Goal: Use online tool/utility

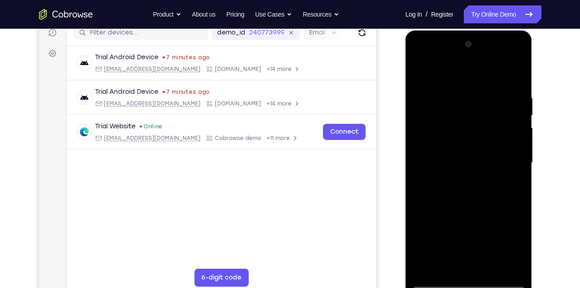
scroll to position [119, 0]
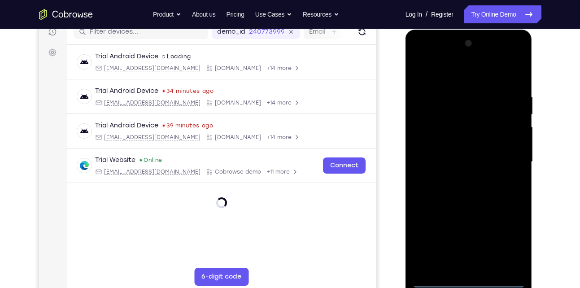
click at [469, 280] on div at bounding box center [468, 161] width 113 height 251
click at [509, 242] on div at bounding box center [468, 161] width 113 height 251
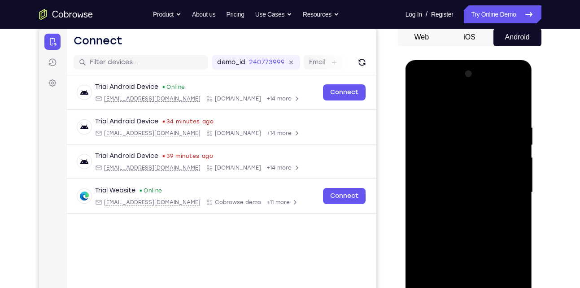
scroll to position [87, 0]
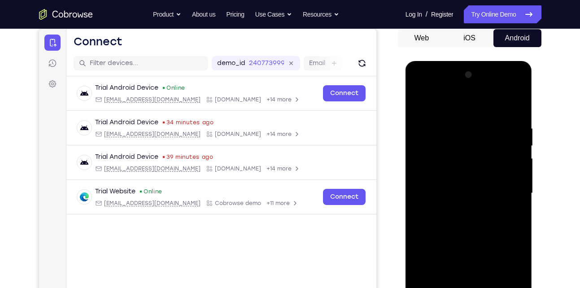
click at [456, 108] on div at bounding box center [468, 193] width 113 height 251
click at [502, 185] on div at bounding box center [468, 193] width 113 height 251
click at [454, 209] on div at bounding box center [468, 193] width 113 height 251
click at [451, 182] on div at bounding box center [468, 193] width 113 height 251
click at [451, 194] on div at bounding box center [468, 193] width 113 height 251
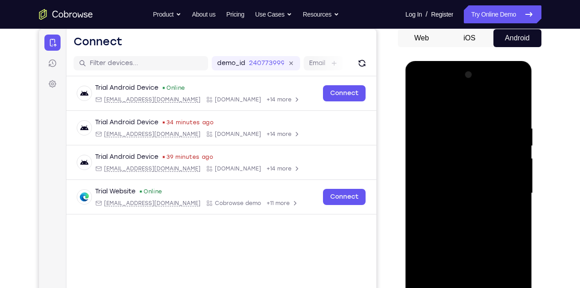
click at [447, 219] on div at bounding box center [468, 193] width 113 height 251
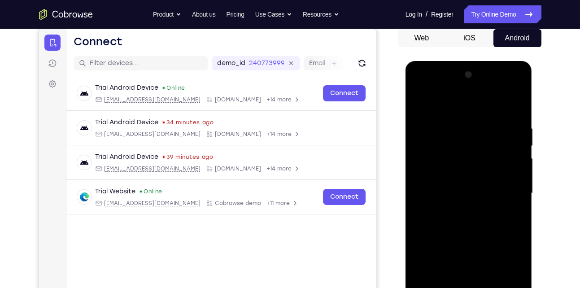
scroll to position [103, 0]
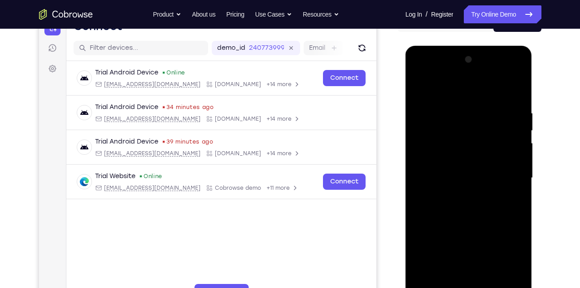
click at [460, 109] on div at bounding box center [468, 177] width 113 height 251
click at [515, 99] on div at bounding box center [468, 177] width 113 height 251
click at [455, 108] on div at bounding box center [468, 177] width 113 height 251
click at [513, 91] on div at bounding box center [468, 177] width 113 height 251
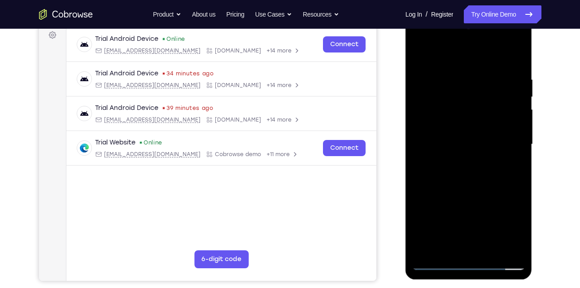
scroll to position [137, 0]
click at [492, 250] on div at bounding box center [468, 143] width 113 height 251
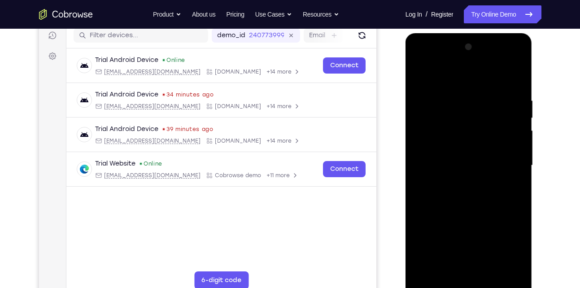
scroll to position [111, 0]
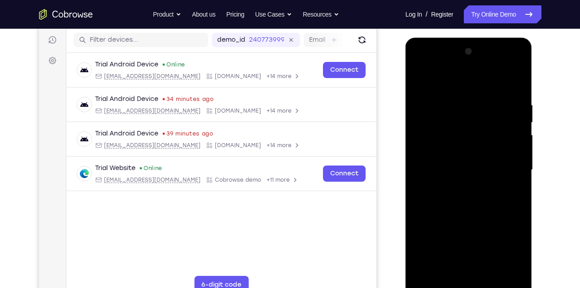
click at [464, 215] on div at bounding box center [468, 169] width 113 height 251
click at [474, 200] on div at bounding box center [468, 169] width 113 height 251
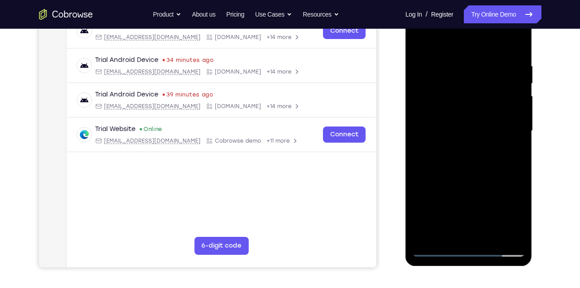
scroll to position [152, 0]
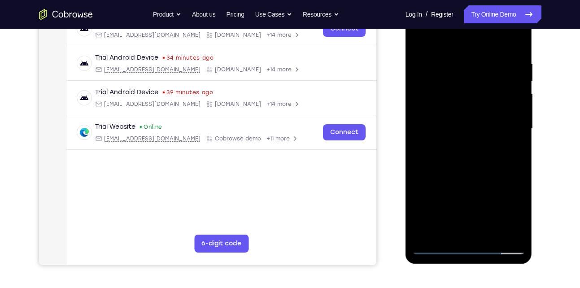
click at [444, 230] on div at bounding box center [468, 128] width 113 height 251
click at [441, 233] on div at bounding box center [468, 128] width 113 height 251
click at [494, 182] on div at bounding box center [468, 128] width 113 height 251
click at [512, 143] on div at bounding box center [468, 128] width 113 height 251
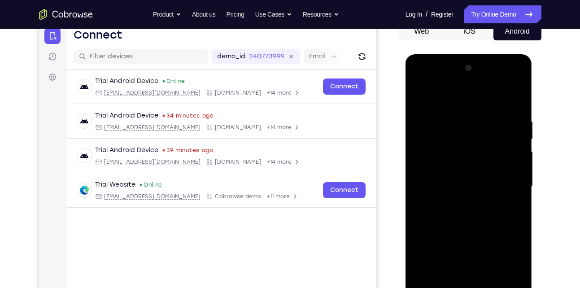
scroll to position [92, 0]
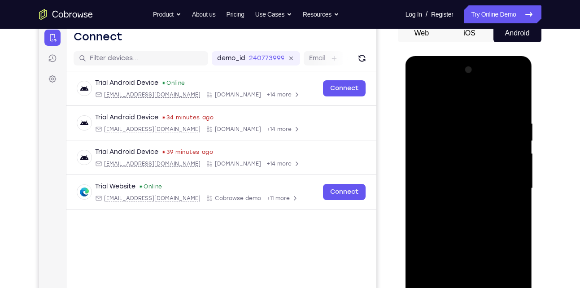
click at [422, 98] on div at bounding box center [468, 188] width 113 height 251
click at [460, 206] on div at bounding box center [468, 188] width 113 height 251
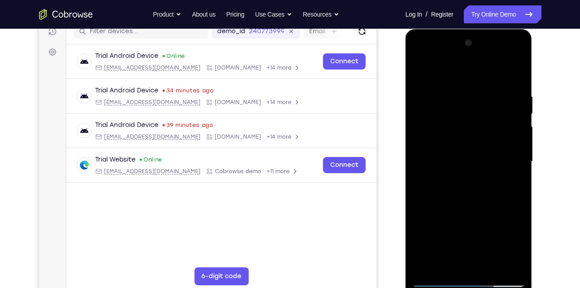
scroll to position [120, 0]
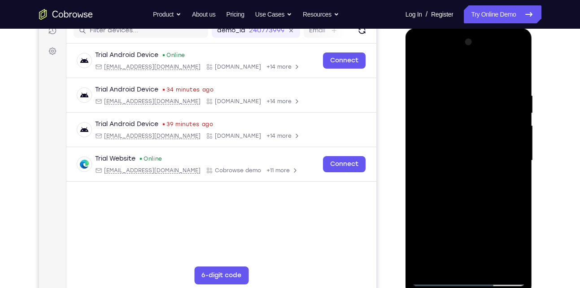
click at [441, 263] on div at bounding box center [468, 160] width 113 height 251
click at [417, 212] on div at bounding box center [468, 160] width 113 height 251
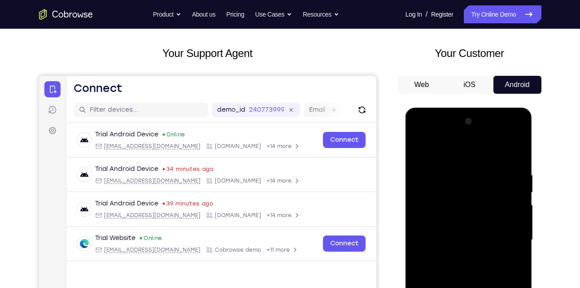
scroll to position [39, 0]
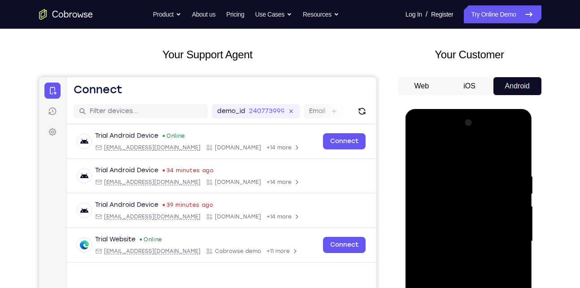
drag, startPoint x: 452, startPoint y: 165, endPoint x: 456, endPoint y: 198, distance: 32.5
click at [456, 198] on div at bounding box center [468, 241] width 113 height 251
drag, startPoint x: 451, startPoint y: 176, endPoint x: 450, endPoint y: 228, distance: 51.6
click at [450, 228] on div at bounding box center [468, 241] width 113 height 251
click at [447, 196] on div at bounding box center [468, 241] width 113 height 251
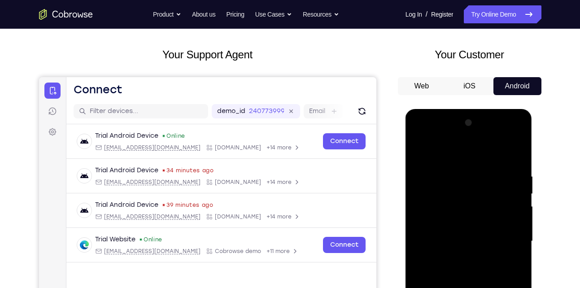
click at [464, 199] on div at bounding box center [468, 241] width 113 height 251
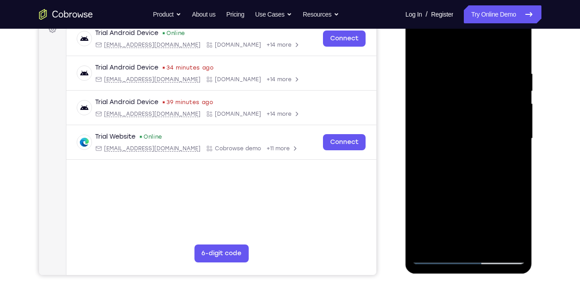
click at [446, 240] on div at bounding box center [468, 138] width 113 height 251
click at [419, 191] on div at bounding box center [468, 138] width 113 height 251
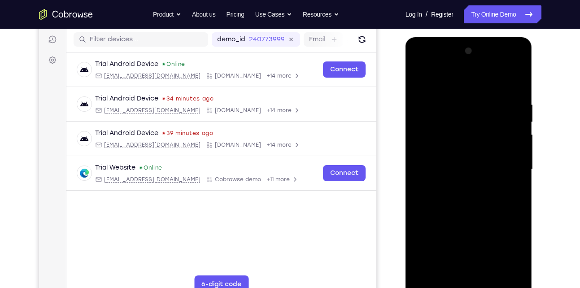
click at [419, 81] on div at bounding box center [468, 169] width 113 height 251
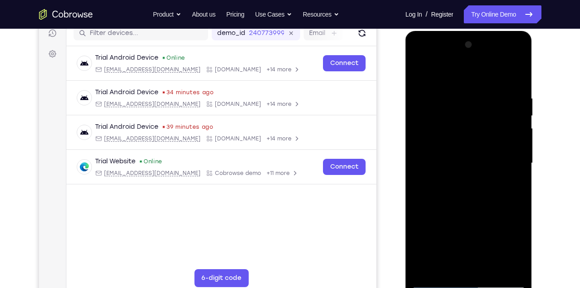
click at [473, 197] on div at bounding box center [468, 163] width 113 height 251
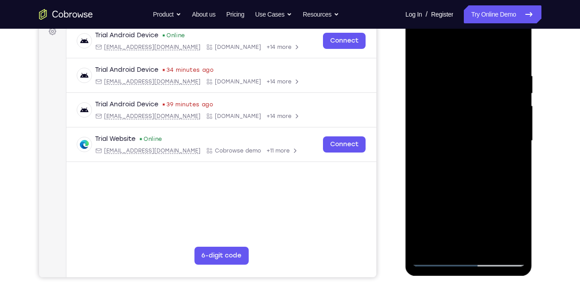
scroll to position [140, 0]
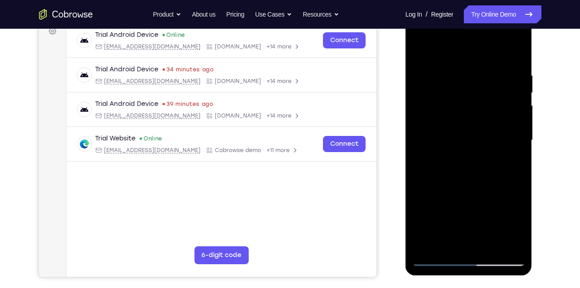
click at [456, 240] on div at bounding box center [468, 140] width 113 height 251
click at [425, 162] on div at bounding box center [468, 140] width 113 height 251
click at [510, 162] on div at bounding box center [468, 140] width 113 height 251
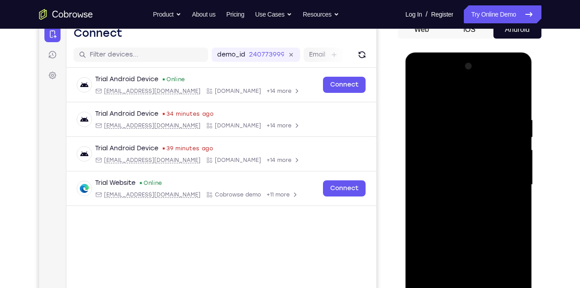
scroll to position [95, 0]
click at [421, 93] on div at bounding box center [468, 185] width 113 height 251
click at [519, 96] on div at bounding box center [468, 185] width 113 height 251
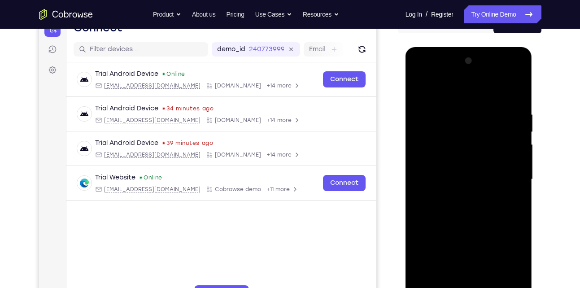
scroll to position [99, 0]
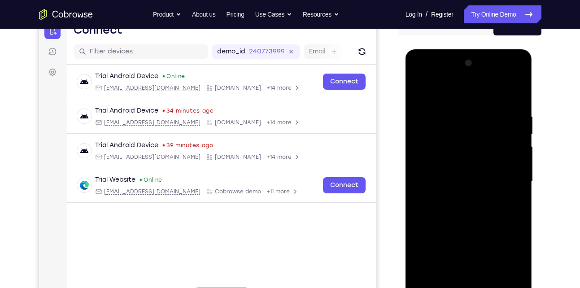
click at [467, 108] on div at bounding box center [468, 181] width 113 height 251
drag, startPoint x: 457, startPoint y: 202, endPoint x: 457, endPoint y: 122, distance: 79.4
click at [457, 122] on div at bounding box center [468, 181] width 113 height 251
drag, startPoint x: 457, startPoint y: 210, endPoint x: 452, endPoint y: 153, distance: 56.7
click at [452, 153] on div at bounding box center [468, 181] width 113 height 251
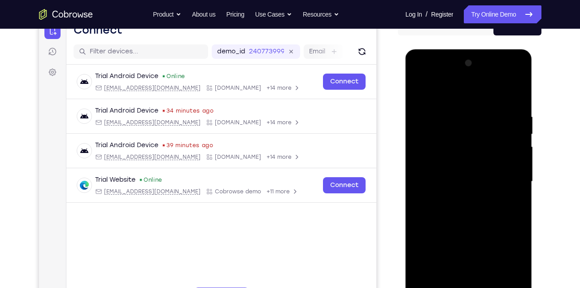
drag, startPoint x: 460, startPoint y: 228, endPoint x: 455, endPoint y: 144, distance: 83.5
click at [455, 144] on div at bounding box center [468, 181] width 113 height 251
drag, startPoint x: 460, startPoint y: 229, endPoint x: 458, endPoint y: 178, distance: 51.6
click at [458, 178] on div at bounding box center [468, 181] width 113 height 251
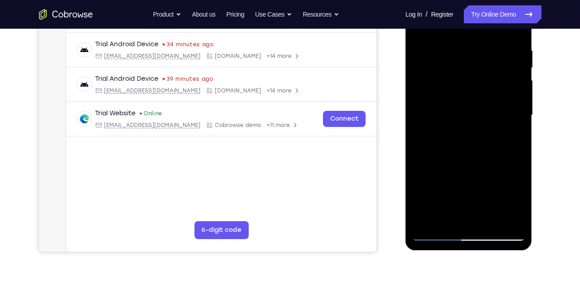
scroll to position [168, 0]
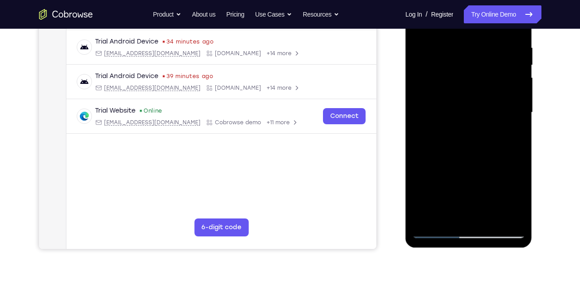
click at [487, 217] on div at bounding box center [468, 112] width 113 height 251
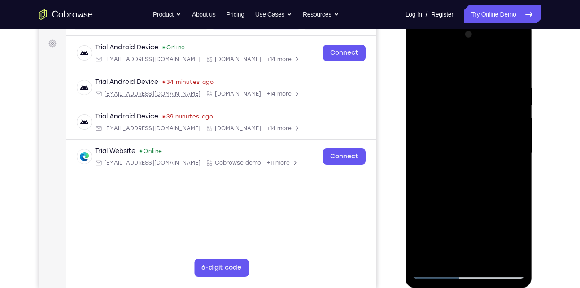
scroll to position [127, 0]
click at [468, 151] on div at bounding box center [468, 153] width 113 height 251
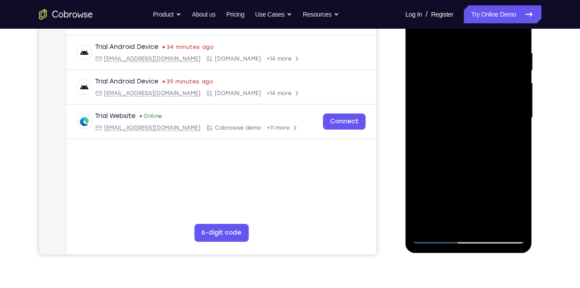
scroll to position [163, 0]
click at [455, 220] on div at bounding box center [468, 117] width 113 height 251
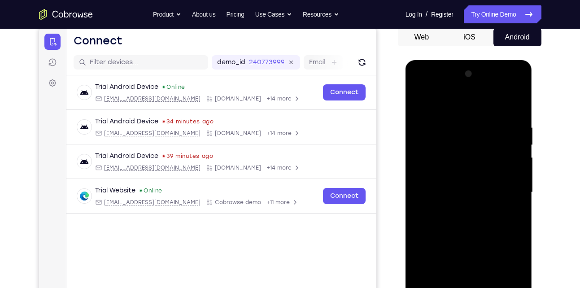
scroll to position [87, 0]
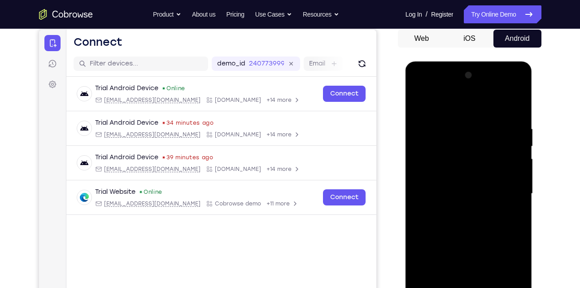
click at [422, 103] on div at bounding box center [468, 193] width 113 height 251
drag, startPoint x: 460, startPoint y: 117, endPoint x: 460, endPoint y: 160, distance: 43.0
click at [460, 160] on div at bounding box center [468, 193] width 113 height 251
click at [476, 130] on div at bounding box center [468, 193] width 113 height 251
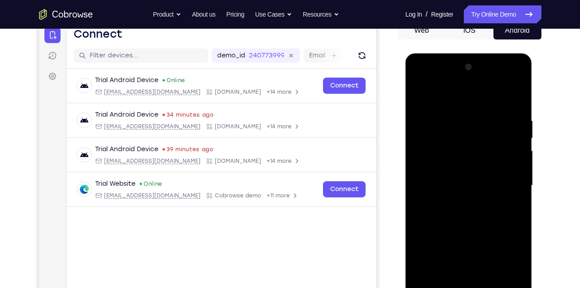
scroll to position [94, 0]
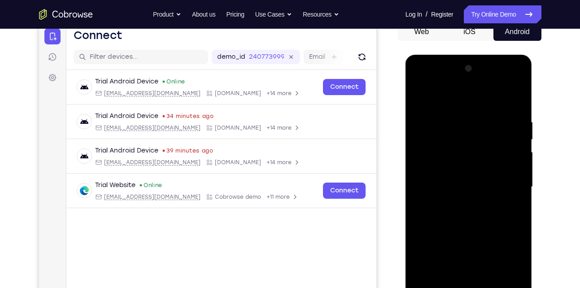
click at [501, 169] on div at bounding box center [468, 186] width 113 height 251
click at [424, 167] on div at bounding box center [468, 186] width 113 height 251
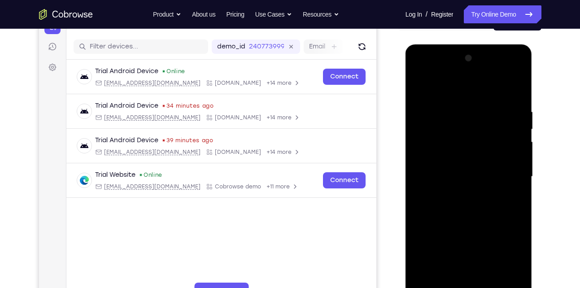
scroll to position [104, 0]
click at [493, 167] on div at bounding box center [468, 176] width 113 height 251
click at [504, 135] on div at bounding box center [468, 176] width 113 height 251
click at [511, 136] on div at bounding box center [468, 176] width 113 height 251
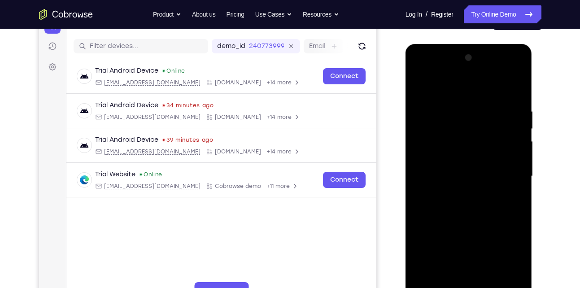
click at [511, 136] on div at bounding box center [468, 176] width 113 height 251
click at [510, 126] on div at bounding box center [468, 176] width 113 height 251
click at [514, 91] on div at bounding box center [468, 176] width 113 height 251
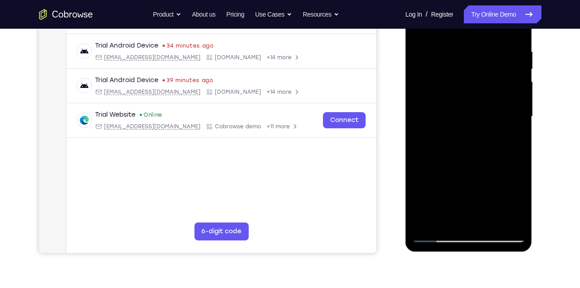
scroll to position [165, 0]
click at [493, 221] on div at bounding box center [468, 116] width 113 height 251
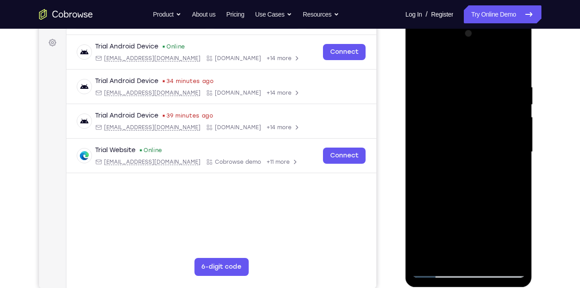
scroll to position [128, 0]
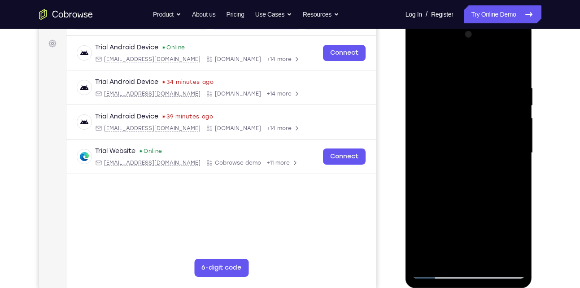
click at [421, 64] on div at bounding box center [468, 152] width 113 height 251
drag, startPoint x: 455, startPoint y: 88, endPoint x: 467, endPoint y: 212, distance: 124.3
click at [467, 212] on div at bounding box center [468, 152] width 113 height 251
click at [461, 85] on div at bounding box center [468, 152] width 113 height 251
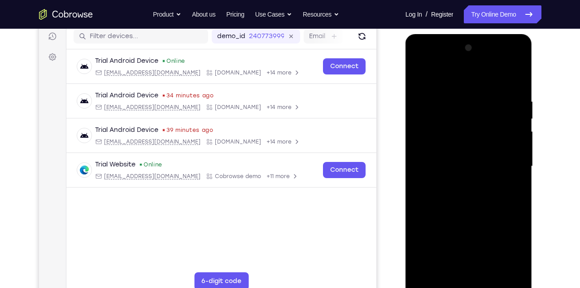
scroll to position [114, 0]
click at [514, 180] on div at bounding box center [468, 166] width 113 height 251
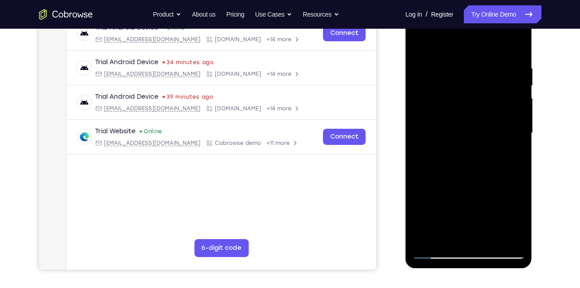
scroll to position [148, 0]
click at [517, 237] on div at bounding box center [468, 132] width 113 height 251
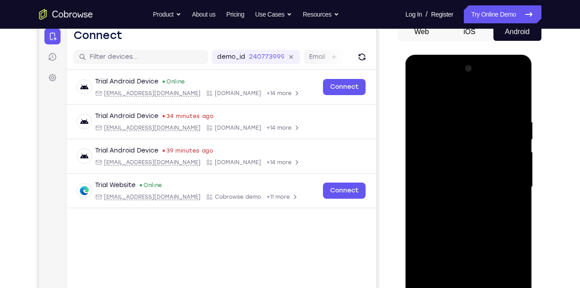
click at [507, 156] on div at bounding box center [468, 186] width 113 height 251
click at [511, 158] on div at bounding box center [468, 186] width 113 height 251
click at [420, 169] on div at bounding box center [468, 186] width 113 height 251
click at [513, 101] on div at bounding box center [468, 186] width 113 height 251
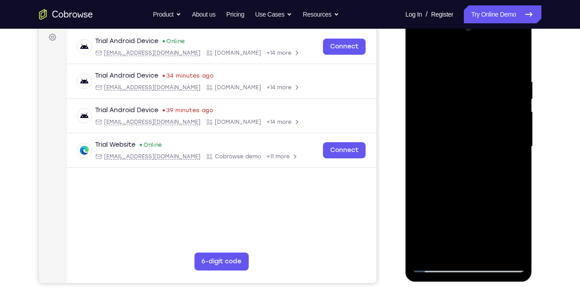
scroll to position [135, 0]
click at [495, 253] on div at bounding box center [468, 146] width 113 height 251
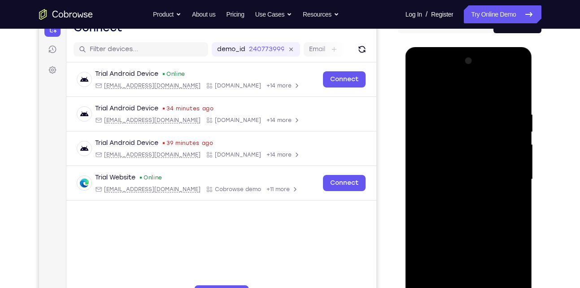
scroll to position [98, 0]
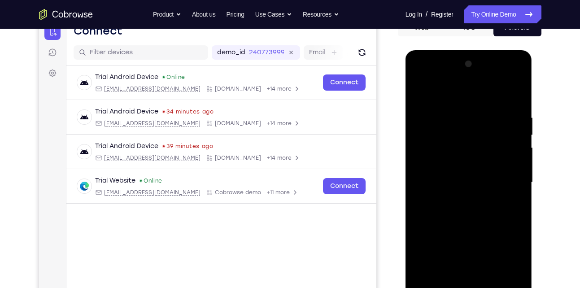
click at [423, 89] on div at bounding box center [468, 182] width 113 height 251
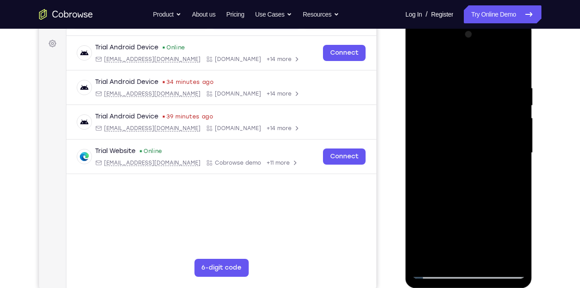
drag, startPoint x: 470, startPoint y: 97, endPoint x: 475, endPoint y: 235, distance: 138.6
click at [475, 235] on div at bounding box center [468, 152] width 113 height 251
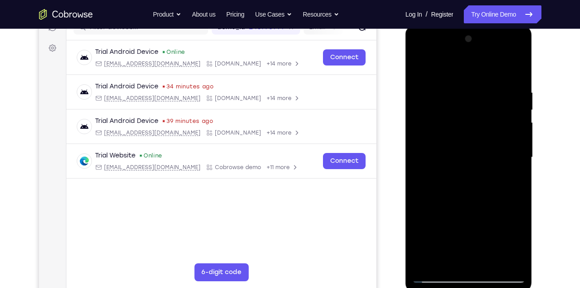
scroll to position [123, 0]
click at [459, 93] on div at bounding box center [468, 157] width 113 height 251
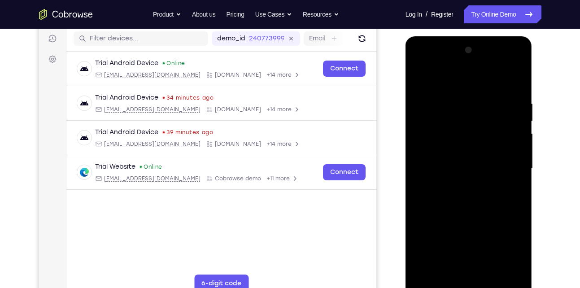
scroll to position [112, 0]
click at [512, 139] on div at bounding box center [468, 168] width 113 height 251
click at [422, 169] on div at bounding box center [468, 168] width 113 height 251
click at [515, 275] on div at bounding box center [468, 168] width 113 height 251
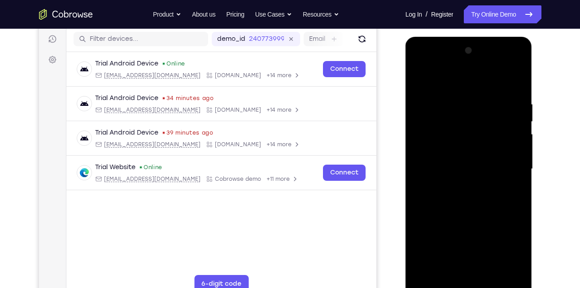
click at [514, 272] on div at bounding box center [468, 168] width 113 height 251
click at [506, 179] on div at bounding box center [468, 168] width 113 height 251
click at [504, 179] on div at bounding box center [468, 168] width 113 height 251
click at [516, 81] on div at bounding box center [468, 168] width 113 height 251
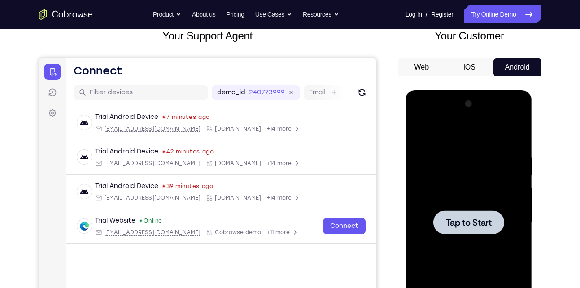
scroll to position [111, 0]
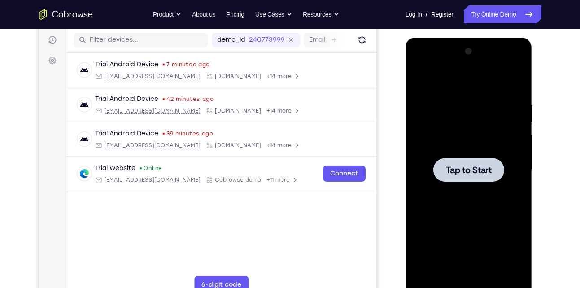
click at [466, 217] on div at bounding box center [468, 169] width 113 height 251
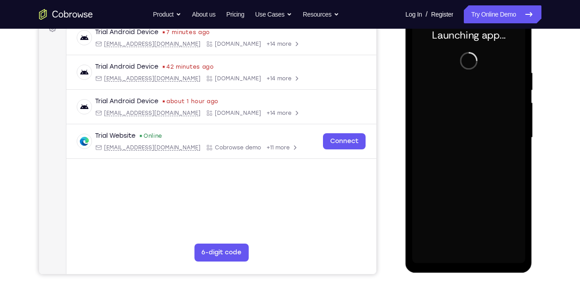
scroll to position [163, 0]
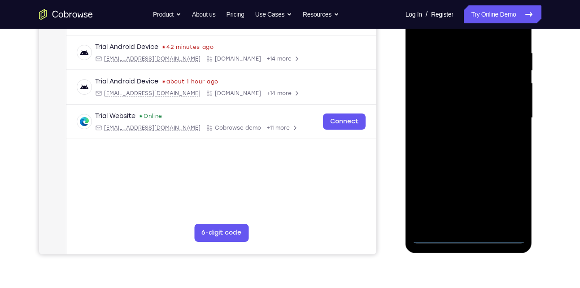
click at [470, 237] on div at bounding box center [468, 117] width 113 height 251
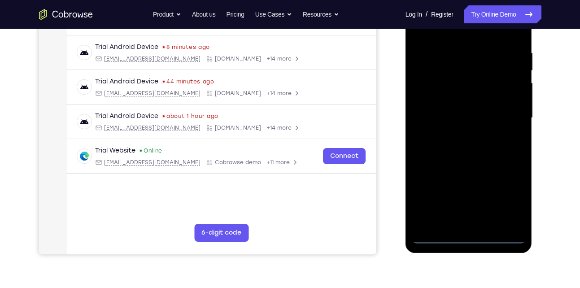
click at [507, 199] on div at bounding box center [468, 117] width 113 height 251
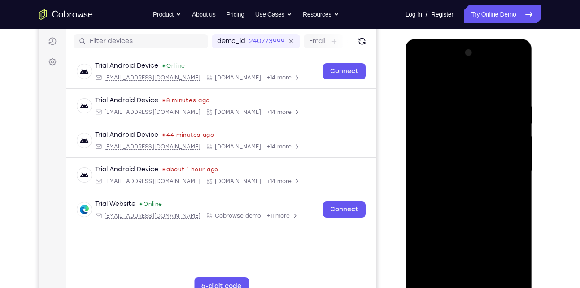
scroll to position [92, 0]
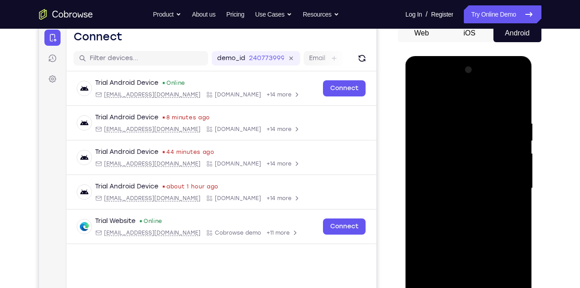
click at [450, 103] on div at bounding box center [468, 188] width 113 height 251
click at [509, 182] on div at bounding box center [468, 188] width 113 height 251
click at [504, 201] on div at bounding box center [468, 188] width 113 height 251
click at [508, 185] on div at bounding box center [468, 188] width 113 height 251
click at [456, 204] on div at bounding box center [468, 188] width 113 height 251
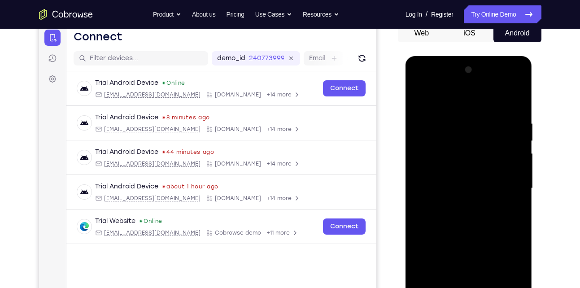
click at [464, 174] on div at bounding box center [468, 188] width 113 height 251
click at [468, 191] on div at bounding box center [468, 188] width 113 height 251
click at [453, 217] on div at bounding box center [468, 188] width 113 height 251
click at [459, 208] on div at bounding box center [468, 188] width 113 height 251
click at [456, 212] on div at bounding box center [468, 188] width 113 height 251
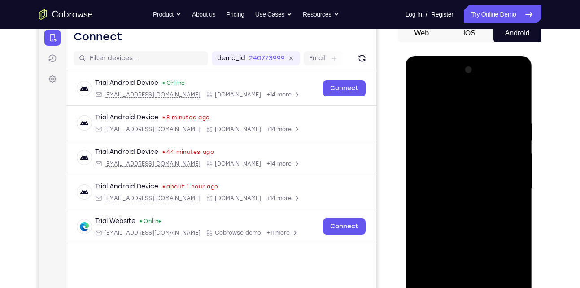
click at [456, 212] on div at bounding box center [468, 188] width 113 height 251
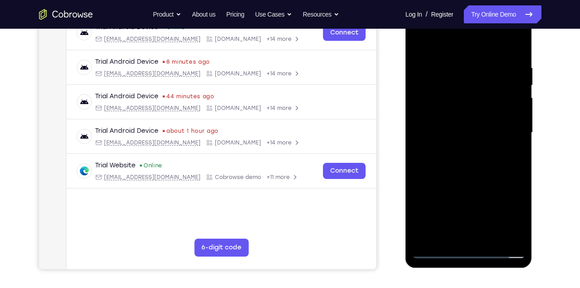
scroll to position [148, 0]
click at [483, 175] on div at bounding box center [468, 133] width 113 height 251
drag, startPoint x: 476, startPoint y: 204, endPoint x: 466, endPoint y: 125, distance: 79.1
click at [466, 125] on div at bounding box center [468, 133] width 113 height 251
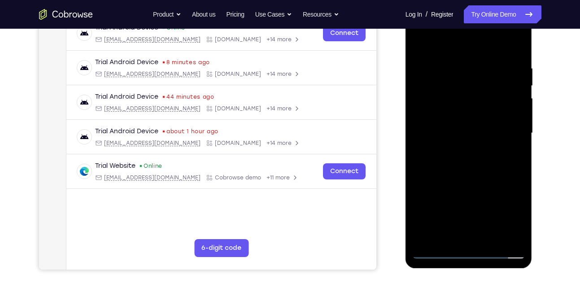
click at [466, 125] on div at bounding box center [468, 133] width 113 height 251
drag, startPoint x: 480, startPoint y: 178, endPoint x: 467, endPoint y: 108, distance: 70.7
click at [467, 108] on div at bounding box center [468, 133] width 113 height 251
click at [420, 112] on div at bounding box center [468, 133] width 113 height 251
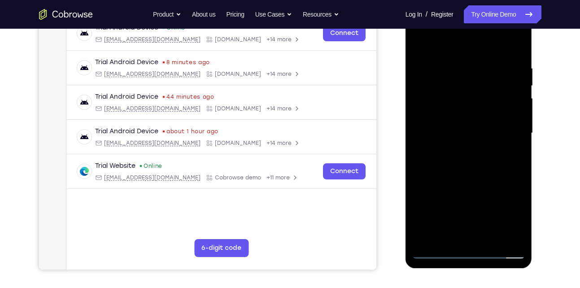
drag, startPoint x: 456, startPoint y: 170, endPoint x: 454, endPoint y: 62, distance: 108.1
click at [454, 62] on div at bounding box center [468, 133] width 113 height 251
drag, startPoint x: 481, startPoint y: 178, endPoint x: 478, endPoint y: 127, distance: 50.3
click at [478, 127] on div at bounding box center [468, 133] width 113 height 251
click at [519, 123] on div at bounding box center [468, 133] width 113 height 251
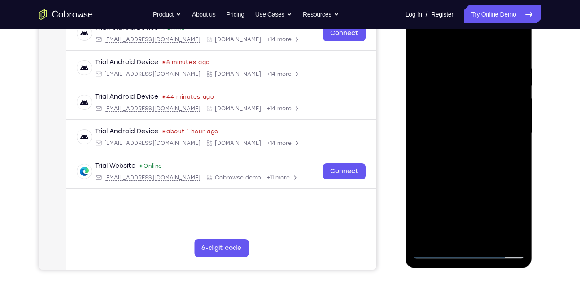
drag, startPoint x: 485, startPoint y: 177, endPoint x: 492, endPoint y: 104, distance: 72.5
click at [492, 104] on div at bounding box center [468, 133] width 113 height 251
drag, startPoint x: 471, startPoint y: 203, endPoint x: 452, endPoint y: 74, distance: 130.9
click at [452, 74] on div at bounding box center [468, 133] width 113 height 251
drag, startPoint x: 446, startPoint y: 177, endPoint x: 443, endPoint y: 67, distance: 109.9
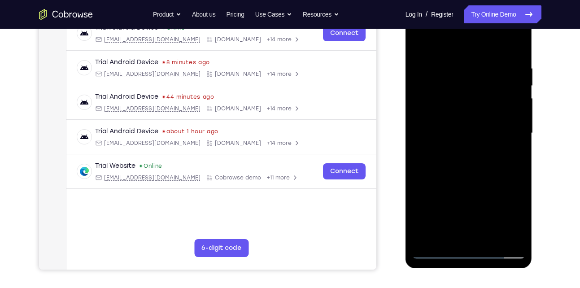
click at [443, 67] on div at bounding box center [468, 133] width 113 height 251
click at [521, 165] on div at bounding box center [468, 133] width 113 height 251
click at [495, 238] on div at bounding box center [468, 133] width 113 height 251
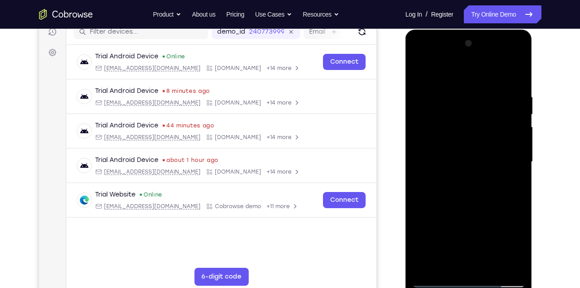
scroll to position [115, 0]
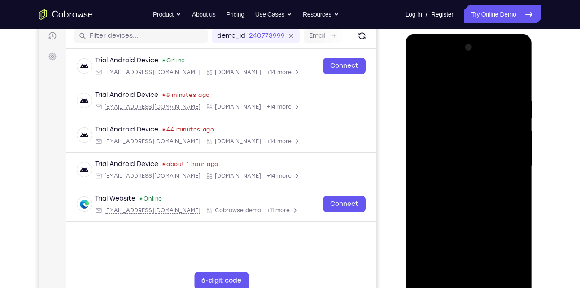
click at [477, 213] on div at bounding box center [468, 165] width 113 height 251
click at [477, 163] on div at bounding box center [468, 165] width 113 height 251
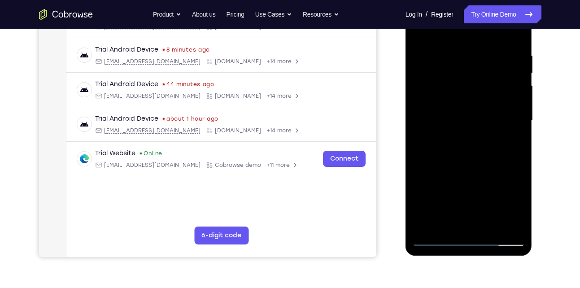
scroll to position [161, 0]
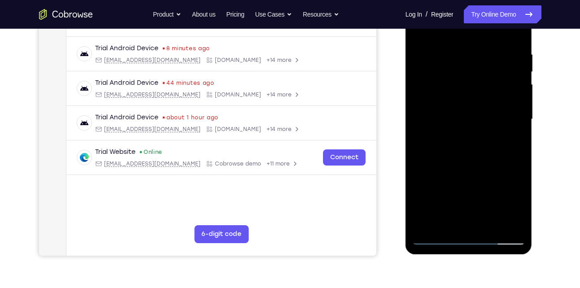
click at [441, 218] on div at bounding box center [468, 119] width 113 height 251
click at [521, 207] on div at bounding box center [468, 119] width 113 height 251
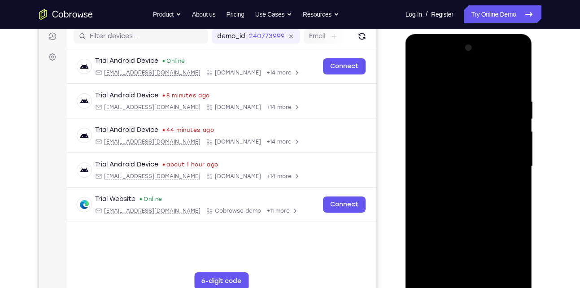
scroll to position [114, 0]
click at [420, 77] on div at bounding box center [468, 166] width 113 height 251
drag, startPoint x: 470, startPoint y: 90, endPoint x: 465, endPoint y: 148, distance: 58.5
click at [465, 148] on div at bounding box center [468, 166] width 113 height 251
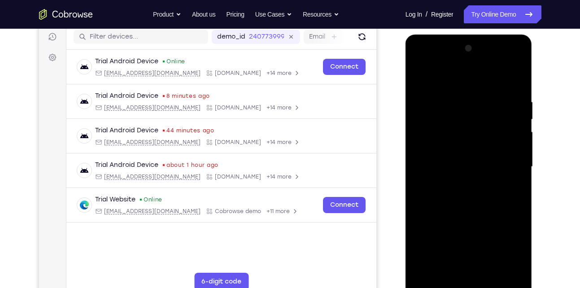
click at [463, 97] on div at bounding box center [468, 166] width 113 height 251
click at [518, 127] on div at bounding box center [468, 166] width 113 height 251
click at [428, 144] on div at bounding box center [468, 166] width 113 height 251
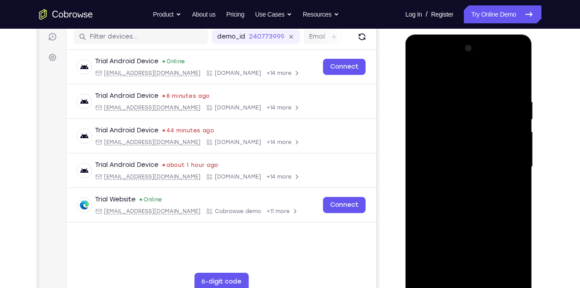
click at [502, 268] on div at bounding box center [468, 166] width 113 height 251
click at [506, 217] on div at bounding box center [468, 166] width 113 height 251
click at [504, 266] on div at bounding box center [468, 166] width 113 height 251
click at [509, 224] on div at bounding box center [468, 166] width 113 height 251
click at [504, 267] on div at bounding box center [468, 166] width 113 height 251
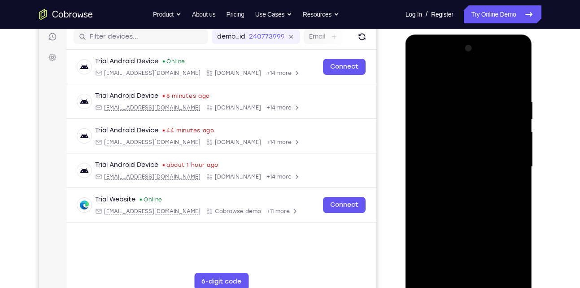
click at [514, 179] on div at bounding box center [468, 166] width 113 height 251
click at [509, 219] on div at bounding box center [468, 166] width 113 height 251
click at [508, 162] on div at bounding box center [468, 166] width 113 height 251
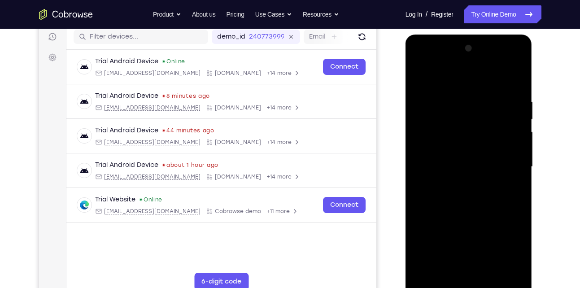
click at [502, 157] on div at bounding box center [468, 166] width 113 height 251
click at [504, 122] on div at bounding box center [468, 166] width 113 height 251
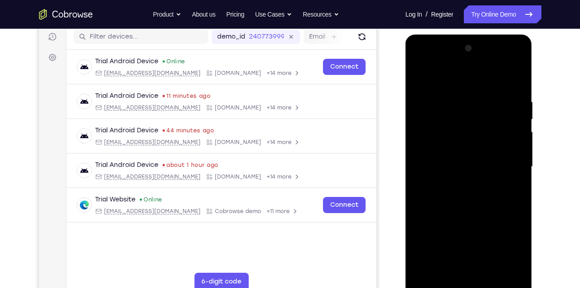
click at [516, 83] on div at bounding box center [468, 166] width 113 height 251
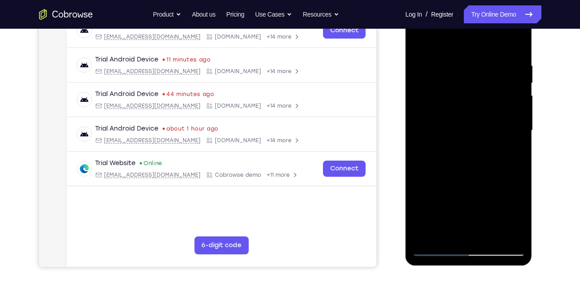
scroll to position [153, 0]
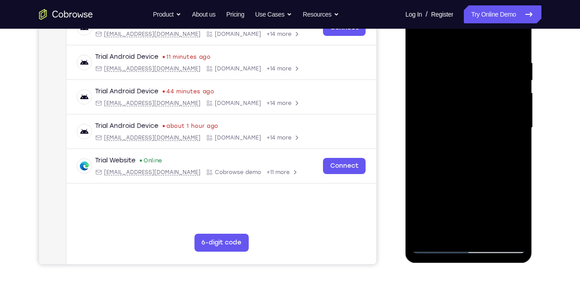
click at [444, 233] on div at bounding box center [468, 127] width 113 height 251
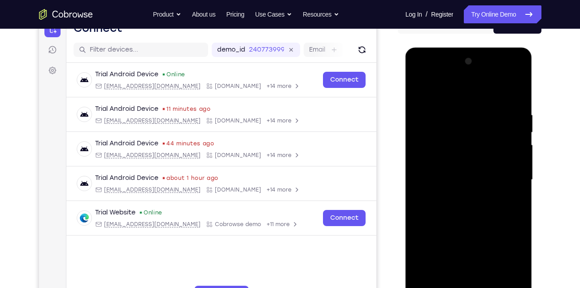
scroll to position [100, 0]
click at [460, 87] on div at bounding box center [468, 180] width 113 height 251
click at [497, 208] on div at bounding box center [468, 180] width 113 height 251
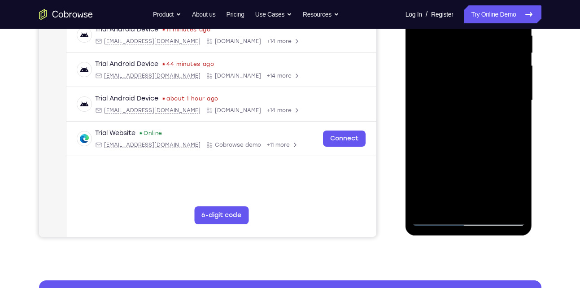
scroll to position [181, 0]
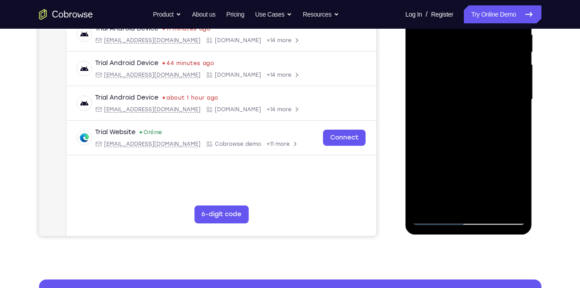
click at [436, 217] on div at bounding box center [468, 99] width 113 height 251
click at [425, 122] on div at bounding box center [468, 99] width 113 height 251
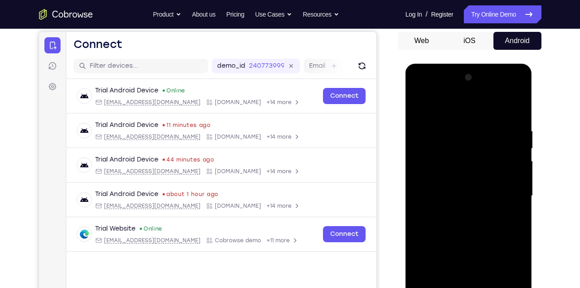
scroll to position [84, 0]
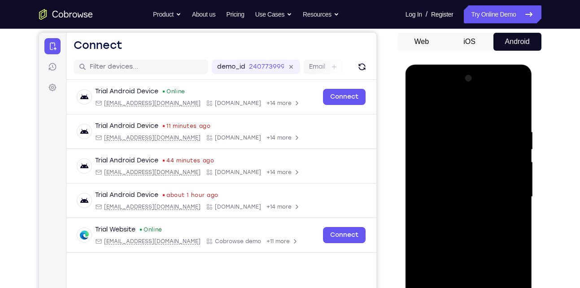
drag, startPoint x: 463, startPoint y: 117, endPoint x: 469, endPoint y: 241, distance: 123.9
click at [469, 241] on div at bounding box center [468, 196] width 113 height 251
click at [517, 107] on div at bounding box center [468, 196] width 113 height 251
click at [452, 125] on div at bounding box center [468, 196] width 113 height 251
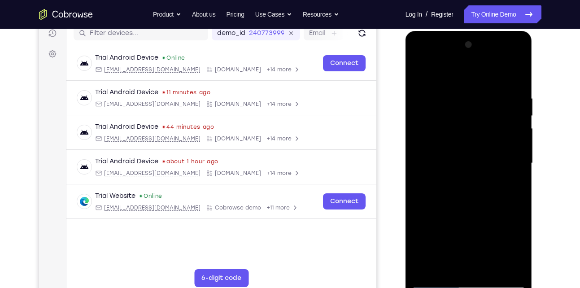
scroll to position [122, 0]
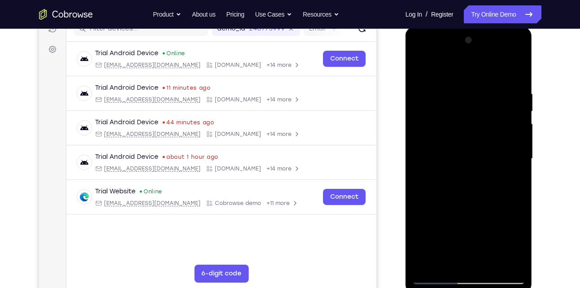
drag, startPoint x: 458, startPoint y: 193, endPoint x: 447, endPoint y: 104, distance: 89.1
click at [447, 104] on div at bounding box center [468, 158] width 113 height 251
click at [444, 172] on div at bounding box center [468, 158] width 113 height 251
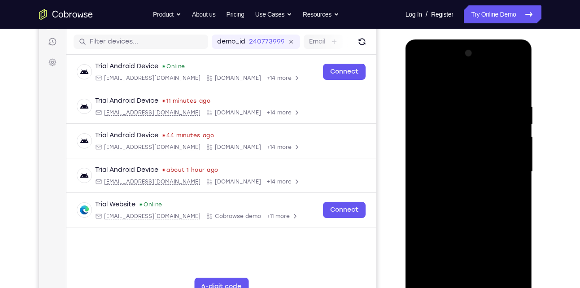
scroll to position [89, 0]
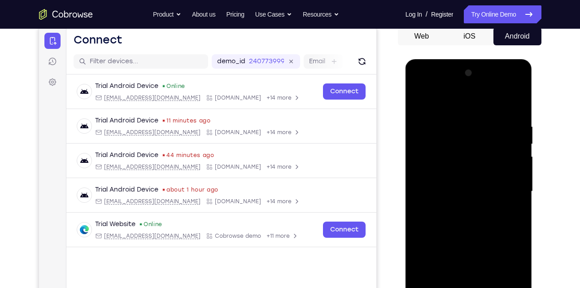
drag, startPoint x: 444, startPoint y: 204, endPoint x: 456, endPoint y: 239, distance: 36.0
click at [456, 239] on div at bounding box center [468, 191] width 113 height 251
click at [463, 131] on div at bounding box center [468, 191] width 113 height 251
click at [421, 98] on div at bounding box center [468, 191] width 113 height 251
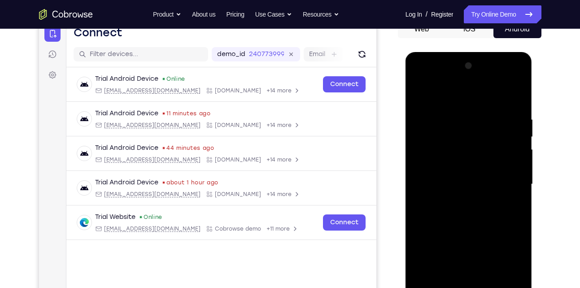
scroll to position [97, 0]
drag, startPoint x: 463, startPoint y: 218, endPoint x: 451, endPoint y: 112, distance: 106.8
click at [451, 112] on div at bounding box center [468, 183] width 113 height 251
drag, startPoint x: 455, startPoint y: 189, endPoint x: 444, endPoint y: 120, distance: 69.5
click at [444, 120] on div at bounding box center [468, 183] width 113 height 251
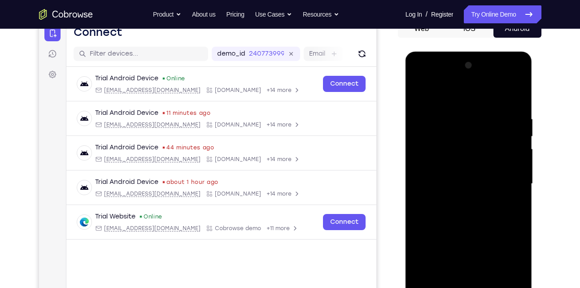
click at [484, 172] on div at bounding box center [468, 183] width 113 height 251
drag, startPoint x: 459, startPoint y: 183, endPoint x: 460, endPoint y: 122, distance: 60.5
click at [460, 122] on div at bounding box center [468, 183] width 113 height 251
drag, startPoint x: 458, startPoint y: 186, endPoint x: 456, endPoint y: 124, distance: 62.4
click at [456, 124] on div at bounding box center [468, 183] width 113 height 251
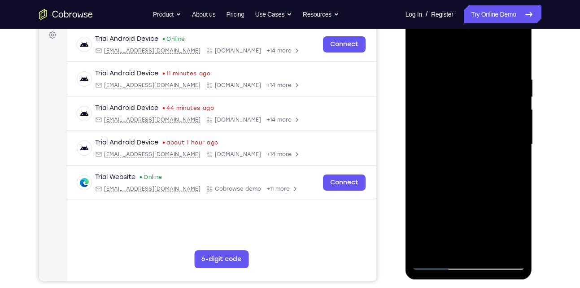
scroll to position [137, 0]
drag, startPoint x: 437, startPoint y: 228, endPoint x: 431, endPoint y: 158, distance: 69.7
click at [431, 158] on div at bounding box center [468, 143] width 113 height 251
click at [436, 182] on div at bounding box center [468, 143] width 113 height 251
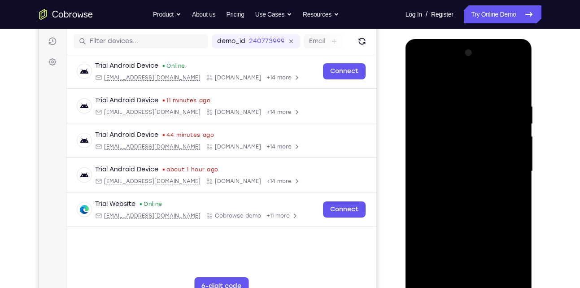
scroll to position [170, 0]
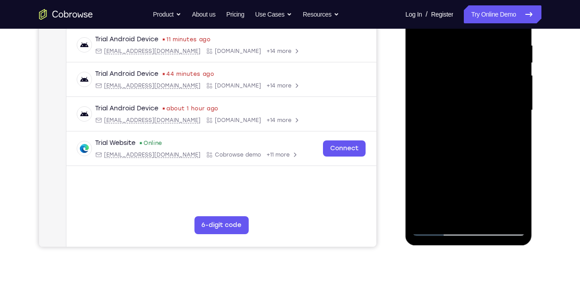
click at [428, 217] on div at bounding box center [468, 110] width 113 height 251
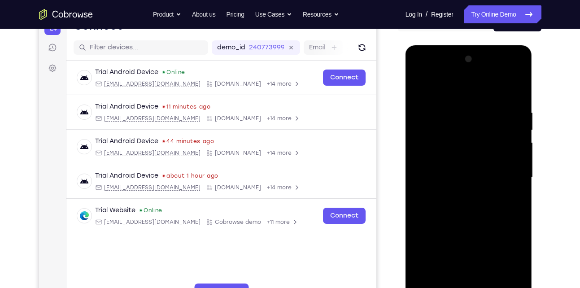
scroll to position [100, 0]
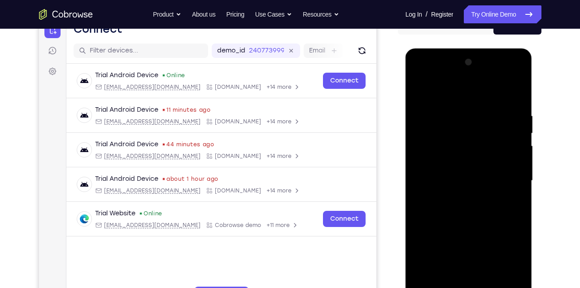
drag, startPoint x: 471, startPoint y: 198, endPoint x: 470, endPoint y: 152, distance: 45.3
click at [470, 152] on div at bounding box center [468, 180] width 113 height 251
drag, startPoint x: 468, startPoint y: 201, endPoint x: 462, endPoint y: 148, distance: 53.7
click at [462, 148] on div at bounding box center [468, 180] width 113 height 251
click at [417, 206] on div at bounding box center [468, 180] width 113 height 251
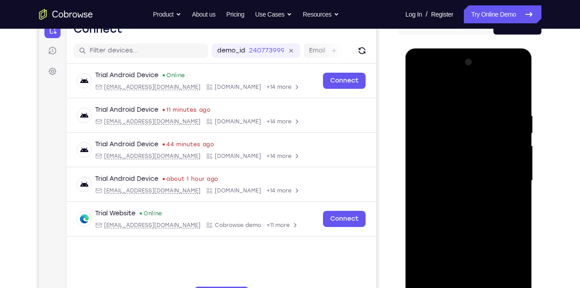
drag, startPoint x: 457, startPoint y: 226, endPoint x: 448, endPoint y: 118, distance: 108.9
click at [448, 118] on div at bounding box center [468, 180] width 113 height 251
drag, startPoint x: 465, startPoint y: 213, endPoint x: 458, endPoint y: 119, distance: 93.5
click at [458, 119] on div at bounding box center [468, 180] width 113 height 251
drag, startPoint x: 472, startPoint y: 214, endPoint x: 452, endPoint y: 97, distance: 119.1
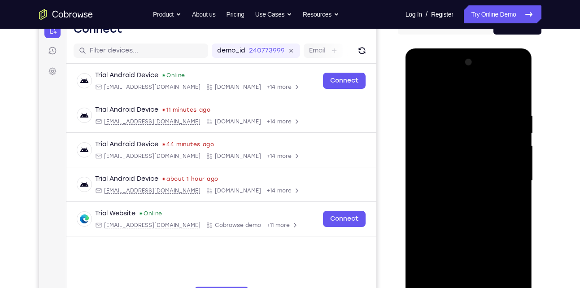
click at [452, 97] on div at bounding box center [468, 180] width 113 height 251
drag, startPoint x: 473, startPoint y: 197, endPoint x: 461, endPoint y: 86, distance: 112.3
click at [461, 86] on div at bounding box center [468, 180] width 113 height 251
drag, startPoint x: 479, startPoint y: 193, endPoint x: 471, endPoint y: 101, distance: 92.3
click at [471, 101] on div at bounding box center [468, 180] width 113 height 251
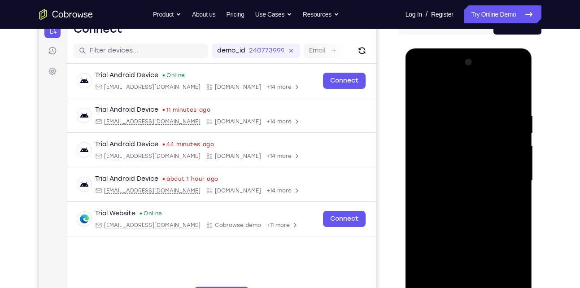
drag, startPoint x: 469, startPoint y: 213, endPoint x: 465, endPoint y: 113, distance: 101.0
click at [465, 113] on div at bounding box center [468, 180] width 113 height 251
drag, startPoint x: 469, startPoint y: 200, endPoint x: 474, endPoint y: 91, distance: 109.1
click at [474, 91] on div at bounding box center [468, 180] width 113 height 251
drag, startPoint x: 475, startPoint y: 213, endPoint x: 470, endPoint y: 110, distance: 102.3
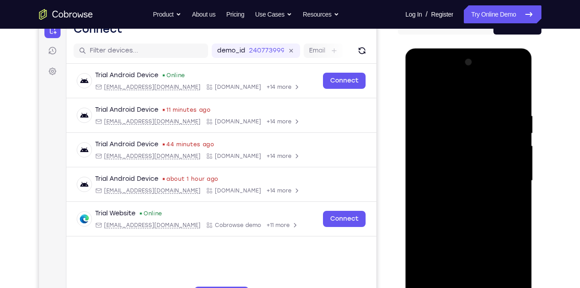
click at [470, 110] on div at bounding box center [468, 180] width 113 height 251
drag, startPoint x: 471, startPoint y: 194, endPoint x: 468, endPoint y: 126, distance: 68.7
click at [468, 126] on div at bounding box center [468, 180] width 113 height 251
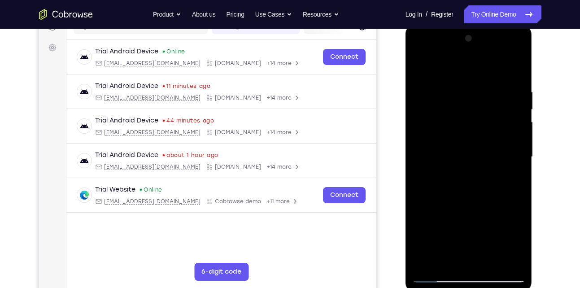
scroll to position [126, 0]
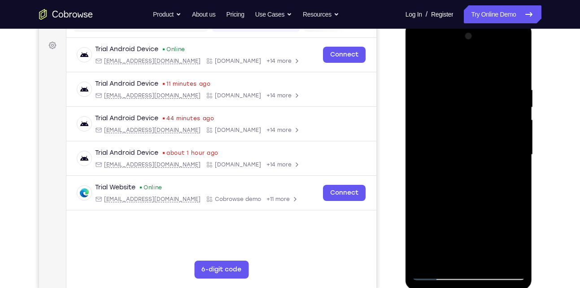
drag, startPoint x: 469, startPoint y: 188, endPoint x: 460, endPoint y: 88, distance: 100.5
click at [460, 88] on div at bounding box center [468, 154] width 113 height 251
drag, startPoint x: 467, startPoint y: 188, endPoint x: 464, endPoint y: 100, distance: 88.8
click at [464, 100] on div at bounding box center [468, 154] width 113 height 251
drag, startPoint x: 467, startPoint y: 224, endPoint x: 459, endPoint y: 101, distance: 123.1
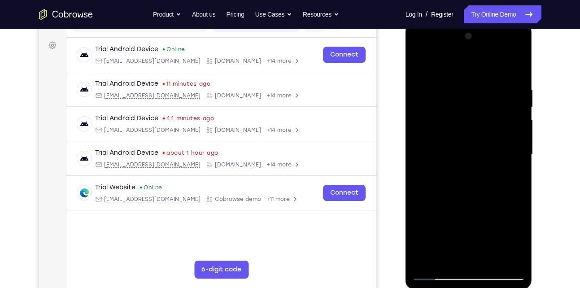
click at [459, 101] on div at bounding box center [468, 154] width 113 height 251
drag, startPoint x: 464, startPoint y: 195, endPoint x: 460, endPoint y: 109, distance: 85.7
click at [460, 109] on div at bounding box center [468, 154] width 113 height 251
drag, startPoint x: 464, startPoint y: 196, endPoint x: 452, endPoint y: 89, distance: 107.9
click at [452, 89] on div at bounding box center [468, 154] width 113 height 251
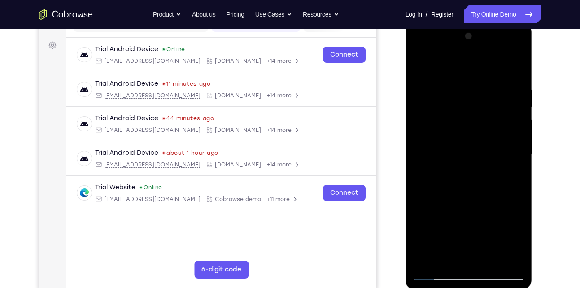
drag, startPoint x: 459, startPoint y: 201, endPoint x: 459, endPoint y: 99, distance: 102.2
click at [459, 99] on div at bounding box center [468, 154] width 113 height 251
drag, startPoint x: 471, startPoint y: 212, endPoint x: 466, endPoint y: 85, distance: 127.0
click at [466, 85] on div at bounding box center [468, 154] width 113 height 251
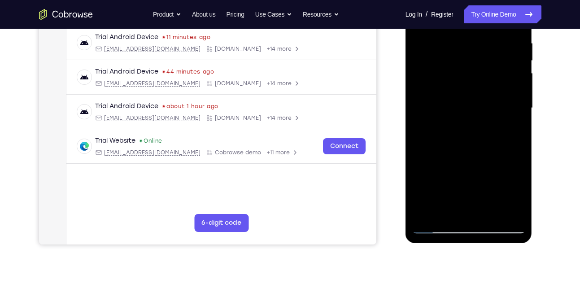
click at [428, 216] on div at bounding box center [468, 108] width 113 height 251
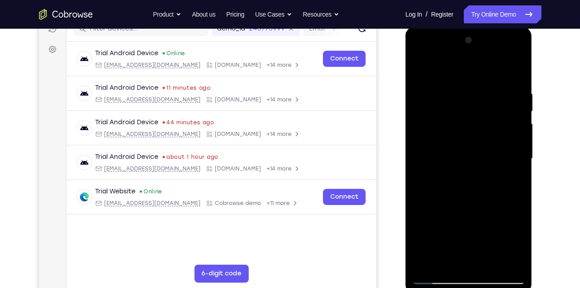
scroll to position [117, 0]
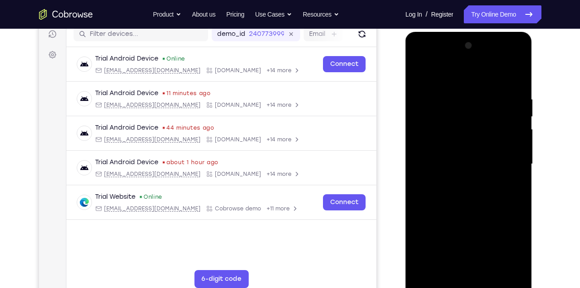
drag, startPoint x: 455, startPoint y: 100, endPoint x: 456, endPoint y: 213, distance: 113.0
click at [456, 213] on div at bounding box center [468, 164] width 113 height 251
drag, startPoint x: 461, startPoint y: 104, endPoint x: 467, endPoint y: 209, distance: 106.0
click at [467, 209] on div at bounding box center [468, 164] width 113 height 251
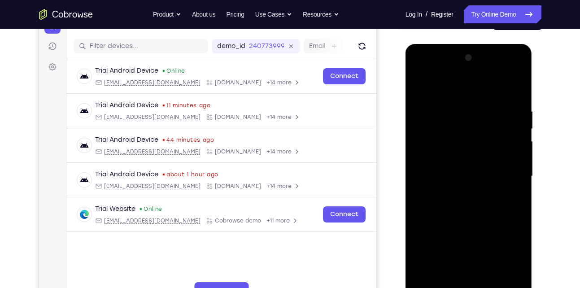
click at [462, 108] on div at bounding box center [468, 176] width 113 height 251
click at [512, 176] on div at bounding box center [468, 176] width 113 height 251
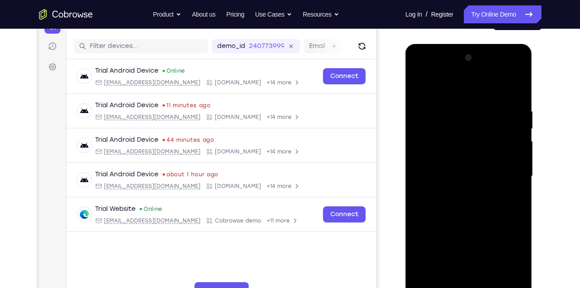
click at [512, 152] on div at bounding box center [468, 176] width 113 height 251
drag, startPoint x: 512, startPoint y: 152, endPoint x: 421, endPoint y: 161, distance: 91.4
click at [421, 161] on div at bounding box center [468, 176] width 113 height 251
drag, startPoint x: 507, startPoint y: 151, endPoint x: 445, endPoint y: 150, distance: 61.9
click at [445, 150] on div at bounding box center [468, 176] width 113 height 251
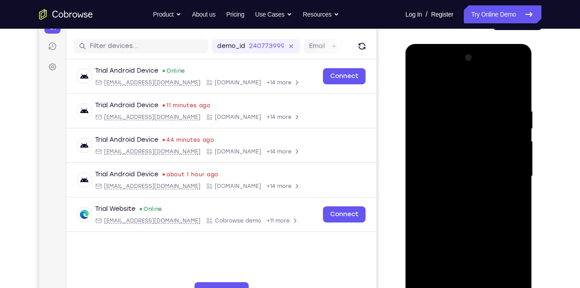
click at [513, 144] on div at bounding box center [468, 176] width 113 height 251
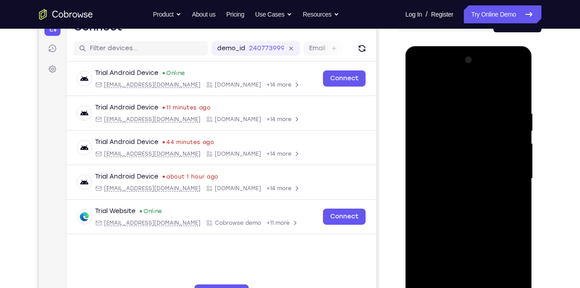
scroll to position [91, 0]
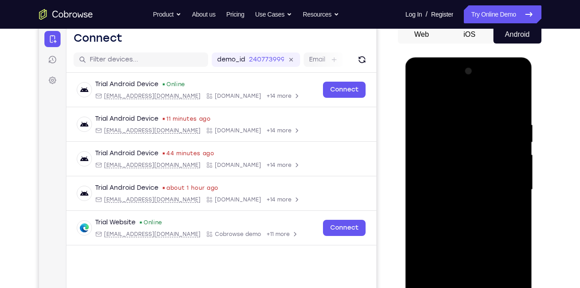
click at [513, 144] on div at bounding box center [468, 189] width 113 height 251
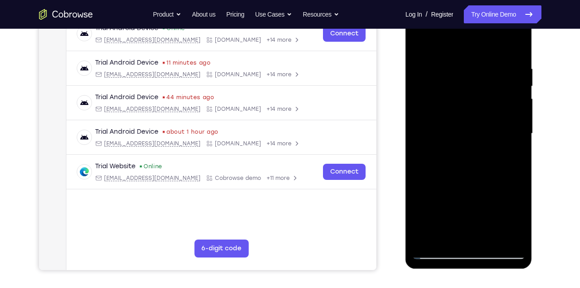
click at [513, 144] on div at bounding box center [468, 133] width 113 height 251
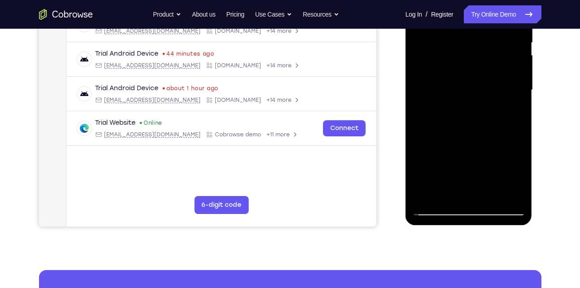
scroll to position [95, 0]
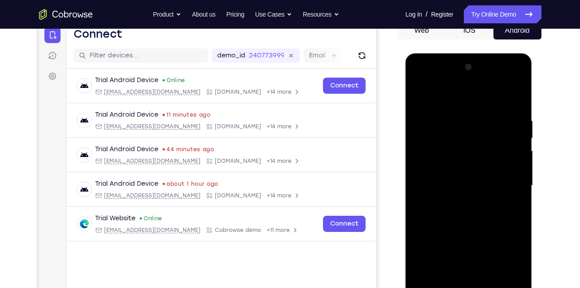
click at [513, 102] on div at bounding box center [468, 185] width 113 height 251
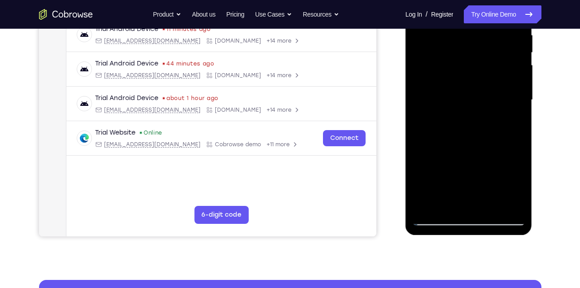
click at [492, 207] on div at bounding box center [468, 99] width 113 height 251
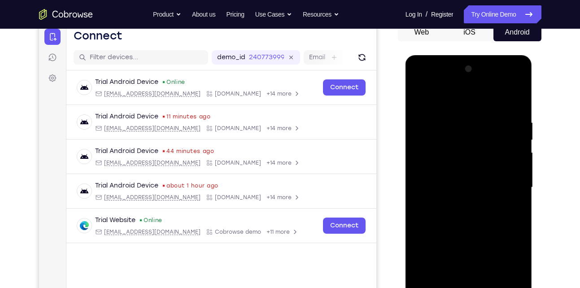
scroll to position [91, 0]
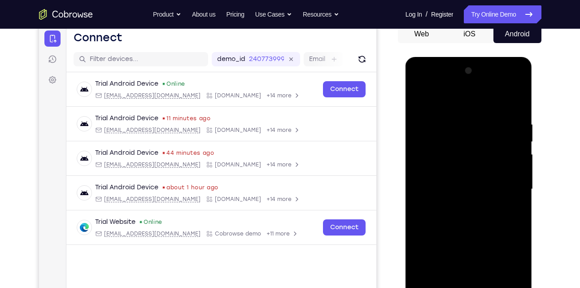
click at [421, 98] on div at bounding box center [468, 189] width 113 height 251
click at [482, 116] on div at bounding box center [468, 189] width 113 height 251
click at [516, 103] on div at bounding box center [468, 189] width 113 height 251
click at [516, 101] on div at bounding box center [468, 189] width 113 height 251
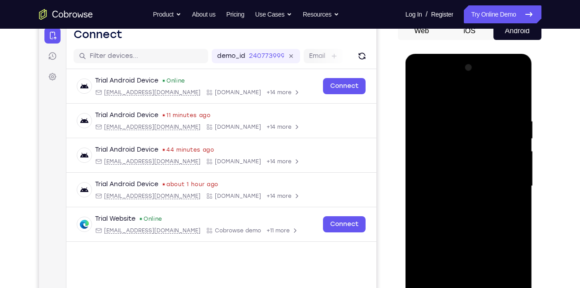
scroll to position [94, 0]
click at [448, 108] on div at bounding box center [468, 186] width 113 height 251
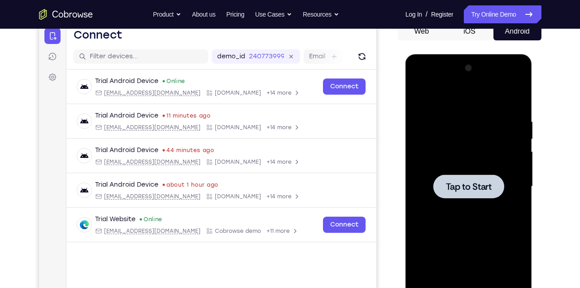
drag, startPoint x: 461, startPoint y: 179, endPoint x: 433, endPoint y: 102, distance: 82.5
click at [433, 54] on div "Tap to Start" at bounding box center [468, 54] width 127 height 0
click at [507, 175] on div at bounding box center [468, 186] width 113 height 251
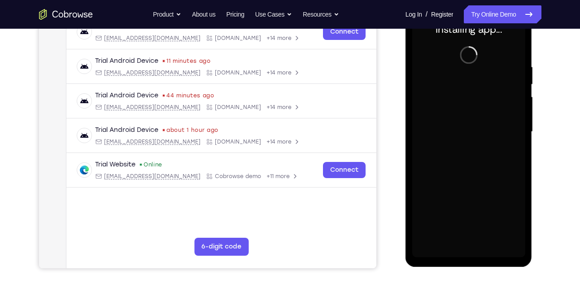
scroll to position [148, 0]
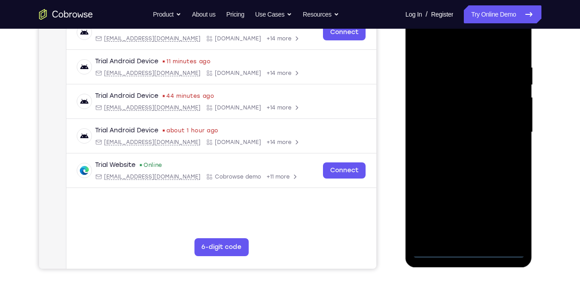
click at [469, 252] on div at bounding box center [468, 132] width 113 height 251
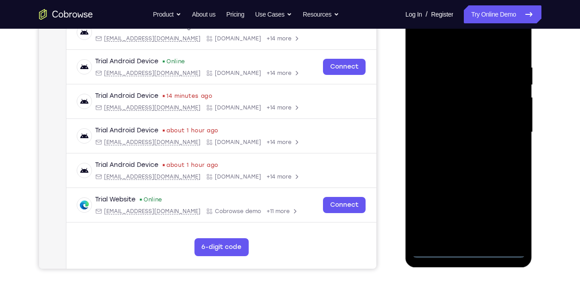
click at [507, 219] on div at bounding box center [468, 132] width 113 height 251
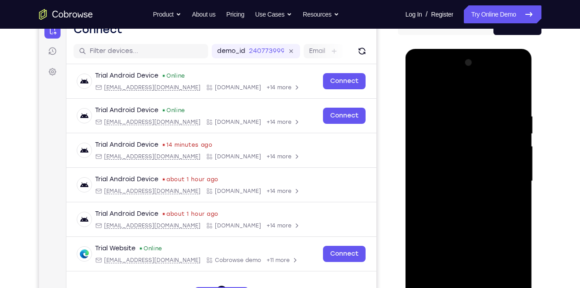
scroll to position [99, 0]
click at [470, 98] on div at bounding box center [468, 181] width 113 height 251
click at [509, 175] on div at bounding box center [468, 181] width 113 height 251
click at [455, 196] on div at bounding box center [468, 181] width 113 height 251
click at [465, 173] on div at bounding box center [468, 181] width 113 height 251
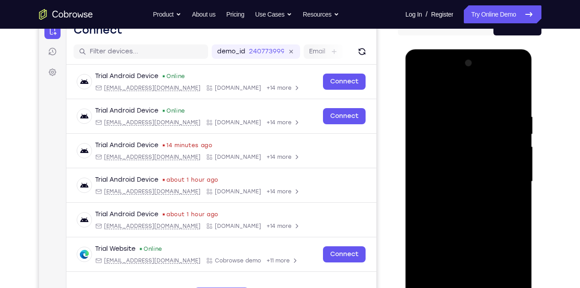
click at [465, 182] on div at bounding box center [468, 181] width 113 height 251
click at [442, 207] on div at bounding box center [468, 181] width 113 height 251
click at [442, 208] on div at bounding box center [468, 181] width 113 height 251
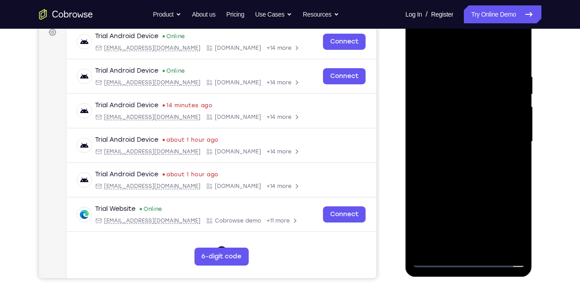
scroll to position [139, 0]
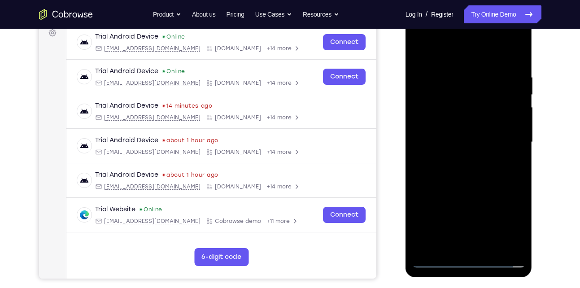
click at [486, 248] on div at bounding box center [468, 142] width 113 height 251
click at [512, 64] on div at bounding box center [468, 142] width 113 height 251
click at [518, 245] on div at bounding box center [468, 142] width 113 height 251
click at [490, 244] on div at bounding box center [468, 142] width 113 height 251
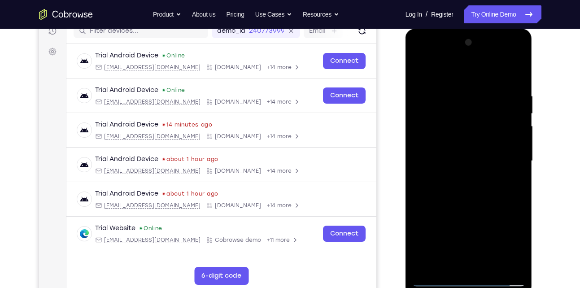
scroll to position [119, 0]
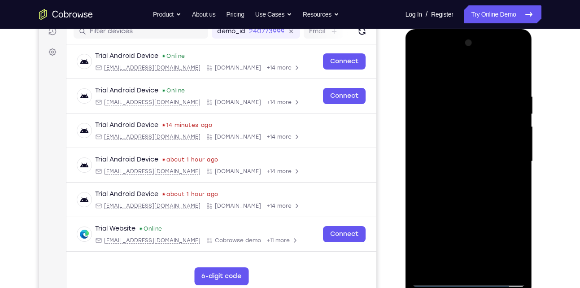
click at [479, 208] on div at bounding box center [468, 161] width 113 height 251
click at [469, 84] on div at bounding box center [468, 161] width 113 height 251
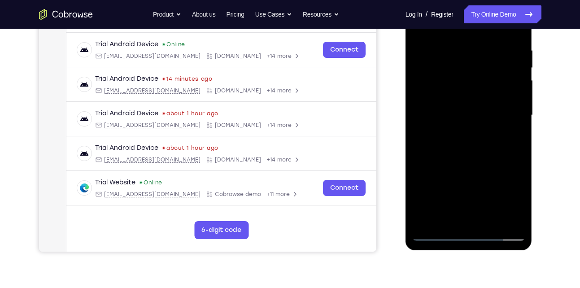
click at [437, 234] on div at bounding box center [468, 115] width 113 height 251
click at [464, 144] on div at bounding box center [468, 115] width 113 height 251
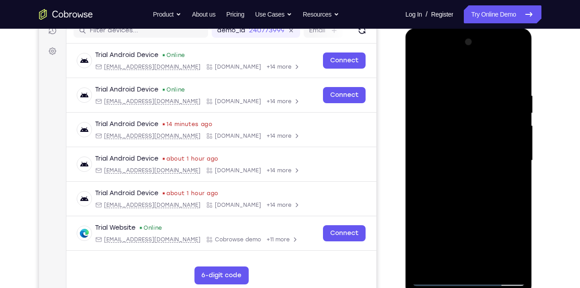
scroll to position [119, 0]
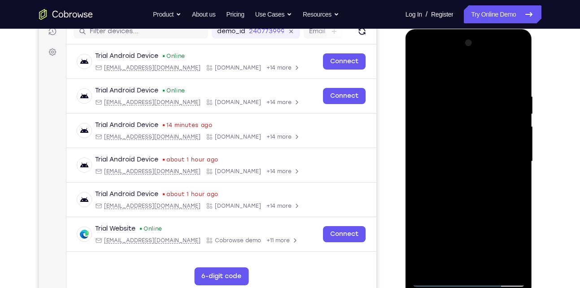
click at [462, 96] on div at bounding box center [468, 161] width 113 height 251
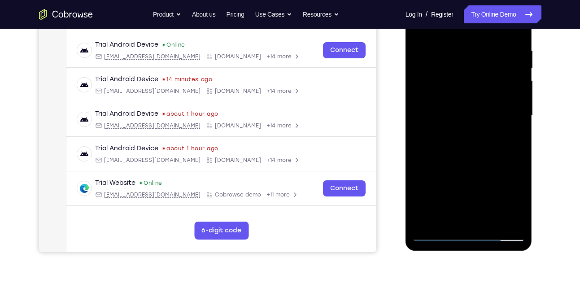
scroll to position [165, 0]
click at [450, 217] on div at bounding box center [468, 115] width 113 height 251
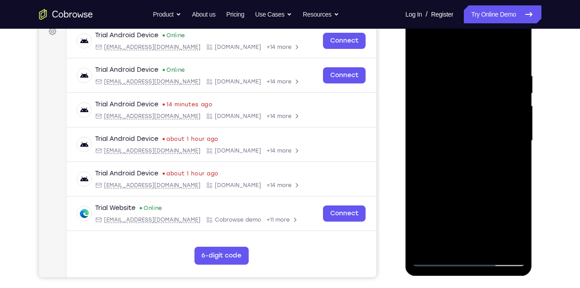
scroll to position [138, 0]
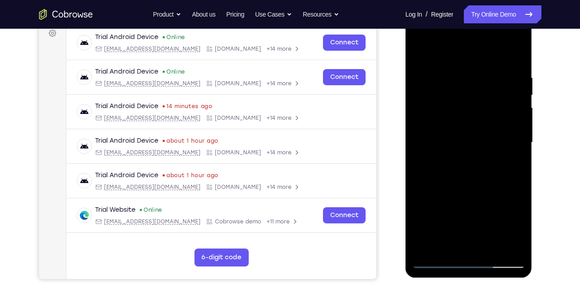
click at [512, 230] on div at bounding box center [468, 142] width 113 height 251
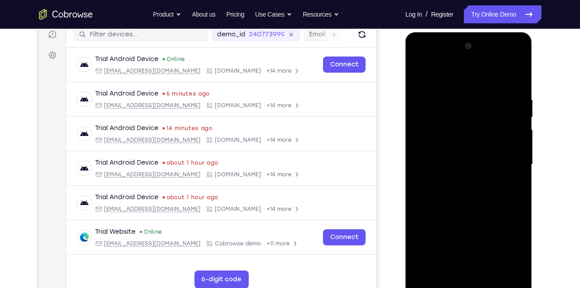
scroll to position [114, 0]
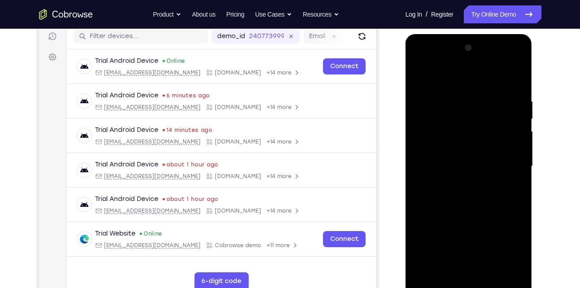
click at [431, 188] on div at bounding box center [468, 166] width 113 height 251
click at [455, 189] on div at bounding box center [468, 166] width 113 height 251
click at [513, 252] on div at bounding box center [468, 166] width 113 height 251
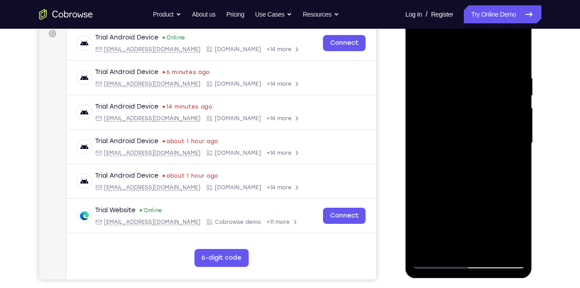
scroll to position [137, 0]
click at [513, 227] on div at bounding box center [468, 143] width 113 height 251
click at [444, 246] on div at bounding box center [468, 143] width 113 height 251
click at [490, 195] on div at bounding box center [468, 143] width 113 height 251
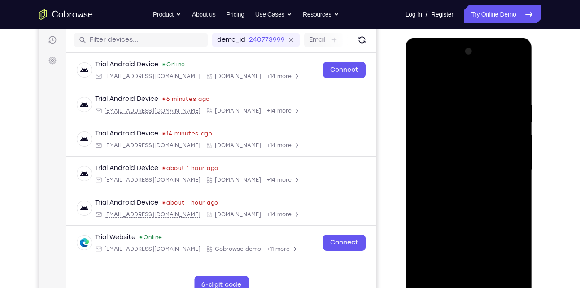
scroll to position [110, 0]
click at [419, 83] on div at bounding box center [468, 170] width 113 height 251
click at [479, 96] on div at bounding box center [468, 170] width 113 height 251
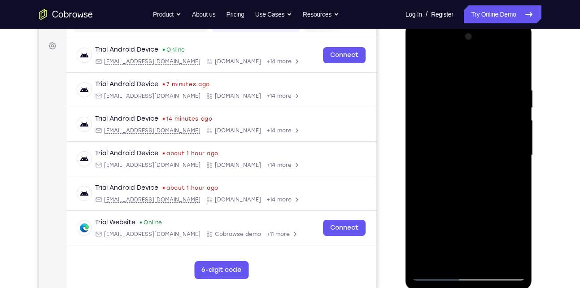
scroll to position [125, 0]
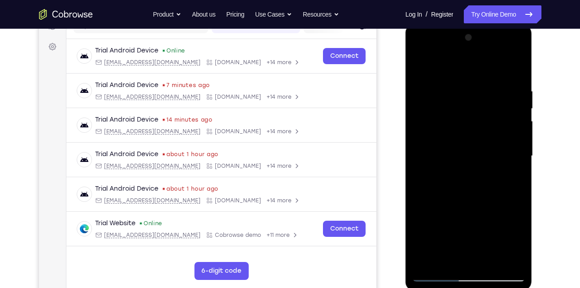
click at [516, 72] on div at bounding box center [468, 155] width 113 height 251
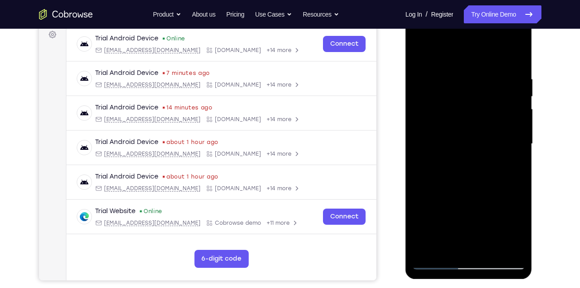
scroll to position [144, 0]
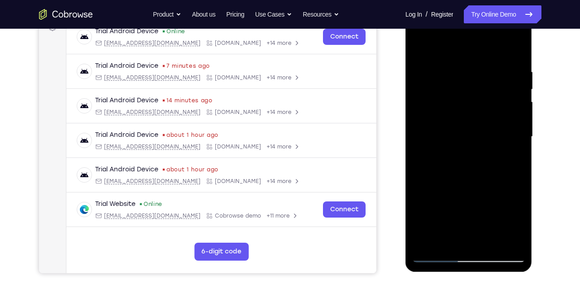
click at [488, 242] on div at bounding box center [468, 136] width 113 height 251
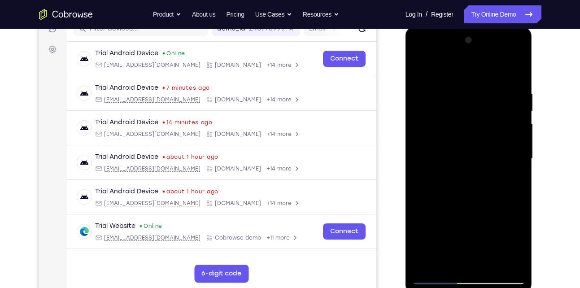
click at [472, 154] on div at bounding box center [468, 158] width 113 height 251
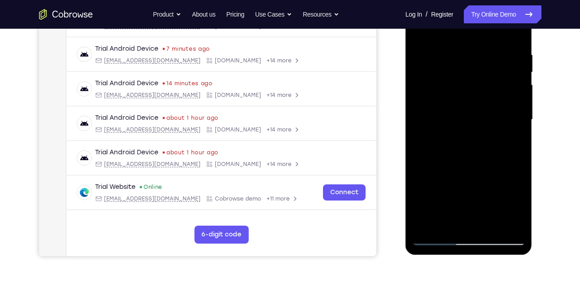
scroll to position [161, 0]
click at [451, 218] on div at bounding box center [468, 120] width 113 height 251
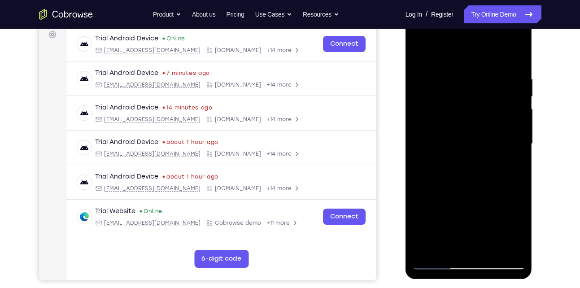
click at [516, 229] on div at bounding box center [468, 143] width 113 height 251
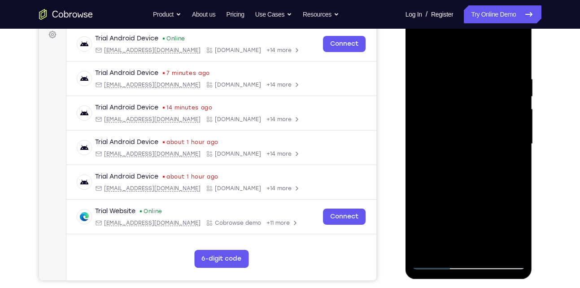
click at [516, 229] on div at bounding box center [468, 143] width 113 height 251
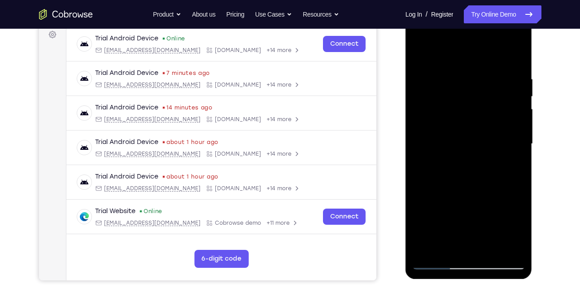
click at [516, 229] on div at bounding box center [468, 143] width 113 height 251
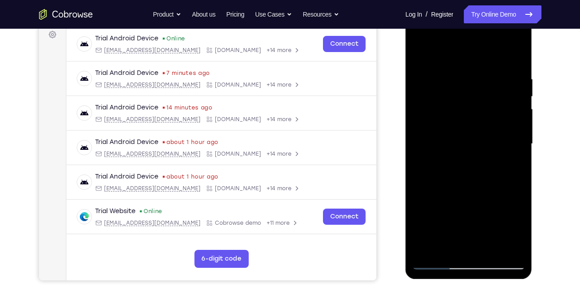
click at [516, 229] on div at bounding box center [468, 143] width 113 height 251
click at [512, 166] on div at bounding box center [468, 143] width 113 height 251
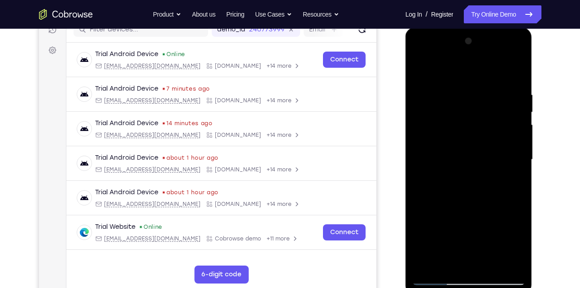
scroll to position [114, 0]
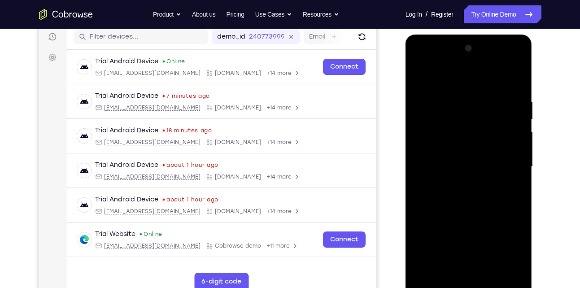
click at [510, 189] on div at bounding box center [468, 166] width 113 height 251
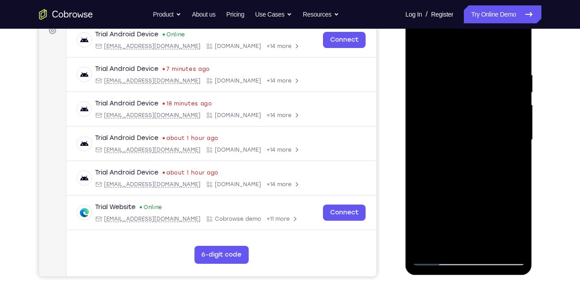
scroll to position [139, 0]
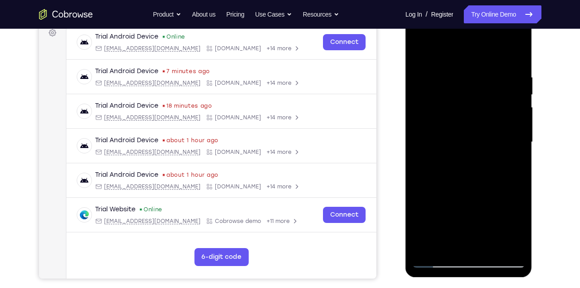
click at [445, 241] on div at bounding box center [468, 142] width 113 height 251
click at [423, 193] on div at bounding box center [468, 142] width 113 height 251
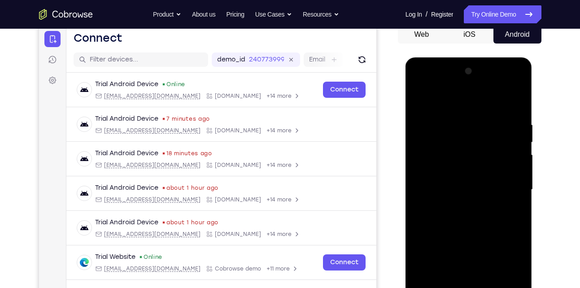
scroll to position [79, 0]
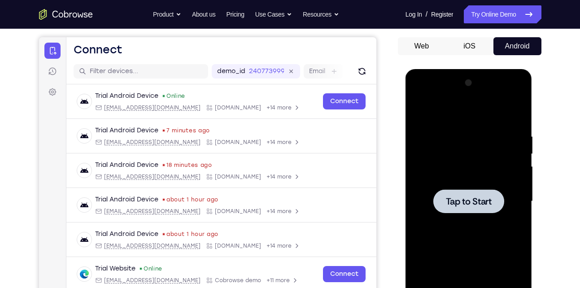
click at [486, 185] on div at bounding box center [468, 201] width 113 height 251
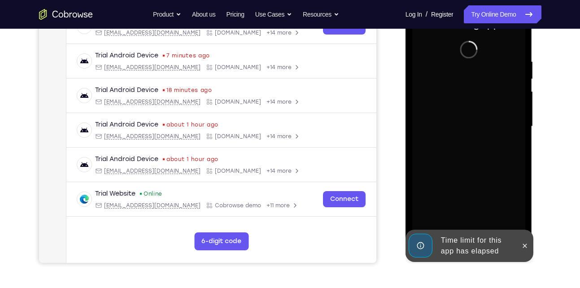
scroll to position [155, 0]
click at [524, 245] on icon at bounding box center [525, 245] width 4 height 4
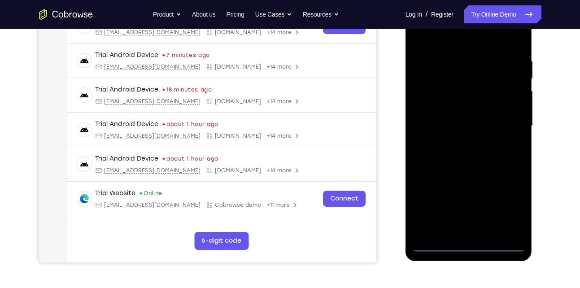
click at [470, 245] on div at bounding box center [468, 125] width 113 height 251
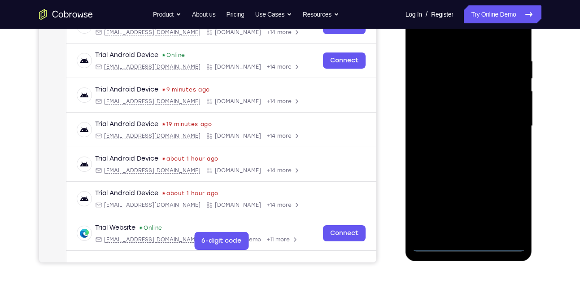
click at [510, 209] on div at bounding box center [468, 125] width 113 height 251
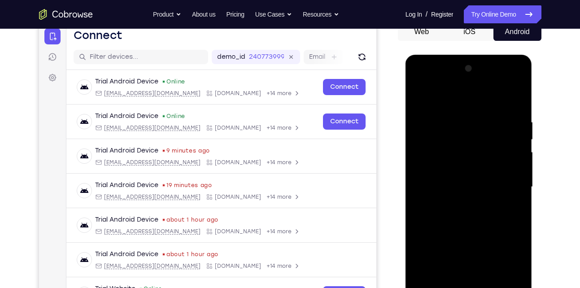
scroll to position [87, 0]
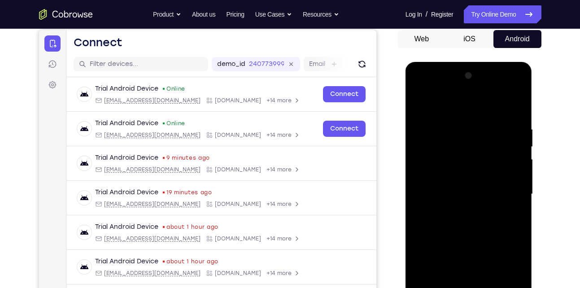
click at [453, 108] on div at bounding box center [468, 194] width 113 height 251
click at [504, 189] on div at bounding box center [468, 194] width 113 height 251
click at [459, 210] on div at bounding box center [468, 194] width 113 height 251
click at [459, 183] on div at bounding box center [468, 194] width 113 height 251
click at [463, 191] on div at bounding box center [468, 194] width 113 height 251
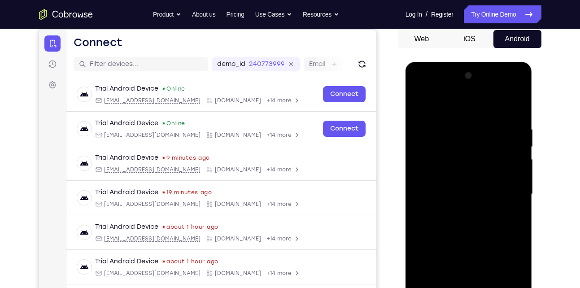
click at [462, 221] on div at bounding box center [468, 194] width 113 height 251
drag, startPoint x: 431, startPoint y: 109, endPoint x: 426, endPoint y: 86, distance: 23.8
click at [426, 86] on div at bounding box center [468, 194] width 113 height 251
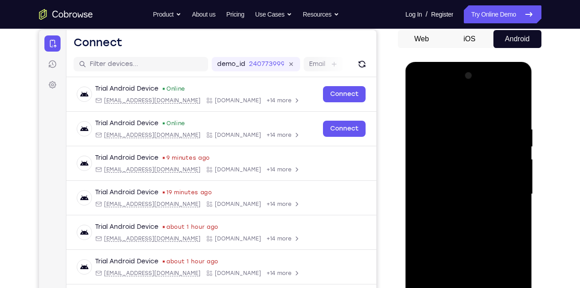
click at [453, 219] on div at bounding box center [468, 194] width 113 height 251
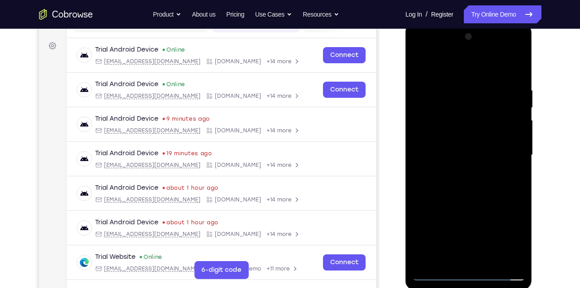
scroll to position [126, 0]
click at [479, 195] on div at bounding box center [468, 154] width 113 height 251
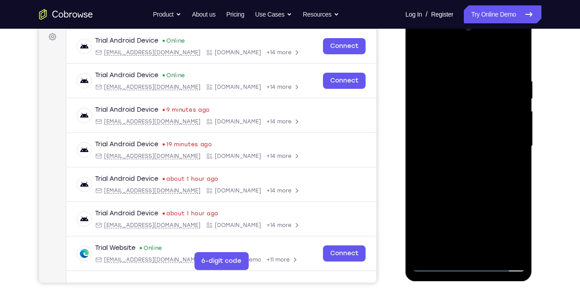
click at [493, 249] on div at bounding box center [468, 146] width 113 height 251
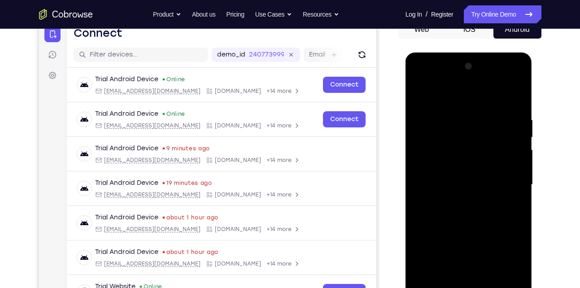
scroll to position [95, 0]
click at [477, 231] on div at bounding box center [468, 185] width 113 height 251
click at [466, 180] on div at bounding box center [468, 185] width 113 height 251
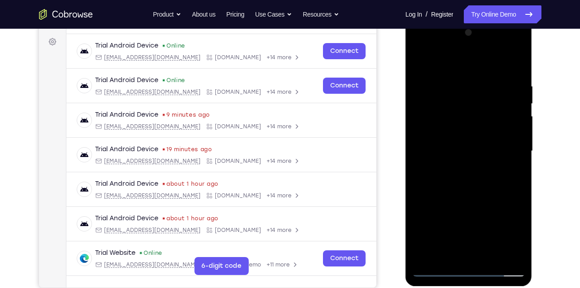
click at [488, 184] on div at bounding box center [468, 151] width 113 height 251
click at [506, 187] on div at bounding box center [468, 151] width 113 height 251
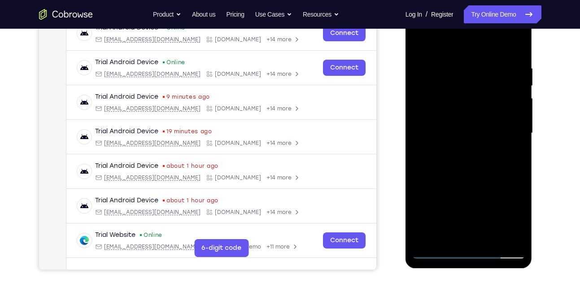
scroll to position [148, 0]
click at [447, 236] on div at bounding box center [468, 132] width 113 height 251
click at [490, 182] on div at bounding box center [468, 132] width 113 height 251
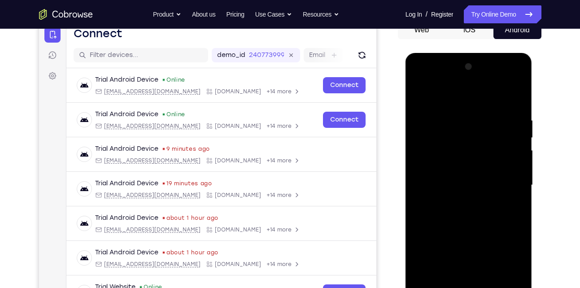
scroll to position [104, 0]
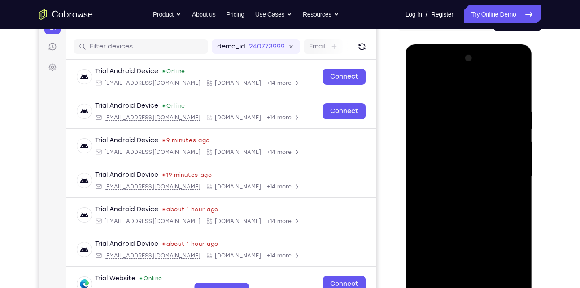
click at [451, 193] on div at bounding box center [468, 176] width 113 height 251
click at [490, 225] on div at bounding box center [468, 176] width 113 height 251
click at [490, 227] on div at bounding box center [468, 176] width 113 height 251
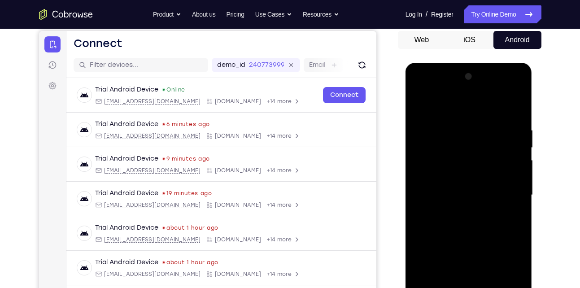
scroll to position [85, 0]
click at [421, 107] on div at bounding box center [468, 195] width 113 height 251
click at [423, 106] on div at bounding box center [468, 195] width 113 height 251
drag, startPoint x: 472, startPoint y: 117, endPoint x: 465, endPoint y: 119, distance: 6.7
click at [465, 119] on div at bounding box center [468, 195] width 113 height 251
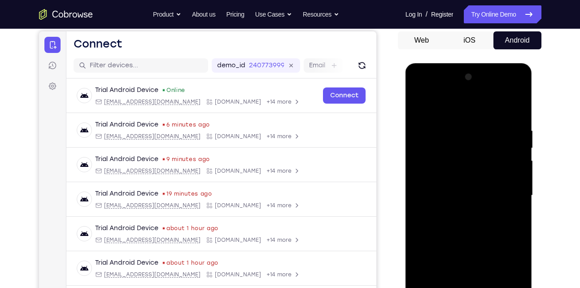
click at [450, 122] on div at bounding box center [468, 195] width 113 height 251
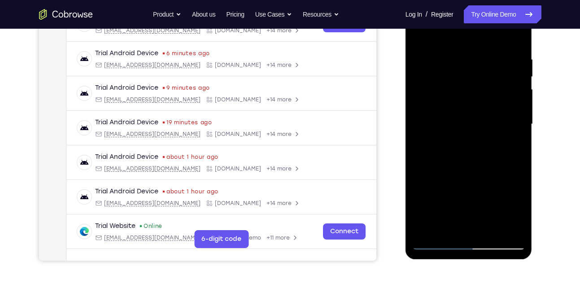
scroll to position [160, 0]
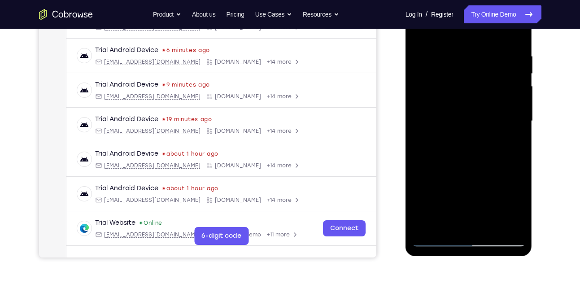
click at [502, 224] on div at bounding box center [468, 121] width 113 height 251
click at [506, 165] on div at bounding box center [468, 121] width 113 height 251
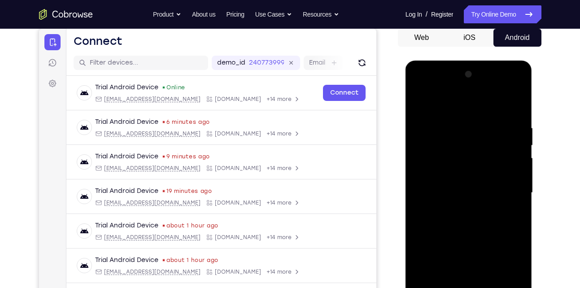
scroll to position [87, 0]
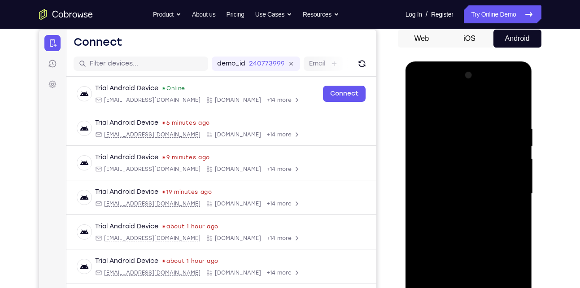
click at [506, 165] on div at bounding box center [468, 193] width 113 height 251
click at [513, 107] on div at bounding box center [468, 193] width 113 height 251
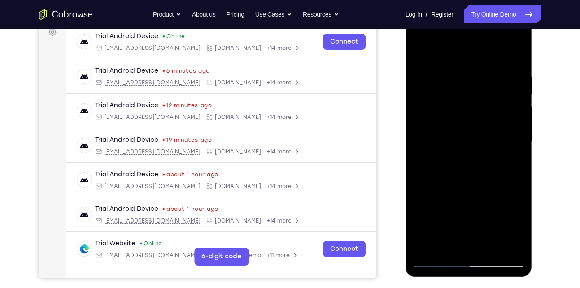
scroll to position [140, 0]
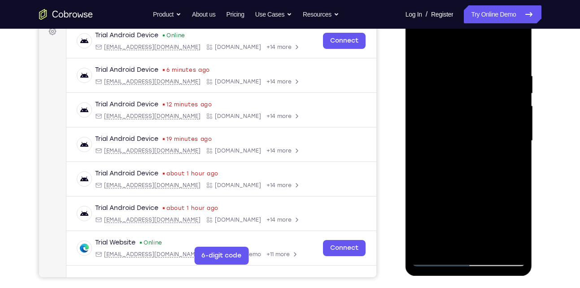
click at [489, 247] on div at bounding box center [468, 140] width 113 height 251
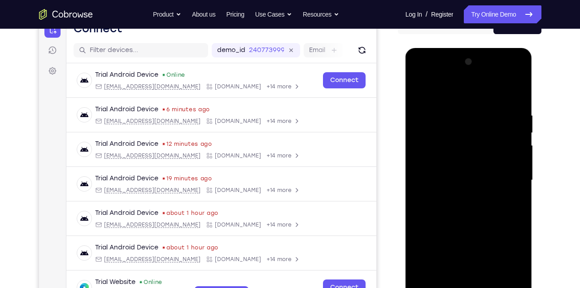
scroll to position [100, 0]
click at [480, 172] on div at bounding box center [468, 180] width 113 height 251
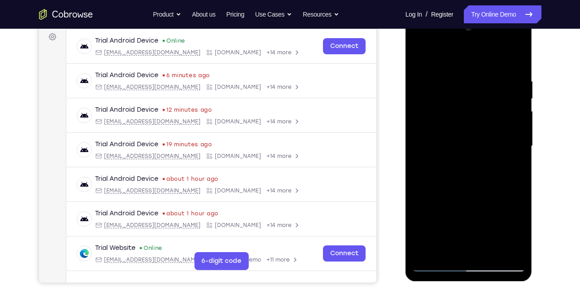
click at [478, 162] on div at bounding box center [468, 146] width 113 height 251
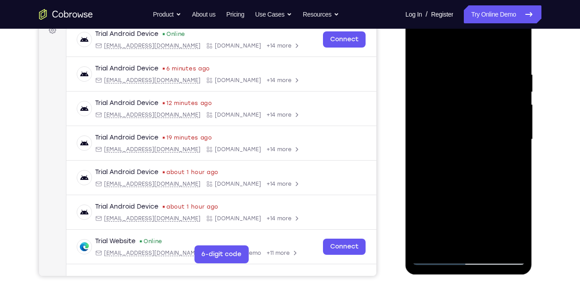
scroll to position [140, 0]
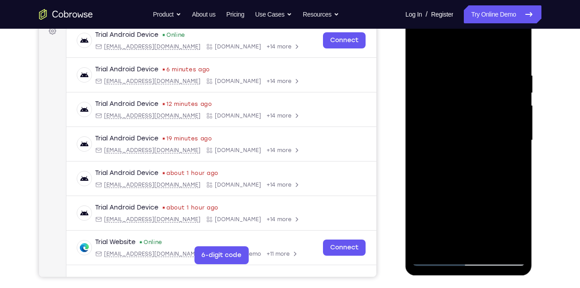
click at [507, 151] on div at bounding box center [468, 140] width 113 height 251
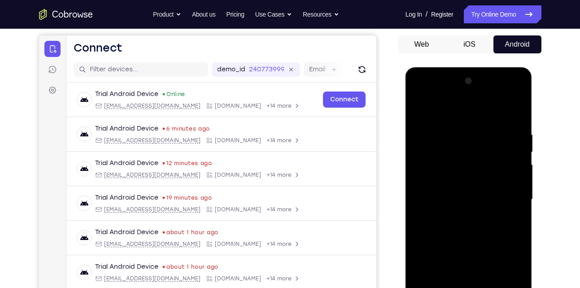
drag, startPoint x: 476, startPoint y: 154, endPoint x: 475, endPoint y: 177, distance: 22.4
click at [475, 177] on div at bounding box center [468, 199] width 113 height 251
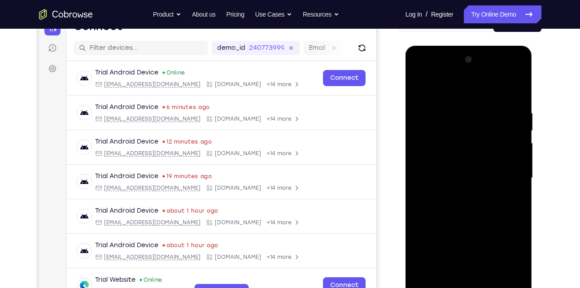
scroll to position [103, 0]
click at [442, 162] on div at bounding box center [468, 177] width 113 height 251
click at [462, 221] on div at bounding box center [468, 177] width 113 height 251
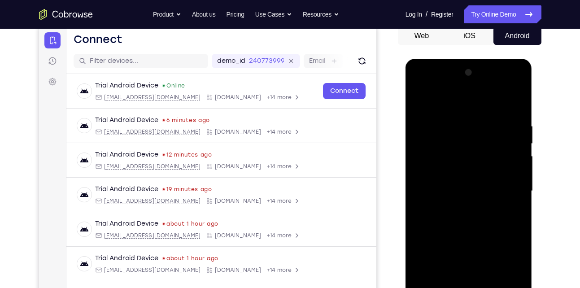
scroll to position [89, 0]
drag, startPoint x: 467, startPoint y: 146, endPoint x: 470, endPoint y: 178, distance: 32.8
click at [470, 178] on div at bounding box center [468, 191] width 113 height 251
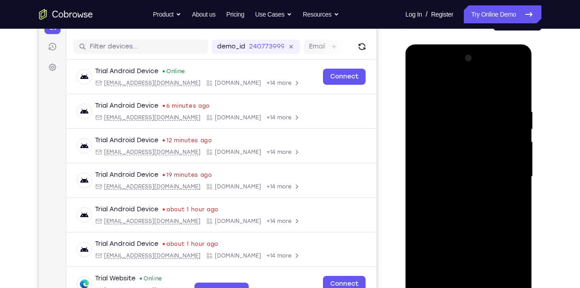
scroll to position [103, 0]
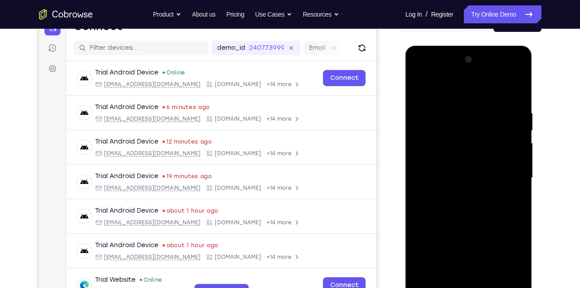
drag, startPoint x: 464, startPoint y: 213, endPoint x: 447, endPoint y: 105, distance: 109.4
click at [447, 105] on div at bounding box center [468, 177] width 113 height 251
drag, startPoint x: 449, startPoint y: 129, endPoint x: 453, endPoint y: 165, distance: 36.1
click at [453, 165] on div at bounding box center [468, 177] width 113 height 251
drag, startPoint x: 462, startPoint y: 124, endPoint x: 462, endPoint y: 157, distance: 33.2
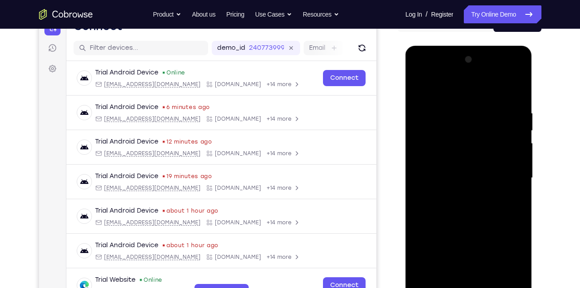
click at [462, 157] on div at bounding box center [468, 177] width 113 height 251
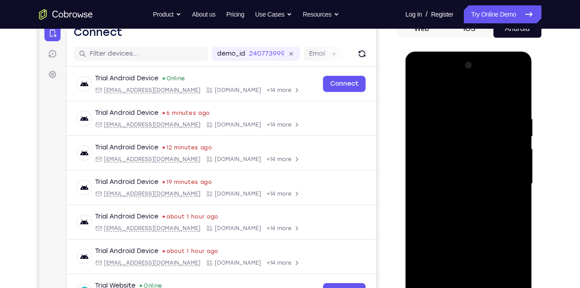
scroll to position [94, 0]
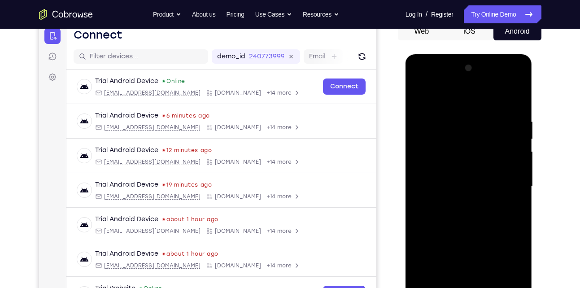
drag, startPoint x: 478, startPoint y: 128, endPoint x: 480, endPoint y: 154, distance: 26.1
click at [480, 154] on div at bounding box center [468, 186] width 113 height 251
click at [482, 141] on div at bounding box center [468, 186] width 113 height 251
click at [510, 136] on div at bounding box center [468, 186] width 113 height 251
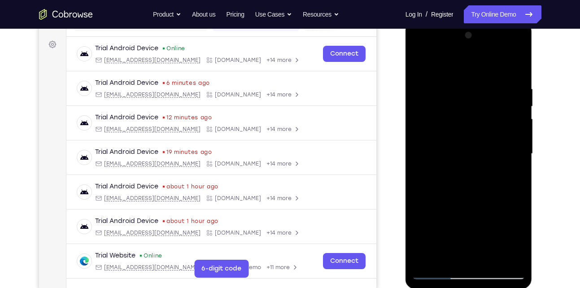
scroll to position [128, 0]
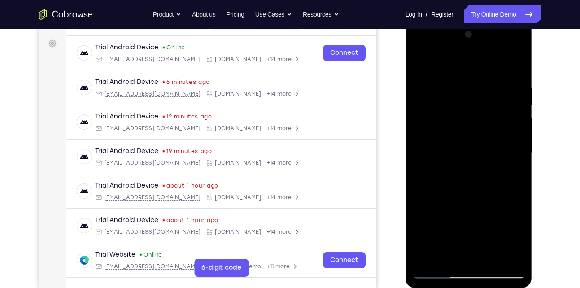
drag, startPoint x: 465, startPoint y: 141, endPoint x: 464, endPoint y: 77, distance: 64.6
click at [464, 77] on div at bounding box center [468, 152] width 113 height 251
click at [520, 238] on div at bounding box center [468, 152] width 113 height 251
click at [448, 258] on div at bounding box center [468, 152] width 113 height 251
click at [422, 205] on div at bounding box center [468, 152] width 113 height 251
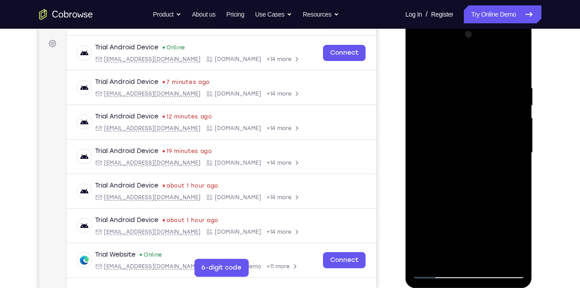
click at [421, 202] on div at bounding box center [468, 152] width 113 height 251
click at [425, 168] on div at bounding box center [468, 152] width 113 height 251
click at [511, 169] on div at bounding box center [468, 152] width 113 height 251
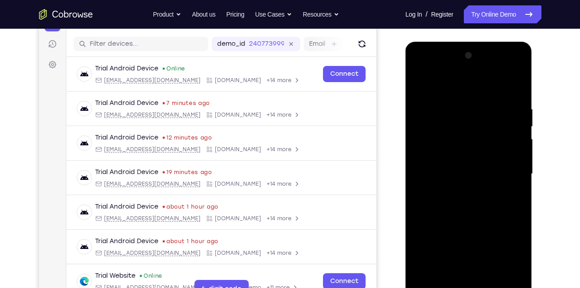
scroll to position [106, 0]
drag, startPoint x: 462, startPoint y: 146, endPoint x: 462, endPoint y: 172, distance: 25.6
click at [462, 172] on div at bounding box center [468, 174] width 113 height 251
click at [447, 169] on div at bounding box center [468, 174] width 113 height 251
click at [465, 222] on div at bounding box center [468, 174] width 113 height 251
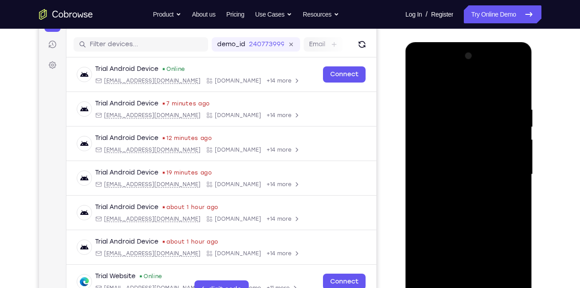
click at [480, 115] on div at bounding box center [468, 174] width 113 height 251
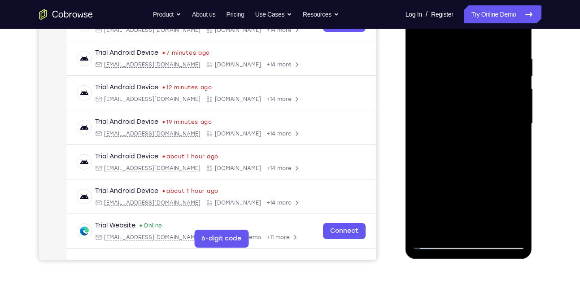
scroll to position [157, 0]
click at [508, 139] on div at bounding box center [468, 123] width 113 height 251
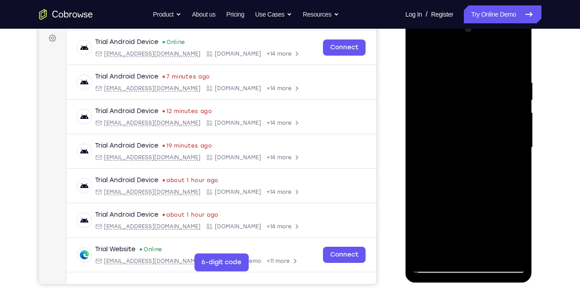
scroll to position [132, 0]
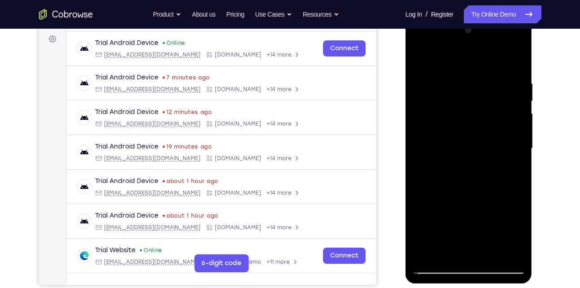
drag, startPoint x: 481, startPoint y: 116, endPoint x: 482, endPoint y: 185, distance: 69.1
click at [482, 185] on div at bounding box center [468, 148] width 113 height 251
drag, startPoint x: 476, startPoint y: 90, endPoint x: 474, endPoint y: 158, distance: 68.2
click at [474, 158] on div at bounding box center [468, 148] width 113 height 251
drag, startPoint x: 474, startPoint y: 117, endPoint x: 474, endPoint y: 137, distance: 20.6
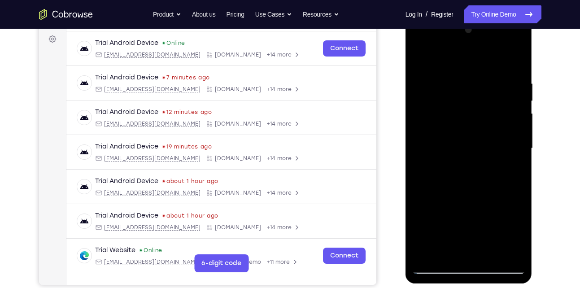
click at [474, 137] on div at bounding box center [468, 148] width 113 height 251
drag, startPoint x: 474, startPoint y: 137, endPoint x: 460, endPoint y: 55, distance: 83.1
click at [460, 55] on div at bounding box center [468, 148] width 113 height 251
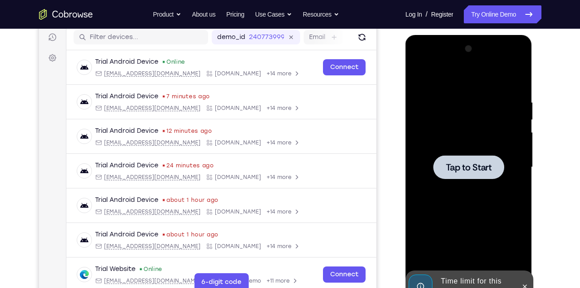
scroll to position [151, 0]
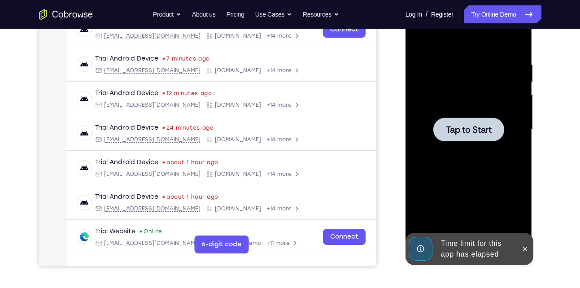
click at [448, 181] on div at bounding box center [468, 129] width 113 height 251
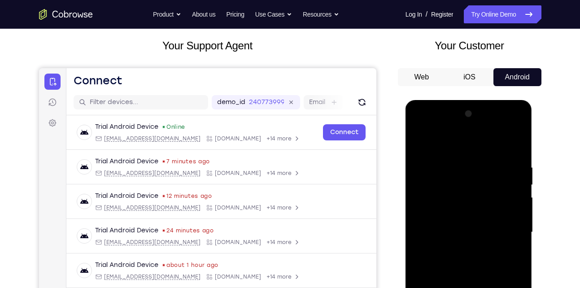
scroll to position [132, 0]
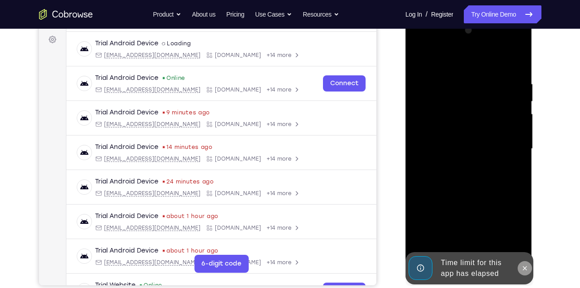
click at [523, 271] on icon at bounding box center [524, 268] width 7 height 7
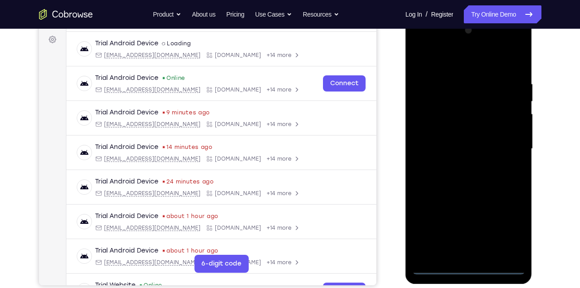
click at [470, 266] on div at bounding box center [468, 148] width 113 height 251
click at [515, 229] on div at bounding box center [468, 148] width 113 height 251
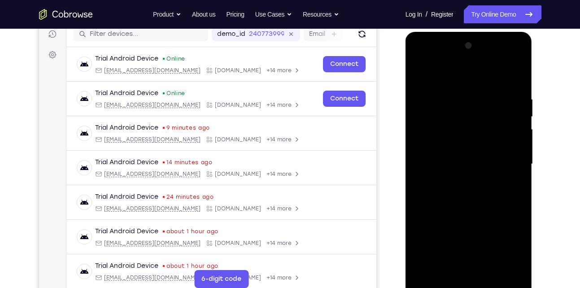
scroll to position [105, 0]
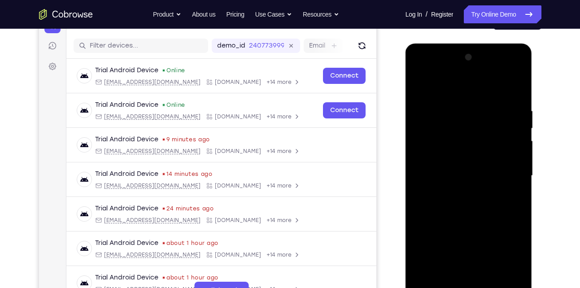
click at [461, 90] on div at bounding box center [468, 175] width 113 height 251
click at [504, 171] on div at bounding box center [468, 175] width 113 height 251
click at [458, 192] on div at bounding box center [468, 175] width 113 height 251
click at [482, 167] on div at bounding box center [468, 175] width 113 height 251
click at [484, 176] on div at bounding box center [468, 175] width 113 height 251
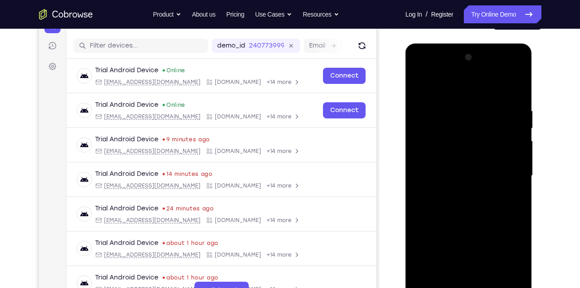
click at [474, 201] on div at bounding box center [468, 175] width 113 height 251
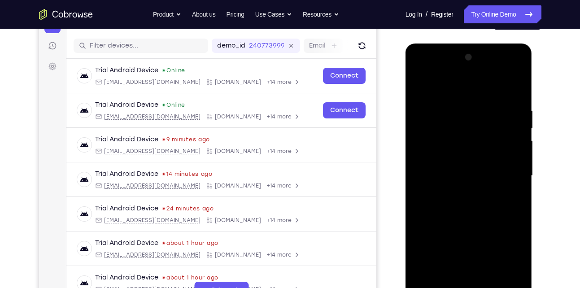
click at [517, 103] on div at bounding box center [468, 175] width 113 height 251
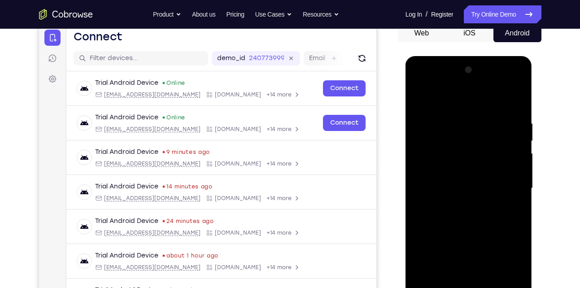
scroll to position [91, 0]
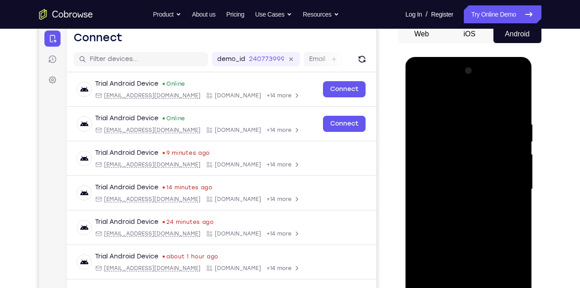
drag, startPoint x: 497, startPoint y: 139, endPoint x: 492, endPoint y: 226, distance: 86.2
click at [492, 226] on div at bounding box center [468, 189] width 113 height 251
click at [515, 117] on div at bounding box center [468, 189] width 113 height 251
drag, startPoint x: 473, startPoint y: 106, endPoint x: 469, endPoint y: 77, distance: 29.9
click at [469, 77] on div at bounding box center [468, 189] width 113 height 251
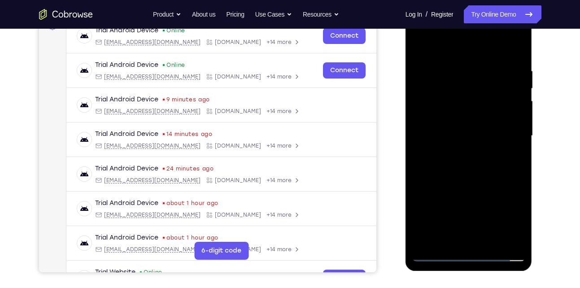
scroll to position [147, 0]
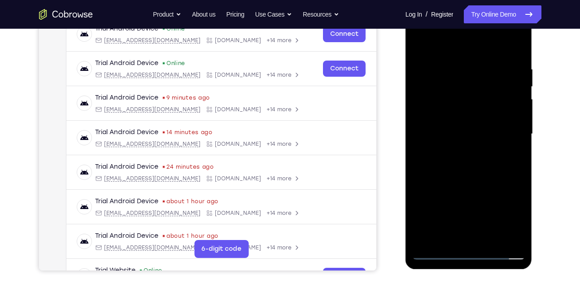
click at [477, 179] on div at bounding box center [468, 134] width 113 height 251
click at [494, 239] on div at bounding box center [468, 134] width 113 height 251
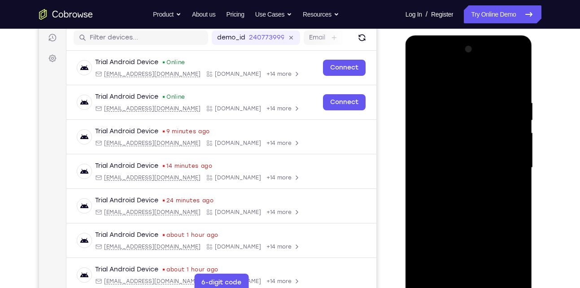
scroll to position [113, 0]
click at [487, 209] on div at bounding box center [468, 168] width 113 height 251
click at [487, 157] on div at bounding box center [468, 168] width 113 height 251
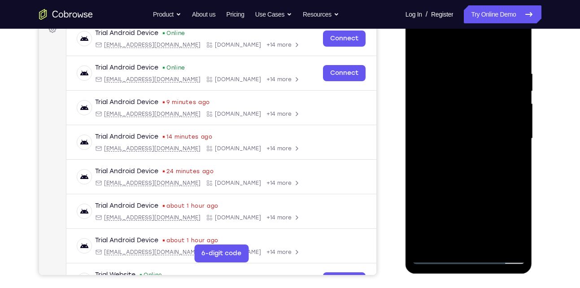
click at [449, 222] on div at bounding box center [468, 138] width 113 height 251
click at [460, 222] on div at bounding box center [468, 138] width 113 height 251
click at [486, 157] on div at bounding box center [468, 138] width 113 height 251
click at [453, 238] on div at bounding box center [468, 138] width 113 height 251
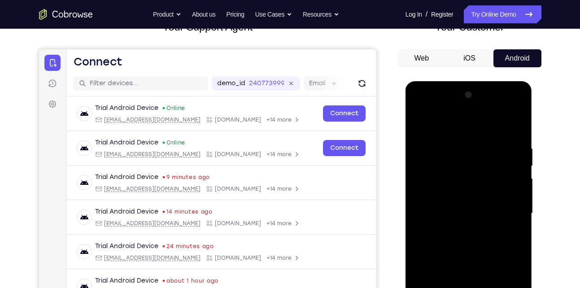
scroll to position [66, 0]
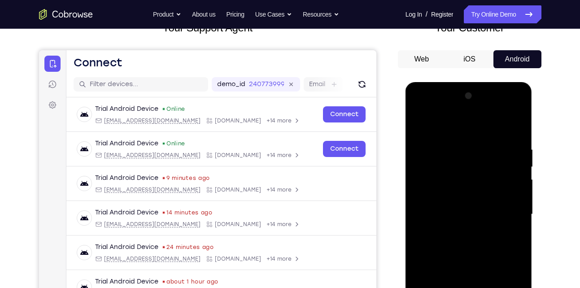
click at [417, 124] on div at bounding box center [468, 214] width 113 height 251
click at [419, 124] on div at bounding box center [468, 214] width 113 height 251
click at [449, 140] on div at bounding box center [468, 214] width 113 height 251
click at [509, 170] on div at bounding box center [468, 214] width 113 height 251
click at [428, 181] on div at bounding box center [468, 214] width 113 height 251
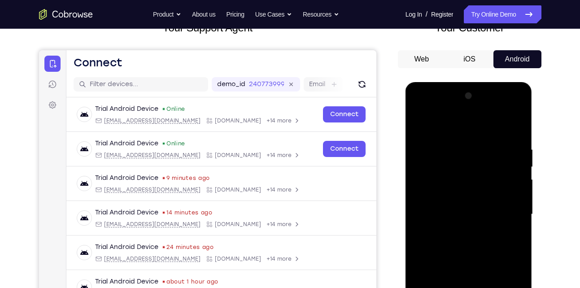
click at [425, 126] on div at bounding box center [468, 214] width 113 height 251
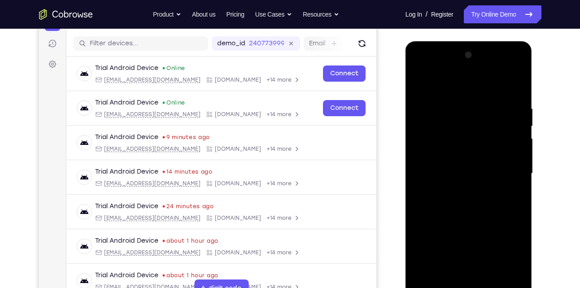
scroll to position [108, 0]
click at [461, 114] on div at bounding box center [468, 173] width 113 height 251
click at [458, 278] on div at bounding box center [468, 173] width 113 height 251
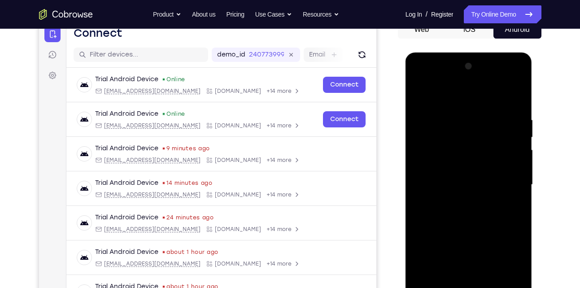
scroll to position [95, 0]
click at [470, 125] on div at bounding box center [468, 185] width 113 height 251
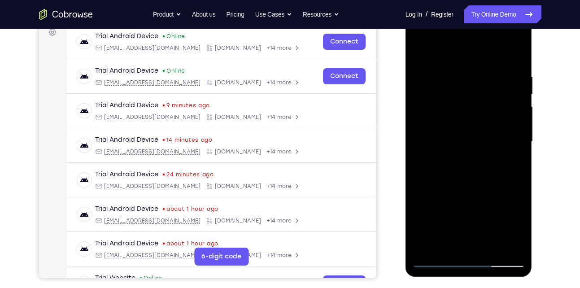
scroll to position [139, 0]
click at [435, 202] on div at bounding box center [468, 141] width 113 height 251
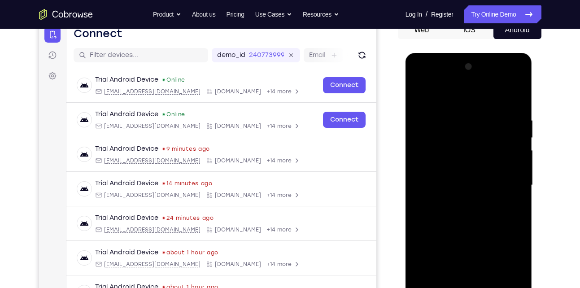
scroll to position [94, 0]
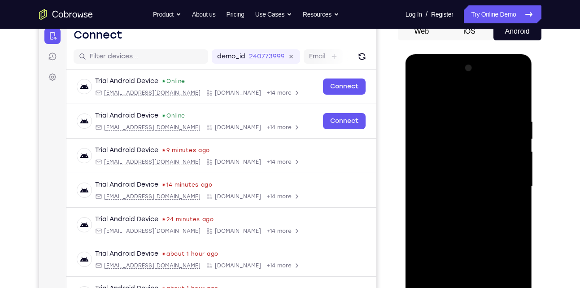
click at [478, 129] on div at bounding box center [468, 186] width 113 height 251
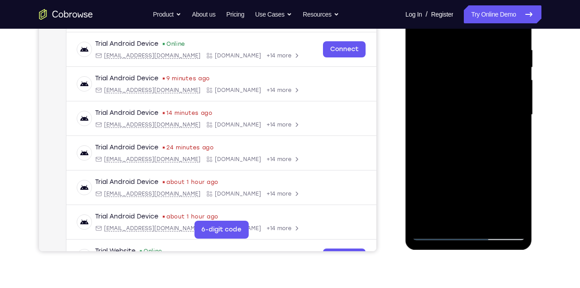
scroll to position [166, 0]
click at [489, 219] on div at bounding box center [468, 114] width 113 height 251
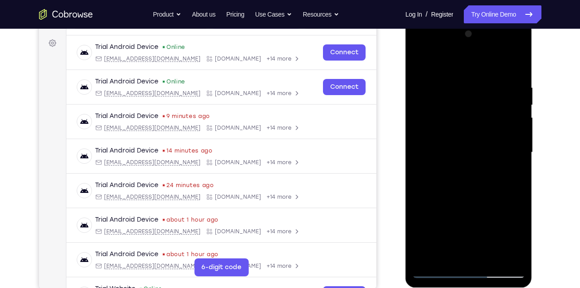
click at [471, 147] on div at bounding box center [468, 152] width 113 height 251
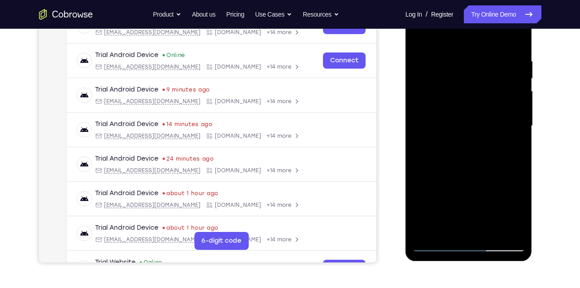
click at [468, 223] on div at bounding box center [468, 125] width 113 height 251
click at [516, 150] on div at bounding box center [468, 125] width 113 height 251
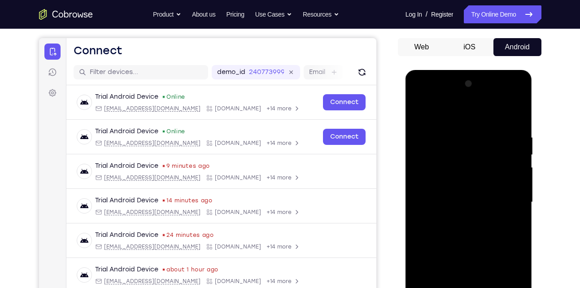
scroll to position [76, 0]
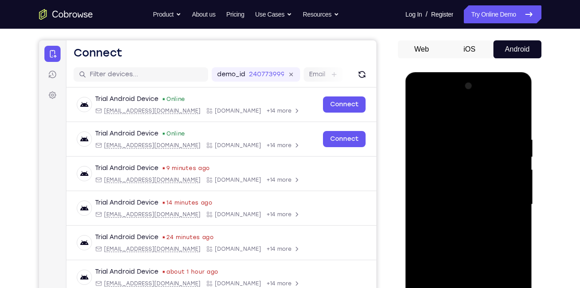
click at [417, 116] on div at bounding box center [468, 204] width 113 height 251
click at [419, 116] on div at bounding box center [468, 204] width 113 height 251
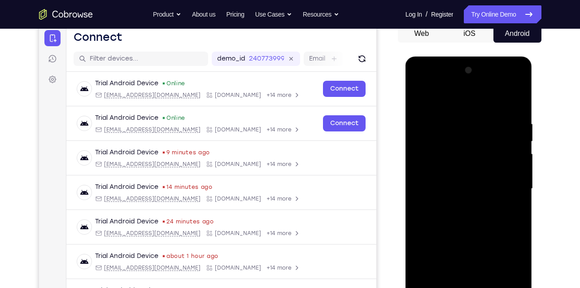
scroll to position [92, 0]
click at [463, 125] on div at bounding box center [468, 188] width 113 height 251
click at [507, 137] on div at bounding box center [468, 188] width 113 height 251
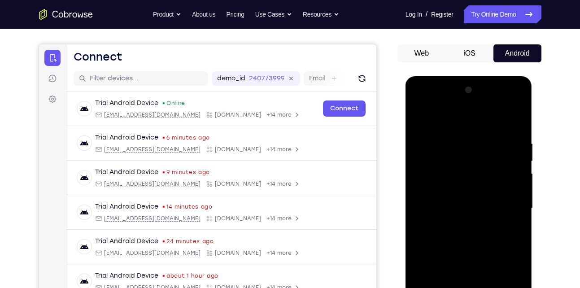
scroll to position [69, 0]
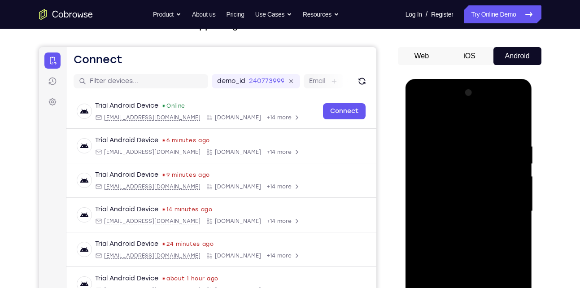
click at [507, 137] on div at bounding box center [468, 211] width 113 height 251
click at [504, 195] on div at bounding box center [468, 211] width 113 height 251
click at [516, 129] on div at bounding box center [468, 211] width 113 height 251
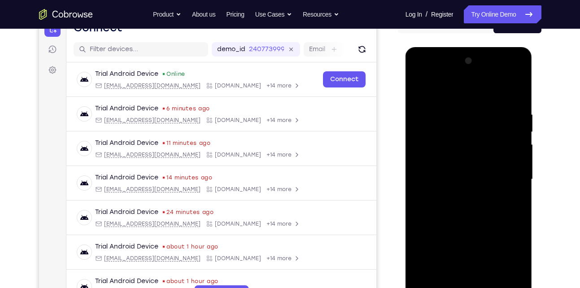
scroll to position [156, 0]
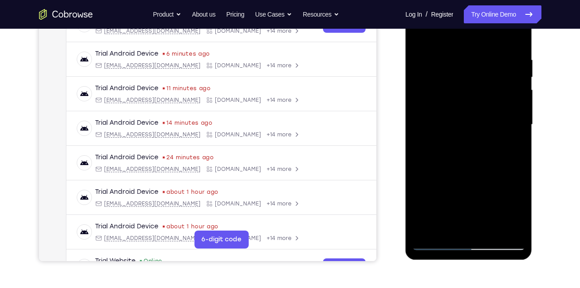
click at [489, 226] on div at bounding box center [468, 124] width 113 height 251
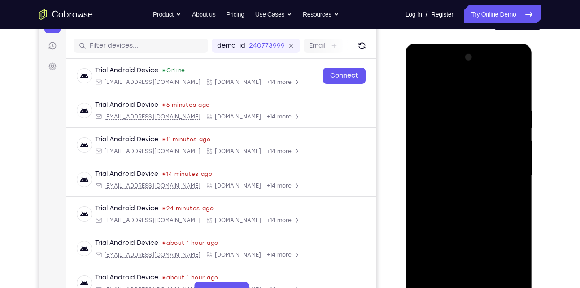
click at [467, 175] on div at bounding box center [468, 175] width 113 height 251
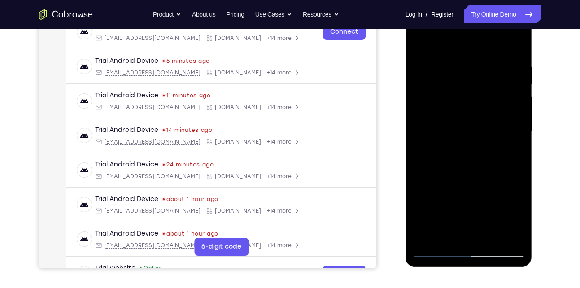
scroll to position [152, 0]
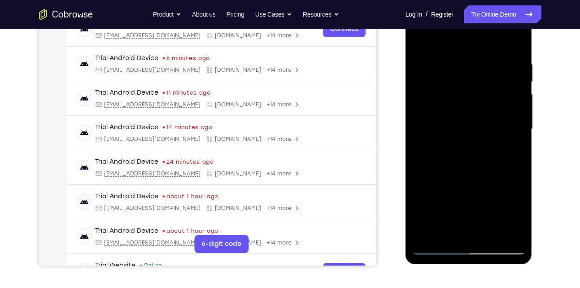
click at [435, 246] on div at bounding box center [468, 129] width 113 height 251
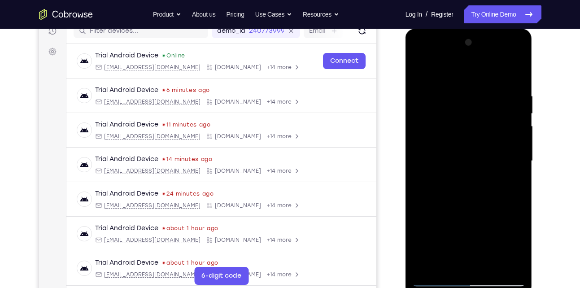
scroll to position [119, 0]
click at [456, 181] on div at bounding box center [468, 161] width 113 height 251
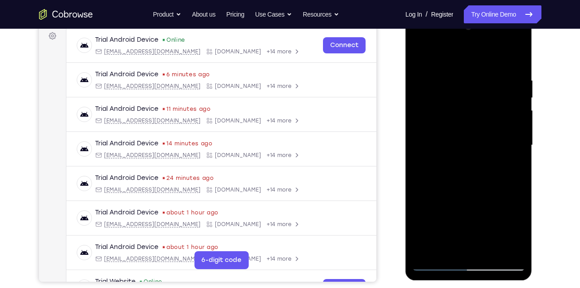
scroll to position [62, 0]
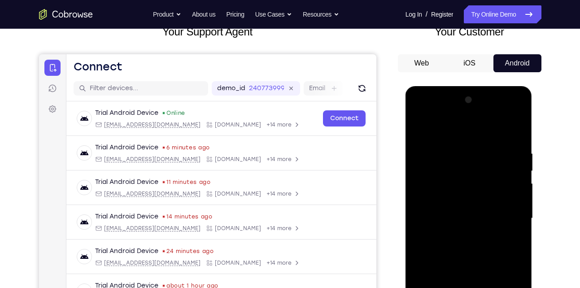
click at [424, 128] on div at bounding box center [468, 218] width 113 height 251
click at [453, 232] on div at bounding box center [468, 218] width 113 height 251
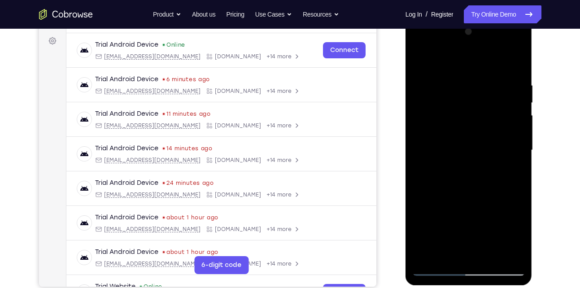
scroll to position [144, 0]
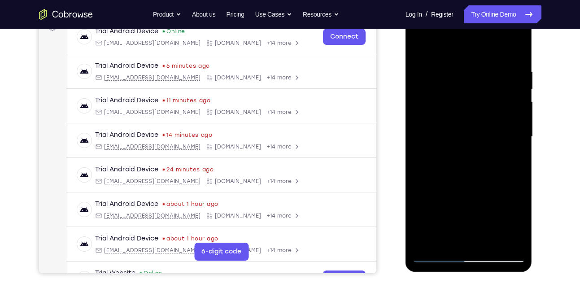
click at [442, 238] on div at bounding box center [468, 136] width 113 height 251
click at [448, 239] on div at bounding box center [468, 136] width 113 height 251
click at [488, 185] on div at bounding box center [468, 136] width 113 height 251
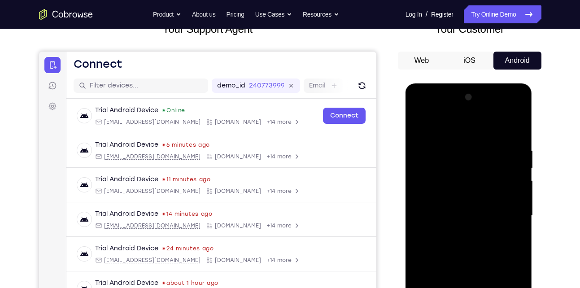
scroll to position [65, 0]
click at [420, 126] on div at bounding box center [468, 216] width 113 height 251
drag, startPoint x: 462, startPoint y: 144, endPoint x: 464, endPoint y: 244, distance: 99.5
click at [464, 244] on div at bounding box center [468, 216] width 113 height 251
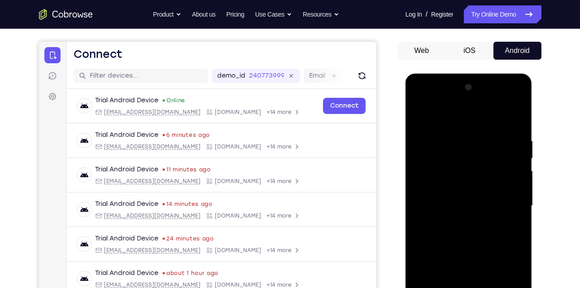
scroll to position [74, 0]
click at [454, 136] on div at bounding box center [468, 206] width 113 height 251
click at [514, 154] on div at bounding box center [468, 206] width 113 height 251
click at [516, 117] on div at bounding box center [468, 206] width 113 height 251
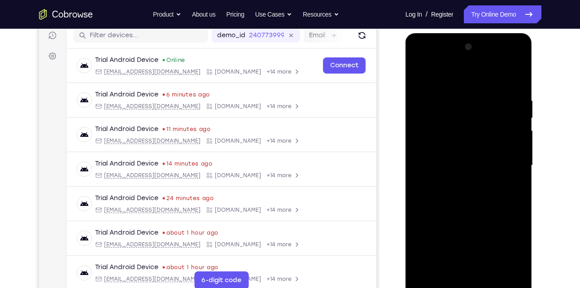
scroll to position [116, 0]
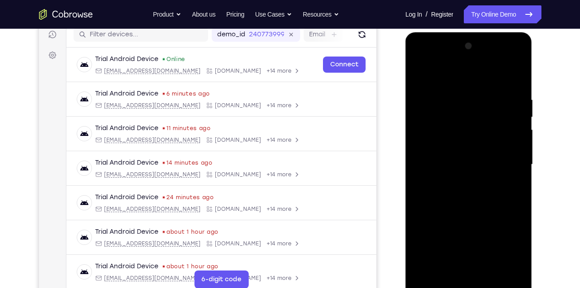
click at [518, 184] on div at bounding box center [468, 164] width 113 height 251
click at [421, 123] on div at bounding box center [468, 164] width 113 height 251
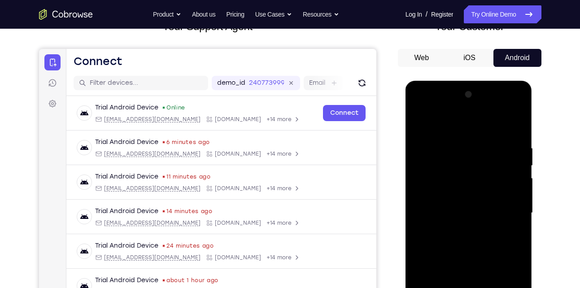
scroll to position [140, 0]
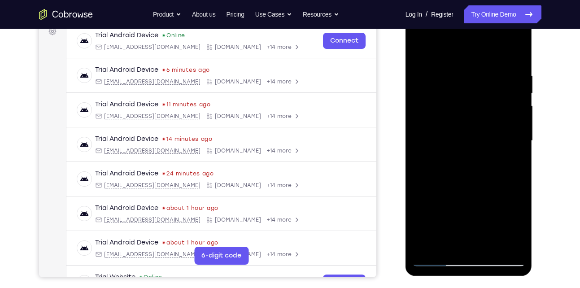
click at [518, 245] on div at bounding box center [468, 140] width 113 height 251
click at [507, 245] on div at bounding box center [468, 140] width 113 height 251
click at [478, 243] on div at bounding box center [468, 140] width 113 height 251
click at [434, 258] on div at bounding box center [468, 140] width 113 height 251
click at [474, 194] on div at bounding box center [468, 140] width 113 height 251
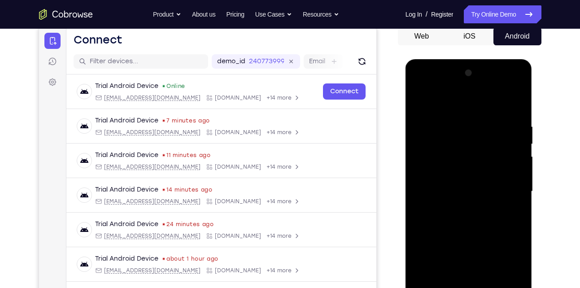
scroll to position [87, 0]
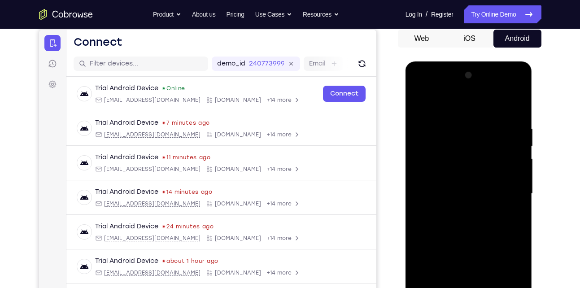
click at [502, 173] on div at bounding box center [468, 193] width 113 height 251
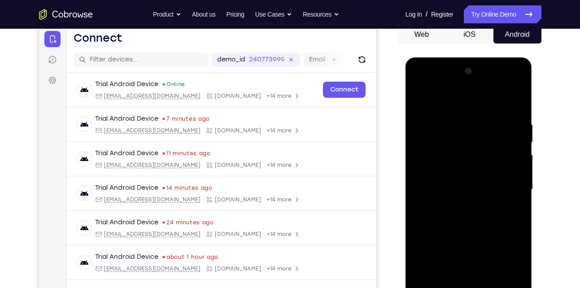
scroll to position [91, 0]
click at [514, 190] on div at bounding box center [468, 189] width 113 height 251
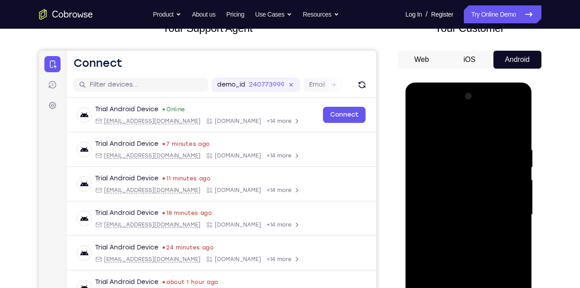
scroll to position [65, 0]
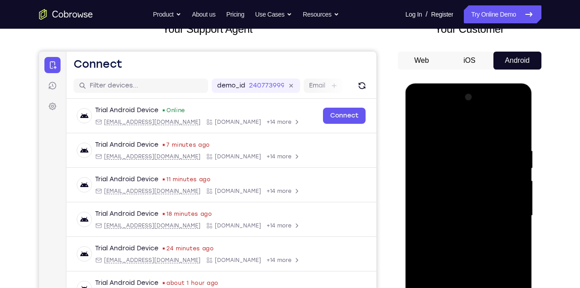
click at [516, 131] on div at bounding box center [468, 215] width 113 height 251
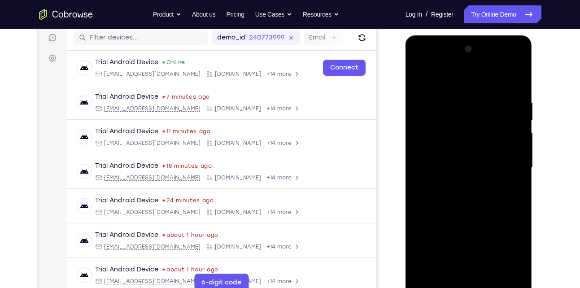
scroll to position [113, 0]
click at [491, 269] on div at bounding box center [468, 167] width 113 height 251
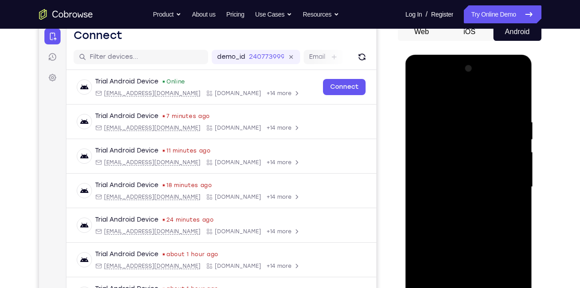
click at [474, 181] on div at bounding box center [468, 186] width 113 height 251
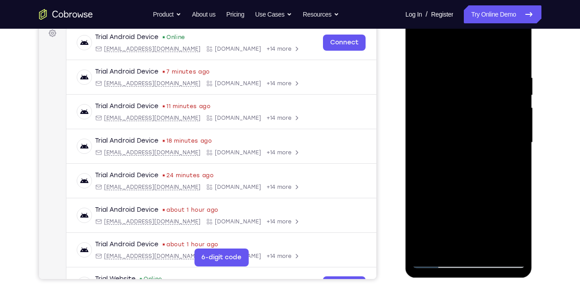
scroll to position [139, 0]
click at [455, 158] on div at bounding box center [468, 142] width 113 height 251
click at [483, 155] on div at bounding box center [468, 142] width 113 height 251
click at [447, 245] on div at bounding box center [468, 142] width 113 height 251
click at [421, 193] on div at bounding box center [468, 142] width 113 height 251
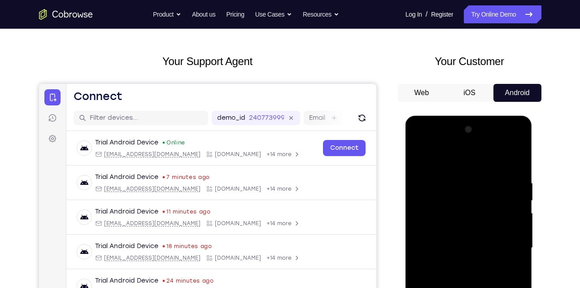
scroll to position [32, 0]
click at [414, 161] on div at bounding box center [468, 248] width 113 height 251
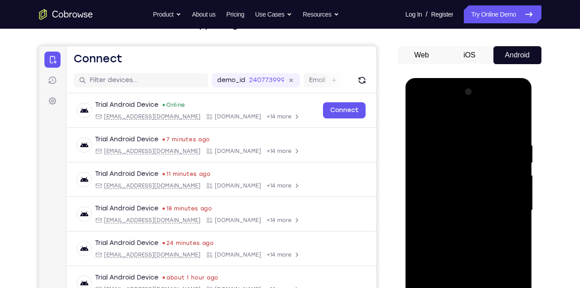
click at [483, 223] on div at bounding box center [468, 210] width 113 height 251
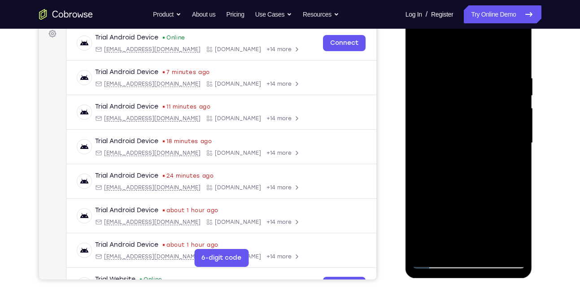
scroll to position [137, 0]
click at [451, 122] on div at bounding box center [468, 143] width 113 height 251
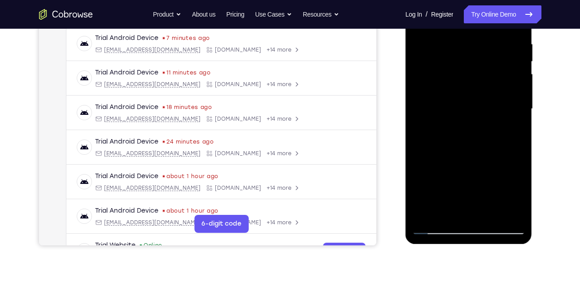
scroll to position [172, 0]
click at [449, 107] on div at bounding box center [468, 108] width 113 height 251
click at [465, 131] on div at bounding box center [468, 108] width 113 height 251
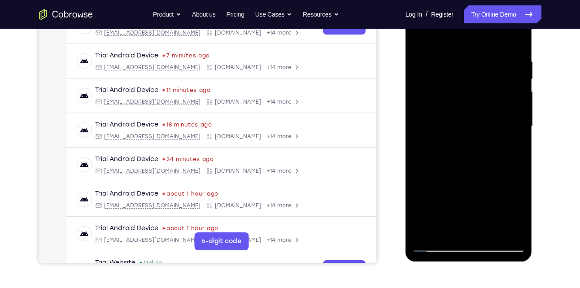
scroll to position [153, 0]
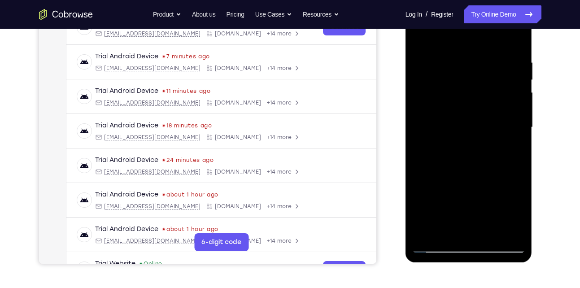
drag, startPoint x: 468, startPoint y: 177, endPoint x: 451, endPoint y: 94, distance: 84.7
click at [451, 94] on div at bounding box center [468, 127] width 113 height 251
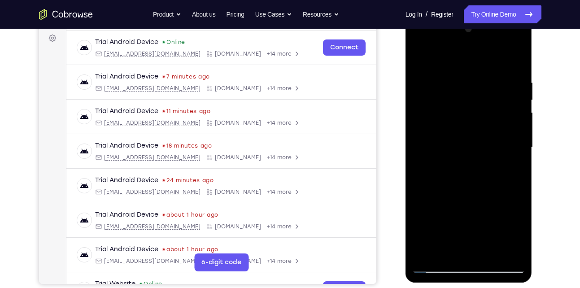
scroll to position [127, 0]
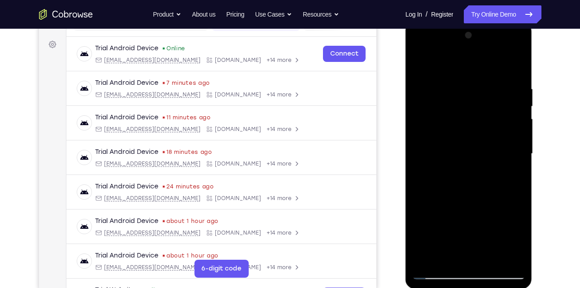
click at [521, 204] on div at bounding box center [468, 153] width 113 height 251
drag, startPoint x: 489, startPoint y: 215, endPoint x: 494, endPoint y: 131, distance: 84.0
click at [494, 131] on div at bounding box center [468, 153] width 113 height 251
drag, startPoint x: 498, startPoint y: 211, endPoint x: 482, endPoint y: 112, distance: 100.2
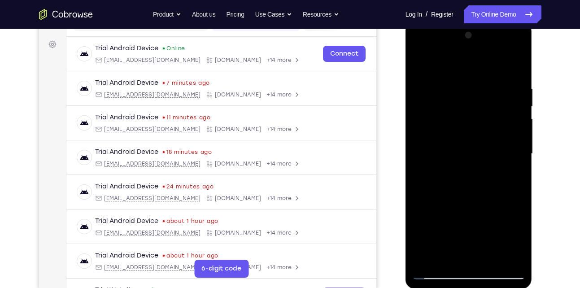
click at [482, 112] on div at bounding box center [468, 153] width 113 height 251
drag, startPoint x: 486, startPoint y: 195, endPoint x: 480, endPoint y: 100, distance: 94.8
click at [480, 100] on div at bounding box center [468, 153] width 113 height 251
drag, startPoint x: 486, startPoint y: 211, endPoint x: 481, endPoint y: 90, distance: 121.1
click at [481, 90] on div at bounding box center [468, 153] width 113 height 251
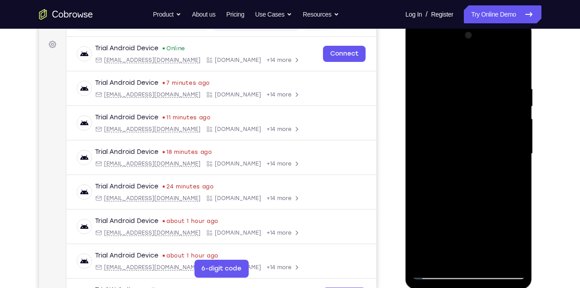
drag, startPoint x: 487, startPoint y: 187, endPoint x: 487, endPoint y: 85, distance: 102.7
click at [487, 85] on div at bounding box center [468, 153] width 113 height 251
drag, startPoint x: 484, startPoint y: 211, endPoint x: 482, endPoint y: 130, distance: 81.2
click at [482, 130] on div at bounding box center [468, 153] width 113 height 251
drag, startPoint x: 490, startPoint y: 234, endPoint x: 477, endPoint y: 143, distance: 92.0
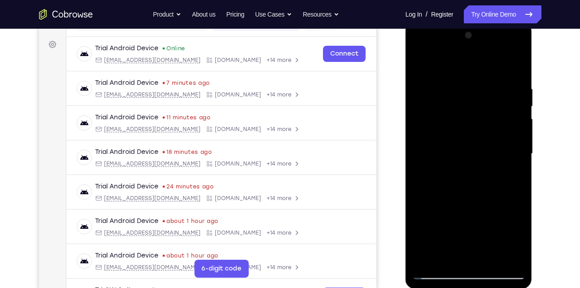
click at [477, 143] on div at bounding box center [468, 153] width 113 height 251
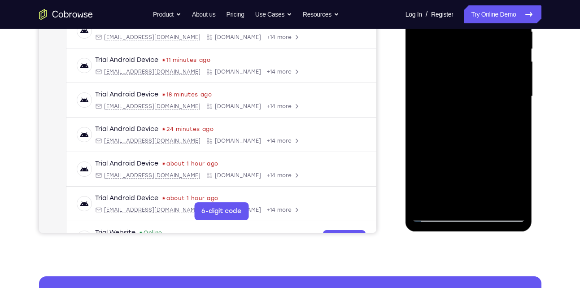
scroll to position [185, 0]
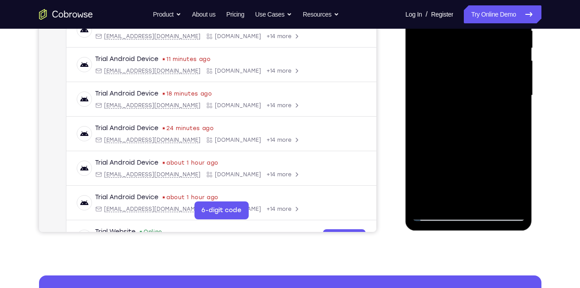
click at [495, 201] on div at bounding box center [468, 95] width 113 height 251
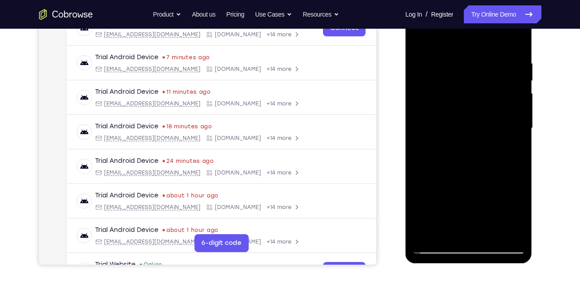
scroll to position [128, 0]
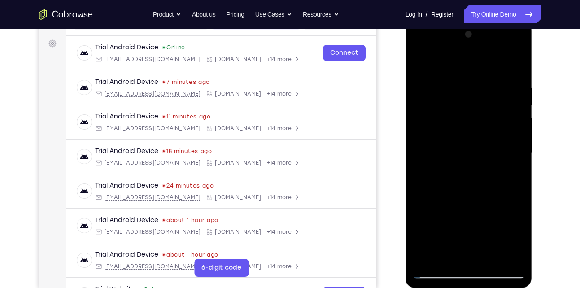
click at [473, 172] on div at bounding box center [468, 152] width 113 height 251
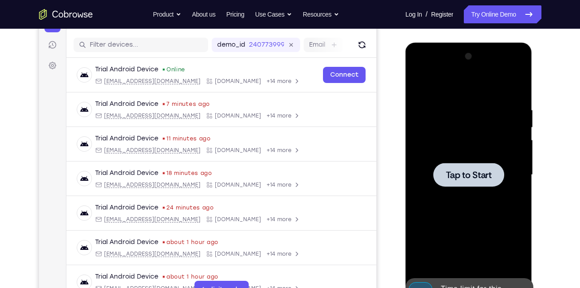
scroll to position [104, 0]
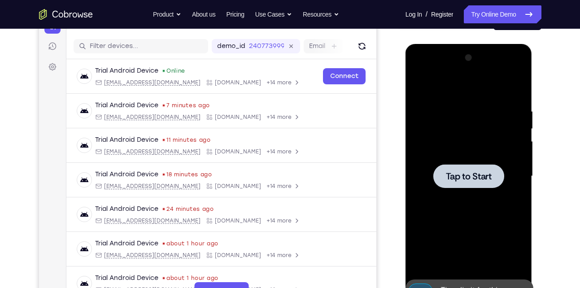
click at [460, 155] on div at bounding box center [468, 176] width 113 height 251
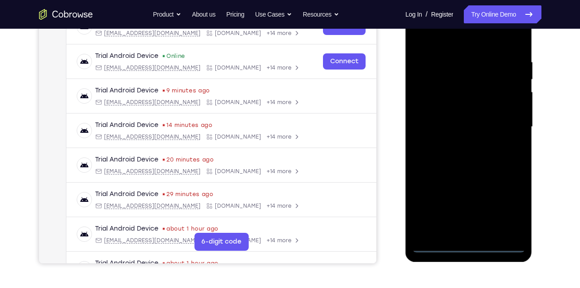
scroll to position [154, 0]
click at [466, 246] on div at bounding box center [468, 126] width 113 height 251
click at [512, 215] on div at bounding box center [468, 126] width 113 height 251
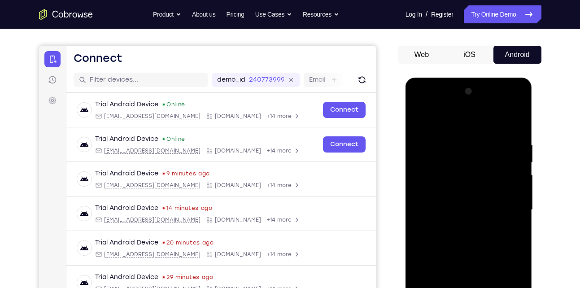
scroll to position [70, 0]
click at [463, 125] on div at bounding box center [468, 210] width 113 height 251
click at [502, 208] on div at bounding box center [468, 210] width 113 height 251
click at [458, 226] on div at bounding box center [468, 210] width 113 height 251
click at [464, 200] on div at bounding box center [468, 210] width 113 height 251
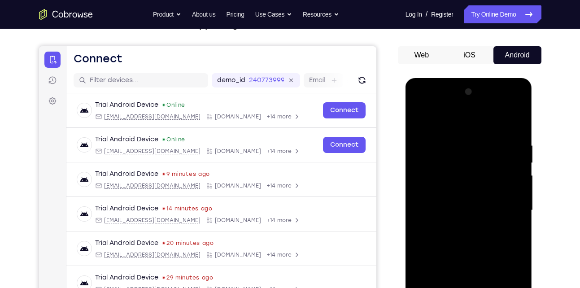
click at [464, 205] on div at bounding box center [468, 210] width 113 height 251
click at [456, 238] on div at bounding box center [468, 210] width 113 height 251
click at [498, 236] on div at bounding box center [468, 210] width 113 height 251
click at [495, 236] on div at bounding box center [468, 210] width 113 height 251
drag, startPoint x: 475, startPoint y: 153, endPoint x: 469, endPoint y: 268, distance: 114.9
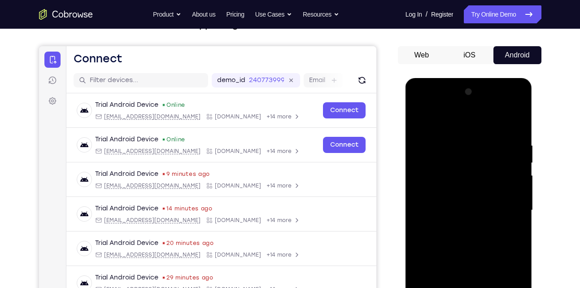
click at [469, 268] on div at bounding box center [468, 210] width 113 height 251
drag, startPoint x: 468, startPoint y: 123, endPoint x: 465, endPoint y: 103, distance: 19.9
click at [465, 103] on div at bounding box center [468, 210] width 113 height 251
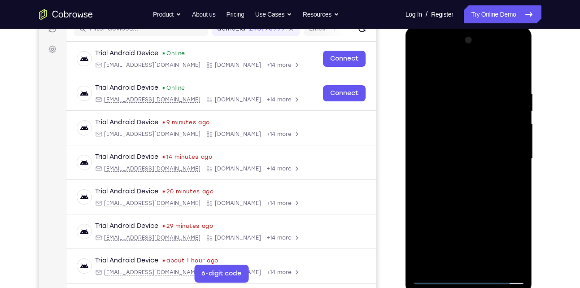
click at [481, 201] on div at bounding box center [468, 158] width 113 height 251
click at [490, 264] on div at bounding box center [468, 158] width 113 height 251
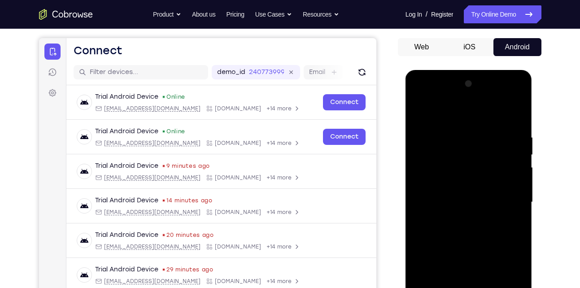
scroll to position [78, 0]
click at [473, 253] on div at bounding box center [468, 202] width 113 height 251
click at [497, 195] on div at bounding box center [468, 202] width 113 height 251
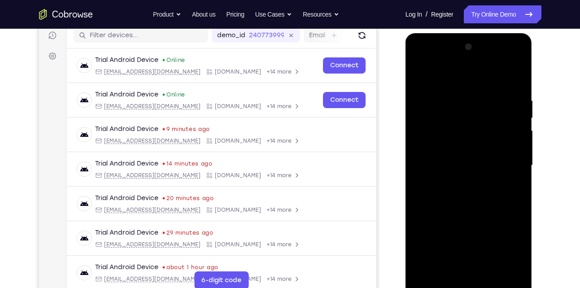
drag, startPoint x: 446, startPoint y: 270, endPoint x: 459, endPoint y: 250, distance: 23.6
click at [459, 250] on div at bounding box center [468, 165] width 113 height 251
click at [447, 269] on div at bounding box center [468, 165] width 113 height 251
click at [492, 215] on div at bounding box center [468, 165] width 113 height 251
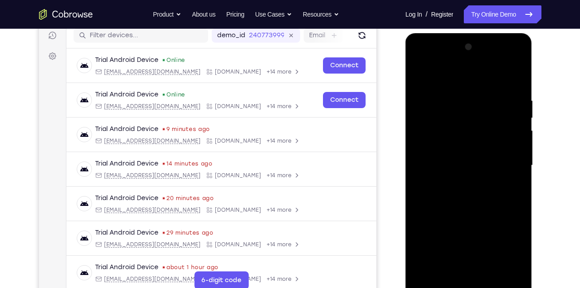
click at [492, 215] on div at bounding box center [468, 165] width 113 height 251
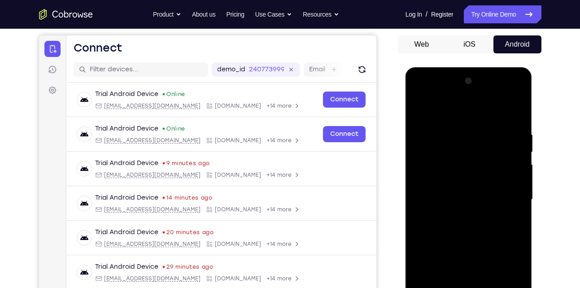
scroll to position [80, 0]
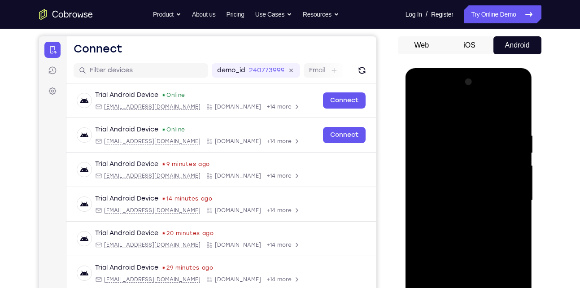
click at [421, 115] on div at bounding box center [468, 200] width 113 height 251
click at [450, 121] on div at bounding box center [468, 200] width 113 height 251
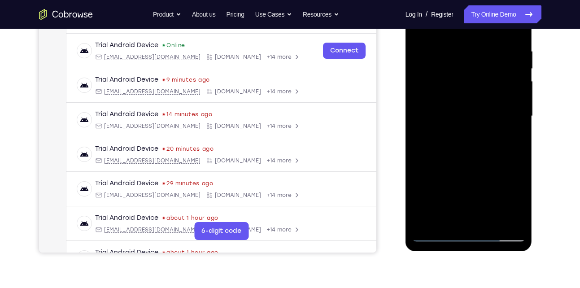
scroll to position [173, 0]
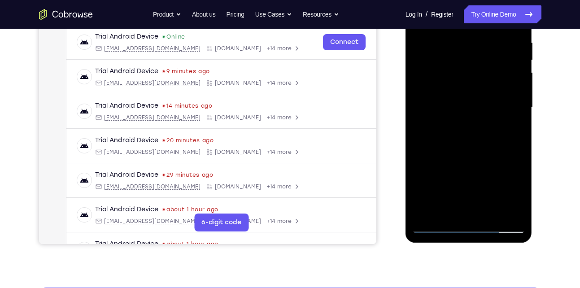
click at [506, 208] on div at bounding box center [468, 107] width 113 height 251
click at [507, 156] on div at bounding box center [468, 107] width 113 height 251
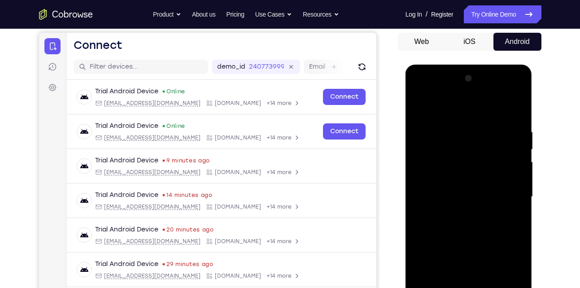
scroll to position [82, 0]
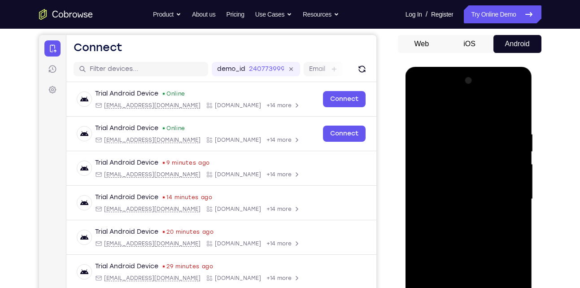
click at [507, 156] on div at bounding box center [468, 199] width 113 height 251
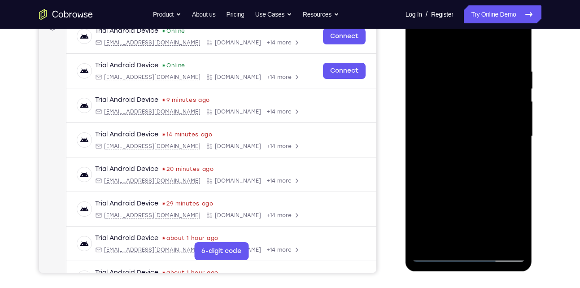
scroll to position [148, 0]
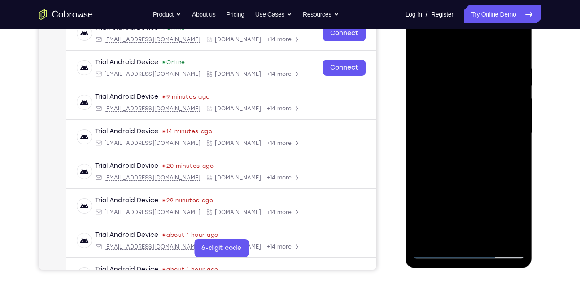
click at [457, 234] on div at bounding box center [468, 133] width 113 height 251
click at [434, 251] on div at bounding box center [468, 133] width 113 height 251
click at [508, 234] on div at bounding box center [468, 133] width 113 height 251
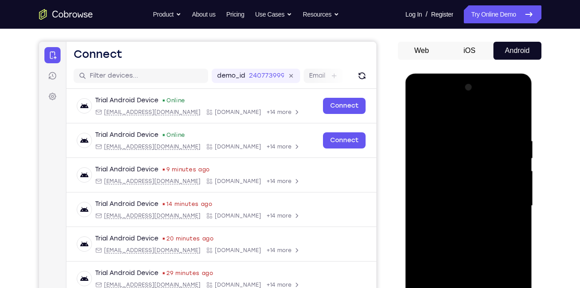
scroll to position [73, 0]
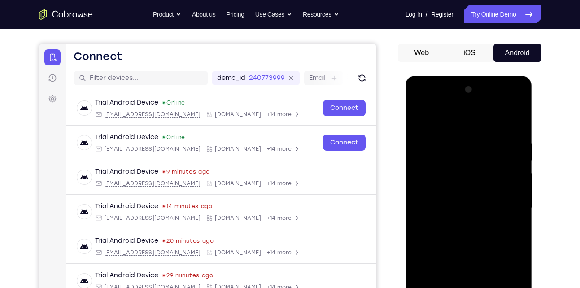
click at [508, 186] on div at bounding box center [468, 207] width 113 height 251
click at [508, 163] on div at bounding box center [468, 207] width 113 height 251
click at [426, 180] on div at bounding box center [468, 207] width 113 height 251
click at [512, 176] on div at bounding box center [468, 207] width 113 height 251
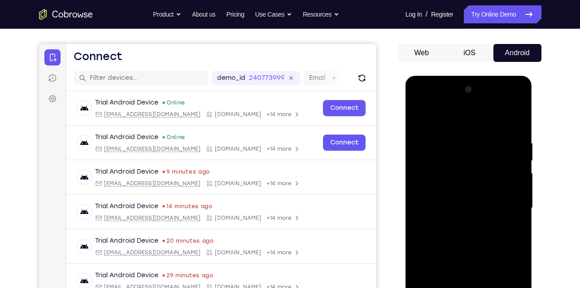
click at [512, 176] on div at bounding box center [468, 207] width 113 height 251
click at [511, 169] on div at bounding box center [468, 207] width 113 height 251
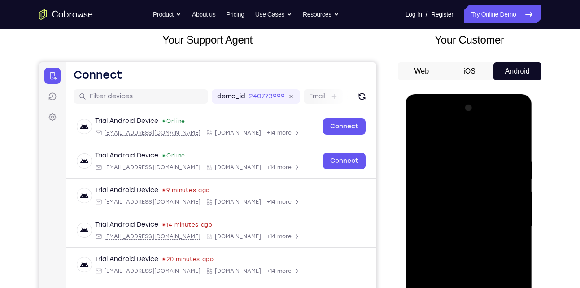
scroll to position [54, 0]
click at [520, 143] on div at bounding box center [468, 226] width 113 height 251
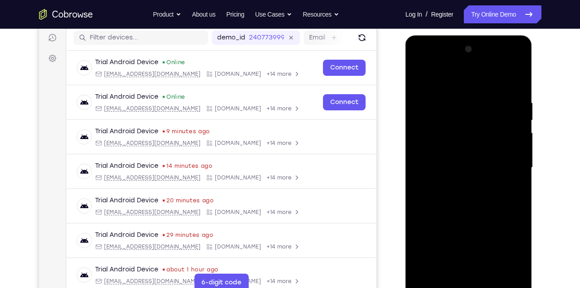
scroll to position [145, 0]
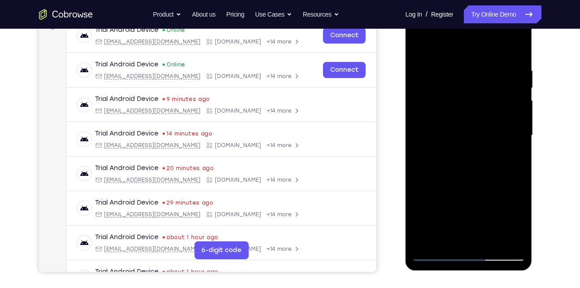
click at [490, 239] on div at bounding box center [468, 135] width 113 height 251
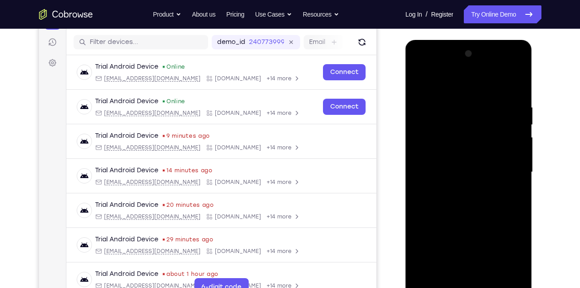
scroll to position [104, 0]
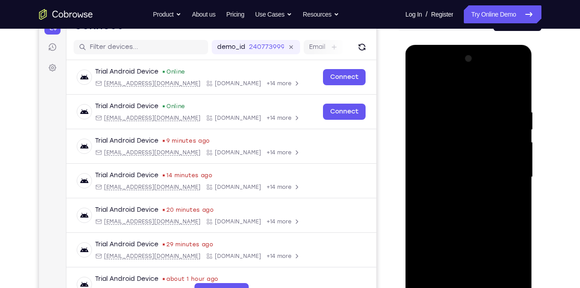
click at [473, 175] on div at bounding box center [468, 177] width 113 height 251
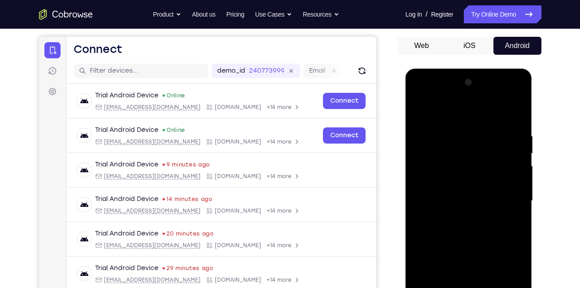
scroll to position [78, 0]
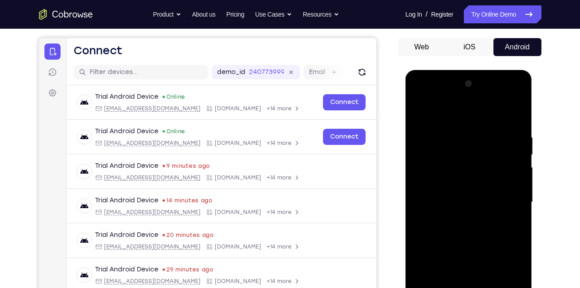
click at [434, 208] on div at bounding box center [468, 202] width 113 height 251
click at [469, 182] on div at bounding box center [468, 202] width 113 height 251
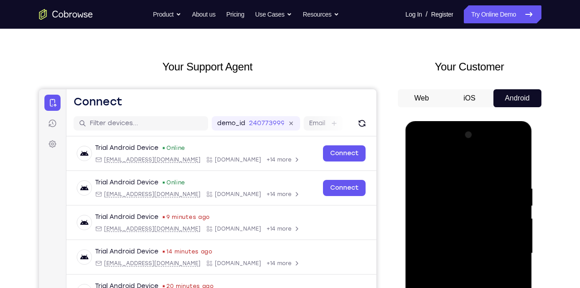
scroll to position [27, 0]
click at [421, 164] on div at bounding box center [468, 253] width 113 height 251
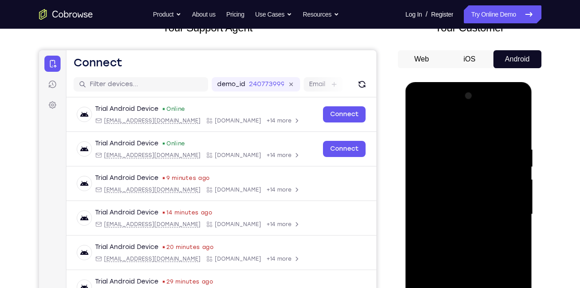
scroll to position [67, 0]
click at [466, 226] on div at bounding box center [468, 213] width 113 height 251
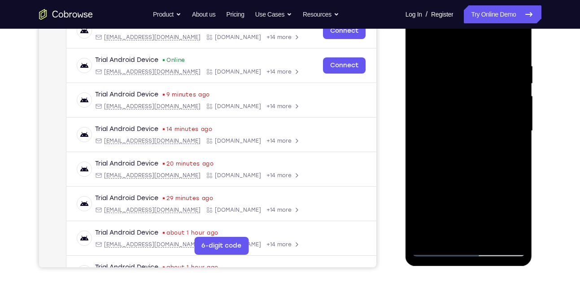
scroll to position [152, 0]
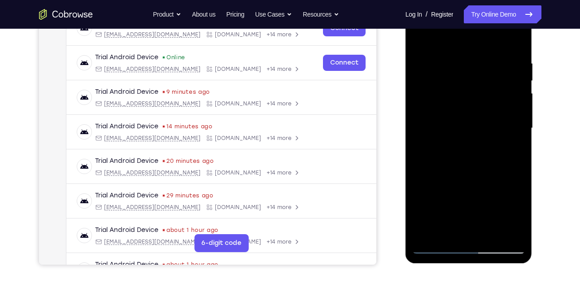
click at [459, 144] on div at bounding box center [468, 128] width 113 height 251
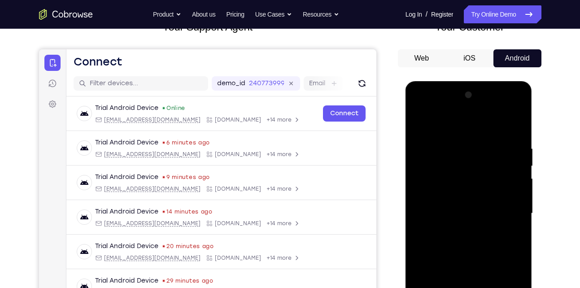
scroll to position [67, 0]
click at [418, 124] on div at bounding box center [468, 213] width 113 height 251
drag, startPoint x: 458, startPoint y: 146, endPoint x: 453, endPoint y: 231, distance: 84.9
click at [453, 231] on div at bounding box center [468, 213] width 113 height 251
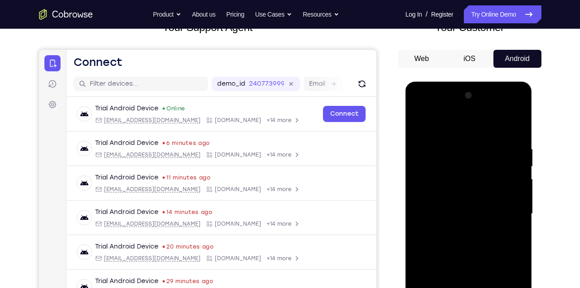
click at [464, 148] on div at bounding box center [468, 213] width 113 height 251
click at [508, 176] on div at bounding box center [468, 213] width 113 height 251
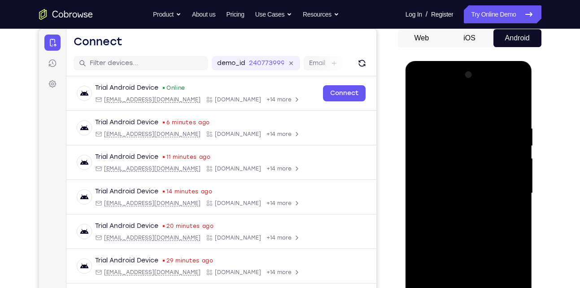
scroll to position [89, 0]
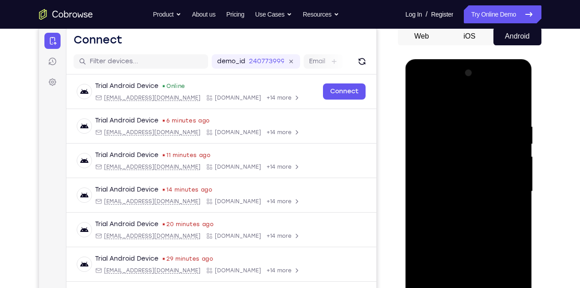
click at [508, 176] on div at bounding box center [468, 191] width 113 height 251
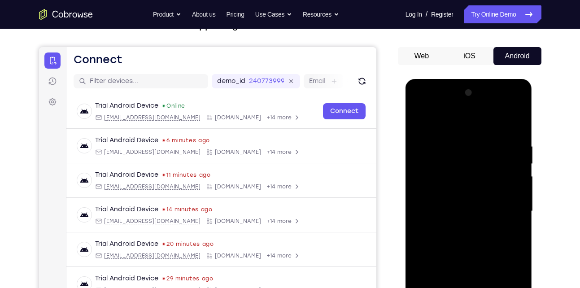
click at [505, 184] on div at bounding box center [468, 211] width 113 height 251
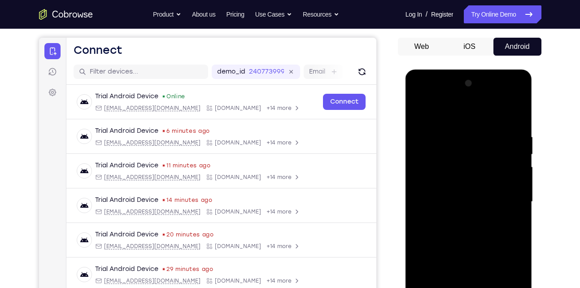
click at [512, 211] on div at bounding box center [468, 201] width 113 height 251
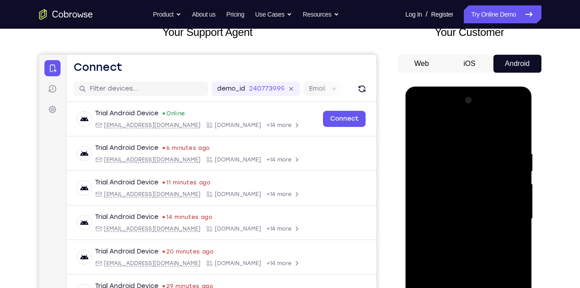
scroll to position [61, 0]
click at [512, 211] on div at bounding box center [468, 219] width 113 height 251
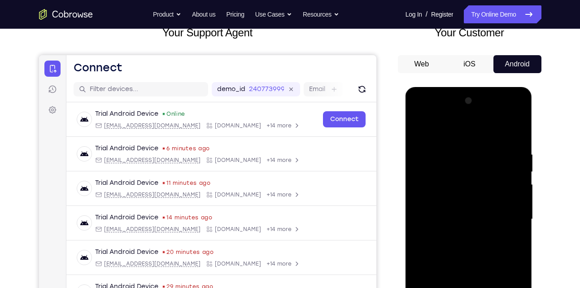
drag, startPoint x: 512, startPoint y: 219, endPoint x: 436, endPoint y: 240, distance: 78.6
click at [436, 240] on div at bounding box center [468, 219] width 113 height 251
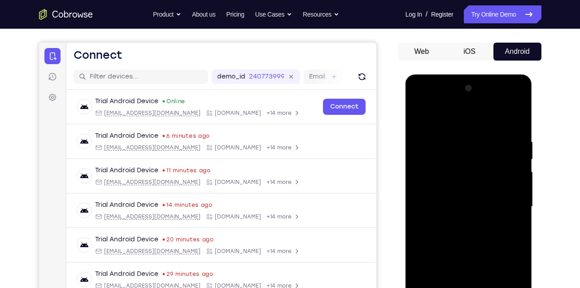
scroll to position [70, 0]
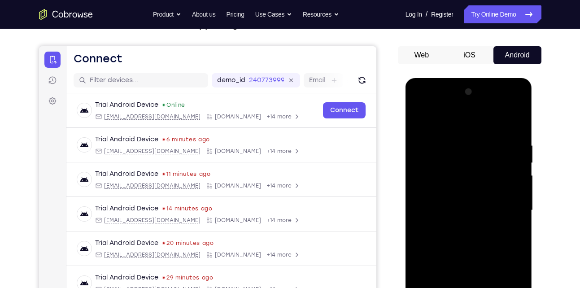
drag, startPoint x: 508, startPoint y: 175, endPoint x: 425, endPoint y: 187, distance: 83.3
click at [425, 187] on div at bounding box center [468, 210] width 113 height 251
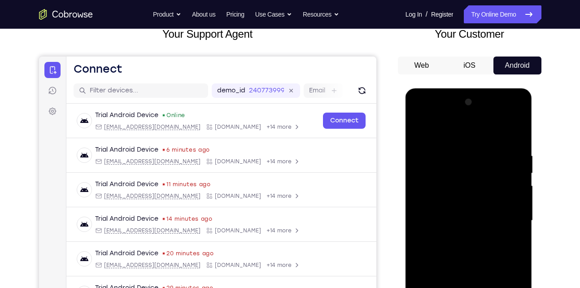
scroll to position [61, 0]
click at [508, 160] on div at bounding box center [468, 220] width 113 height 251
click at [422, 177] on div at bounding box center [468, 220] width 113 height 251
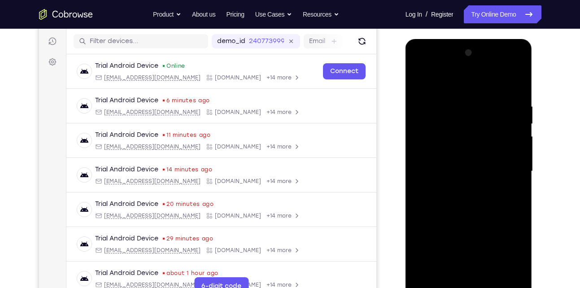
scroll to position [71, 0]
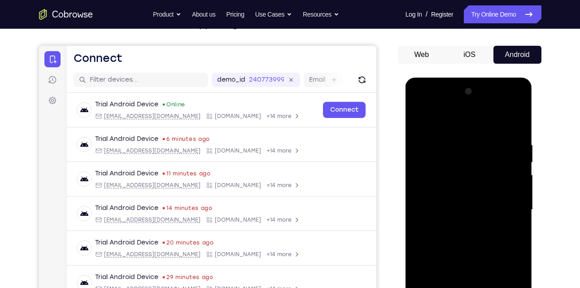
click at [512, 124] on div at bounding box center [468, 209] width 113 height 251
drag, startPoint x: 493, startPoint y: 140, endPoint x: 482, endPoint y: 222, distance: 83.3
click at [482, 222] on div at bounding box center [468, 209] width 113 height 251
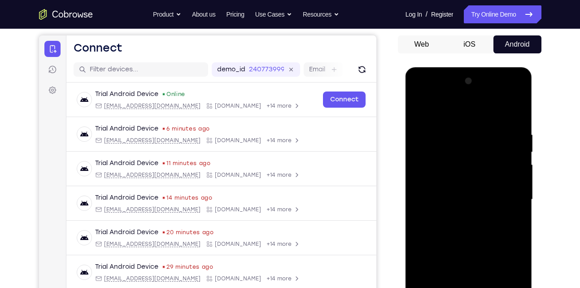
scroll to position [69, 0]
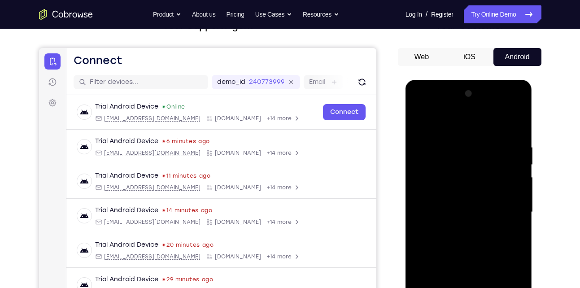
click at [458, 141] on div at bounding box center [468, 212] width 113 height 251
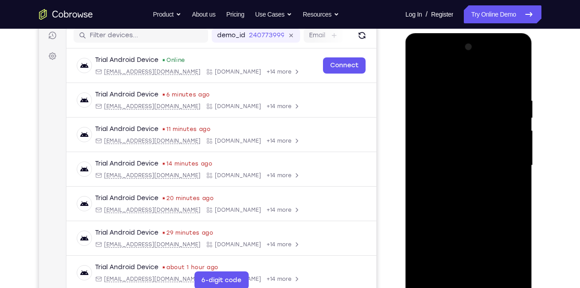
scroll to position [116, 0]
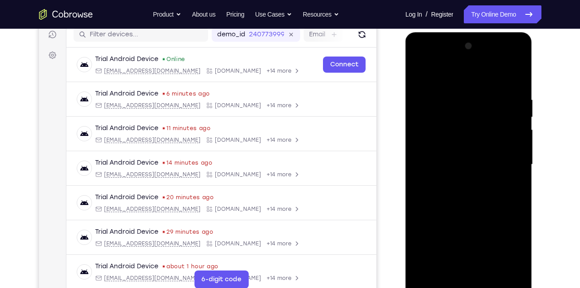
click at [504, 267] on div at bounding box center [468, 164] width 113 height 251
click at [505, 238] on div at bounding box center [468, 164] width 113 height 251
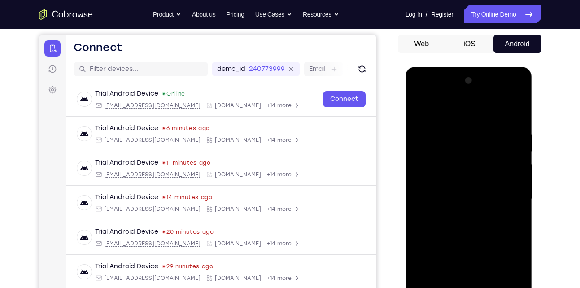
scroll to position [81, 0]
click at [507, 187] on div at bounding box center [468, 199] width 113 height 251
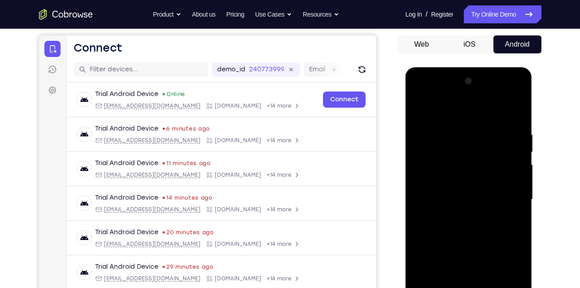
scroll to position [53, 0]
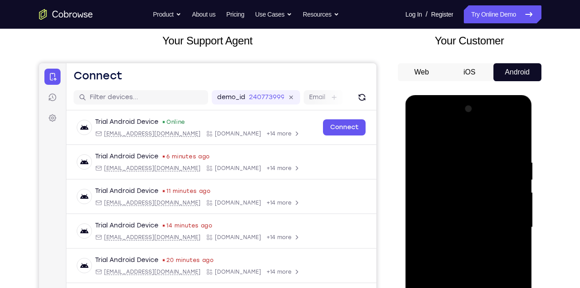
click at [514, 140] on div at bounding box center [468, 227] width 113 height 251
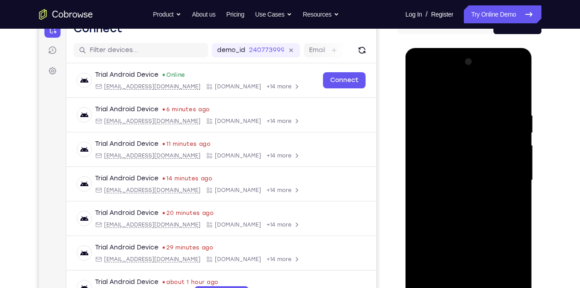
scroll to position [165, 0]
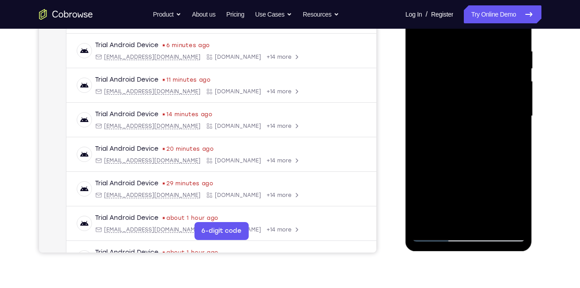
click at [488, 220] on div at bounding box center [468, 116] width 113 height 251
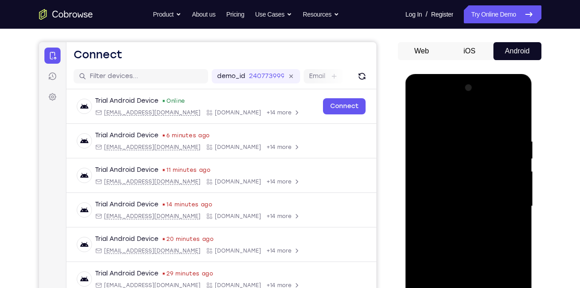
scroll to position [74, 0]
click at [451, 198] on div at bounding box center [468, 206] width 113 height 251
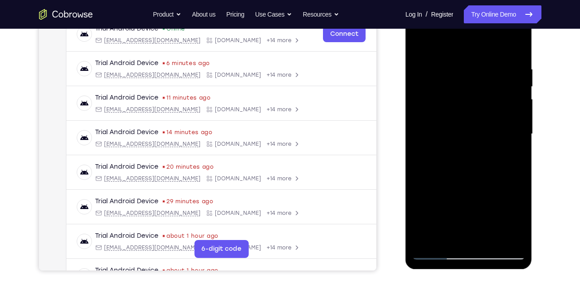
scroll to position [146, 0]
click at [438, 221] on div at bounding box center [468, 134] width 113 height 251
click at [437, 252] on div at bounding box center [468, 134] width 113 height 251
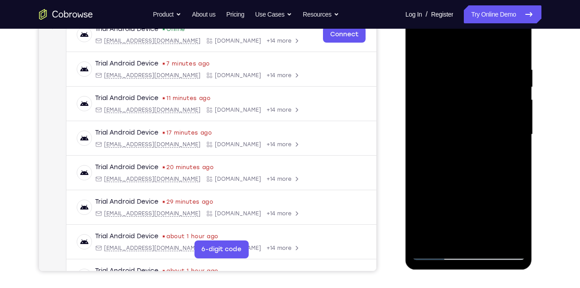
click at [505, 239] on div at bounding box center [468, 134] width 113 height 251
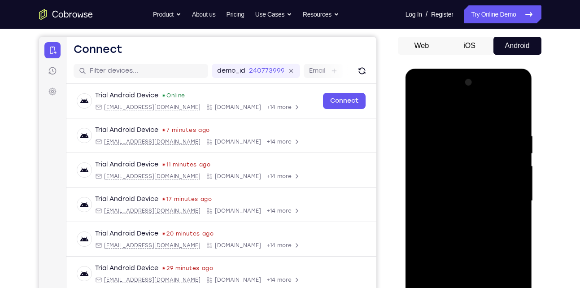
scroll to position [134, 0]
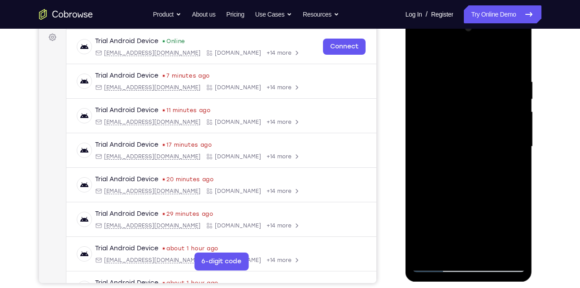
click at [446, 257] on div at bounding box center [468, 146] width 113 height 251
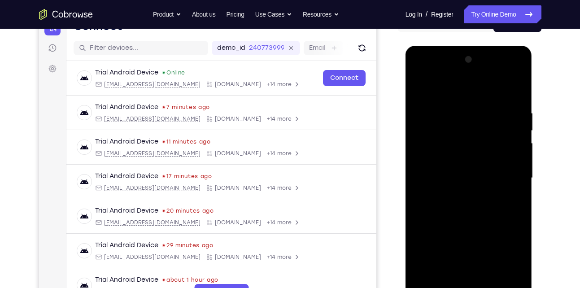
scroll to position [107, 0]
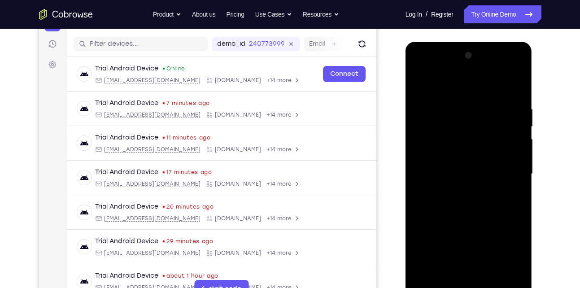
click at [477, 191] on div at bounding box center [468, 173] width 113 height 251
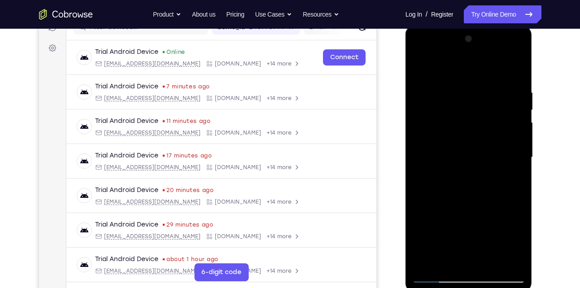
scroll to position [123, 0]
click at [517, 207] on div at bounding box center [468, 157] width 113 height 251
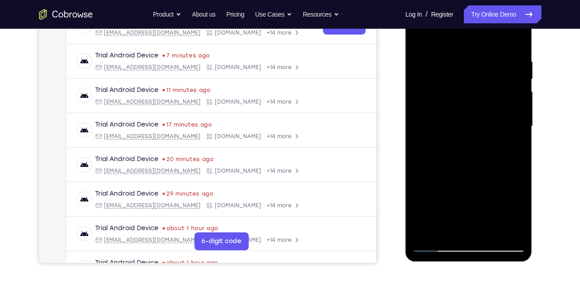
click at [436, 243] on div at bounding box center [468, 126] width 113 height 251
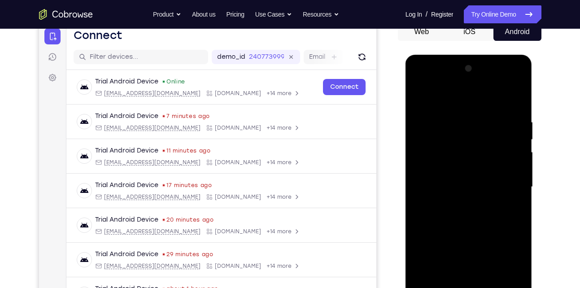
click at [498, 193] on div at bounding box center [468, 186] width 113 height 251
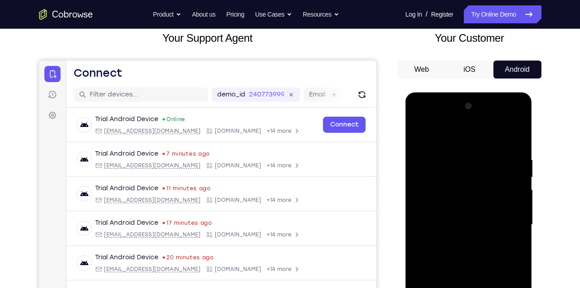
scroll to position [56, 0]
click at [418, 131] on div at bounding box center [468, 224] width 113 height 251
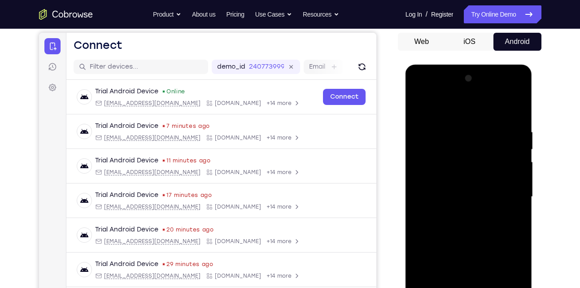
drag, startPoint x: 471, startPoint y: 216, endPoint x: 466, endPoint y: 129, distance: 87.1
click at [466, 129] on div at bounding box center [468, 196] width 113 height 251
drag, startPoint x: 477, startPoint y: 205, endPoint x: 474, endPoint y: 131, distance: 74.0
click at [474, 131] on div at bounding box center [468, 196] width 113 height 251
drag, startPoint x: 479, startPoint y: 203, endPoint x: 479, endPoint y: 152, distance: 51.1
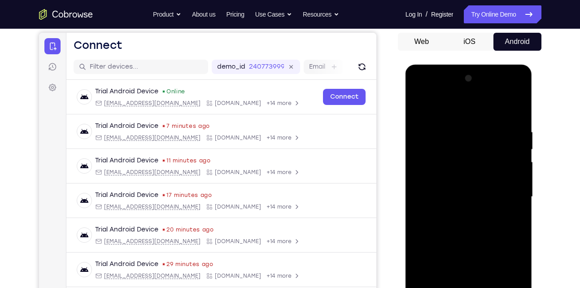
click at [479, 152] on div at bounding box center [468, 196] width 113 height 251
drag, startPoint x: 475, startPoint y: 204, endPoint x: 473, endPoint y: 133, distance: 70.9
click at [473, 133] on div at bounding box center [468, 196] width 113 height 251
click at [472, 137] on div at bounding box center [468, 196] width 113 height 251
drag, startPoint x: 493, startPoint y: 213, endPoint x: 490, endPoint y: 124, distance: 88.8
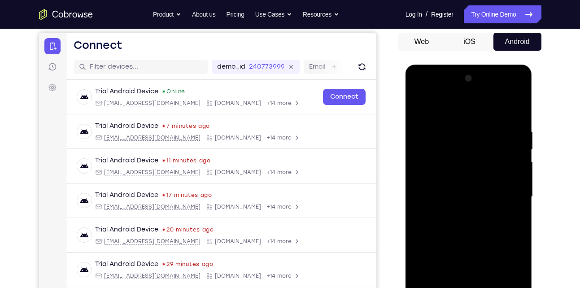
click at [490, 124] on div at bounding box center [468, 196] width 113 height 251
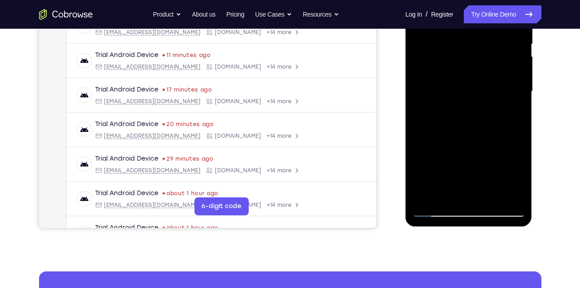
click at [487, 197] on div at bounding box center [468, 91] width 113 height 251
click at [434, 212] on div at bounding box center [468, 91] width 113 height 251
click at [452, 200] on div at bounding box center [468, 91] width 113 height 251
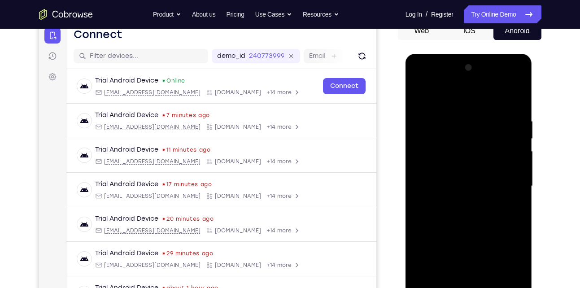
scroll to position [94, 0]
click at [454, 96] on div at bounding box center [468, 186] width 113 height 251
drag, startPoint x: 449, startPoint y: 121, endPoint x: 450, endPoint y: 197, distance: 75.8
click at [450, 197] on div at bounding box center [468, 186] width 113 height 251
click at [448, 112] on div at bounding box center [468, 186] width 113 height 251
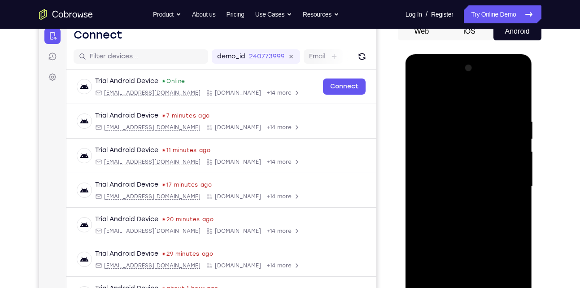
click at [505, 212] on div at bounding box center [468, 186] width 113 height 251
click at [469, 109] on div at bounding box center [468, 186] width 113 height 251
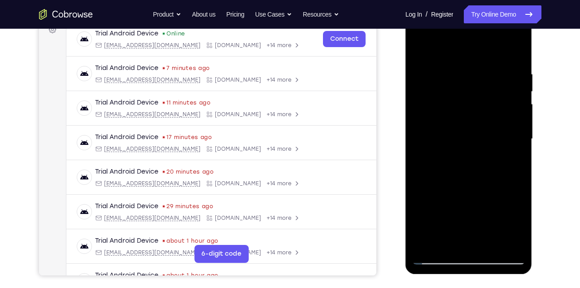
scroll to position [166, 0]
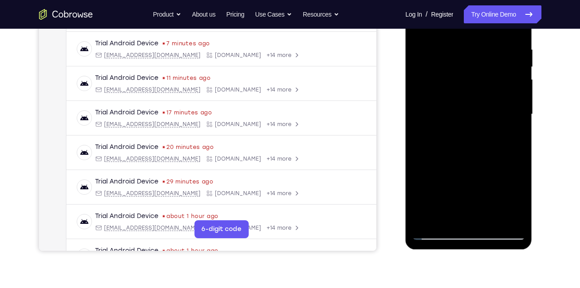
click at [437, 232] on div at bounding box center [468, 114] width 113 height 251
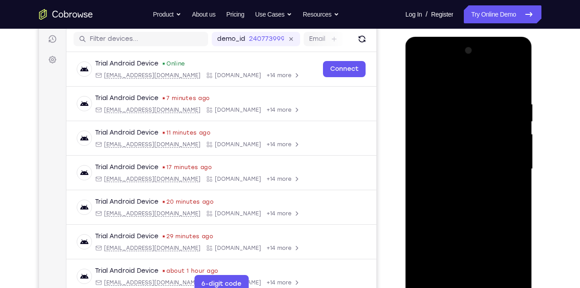
scroll to position [137, 0]
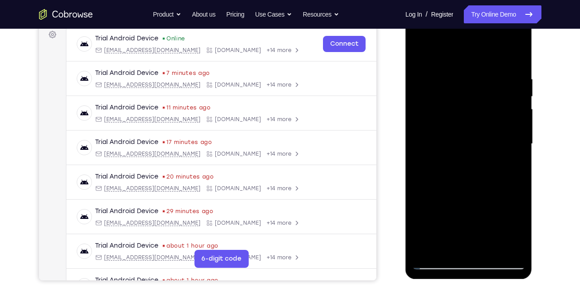
click at [424, 252] on div at bounding box center [468, 143] width 113 height 251
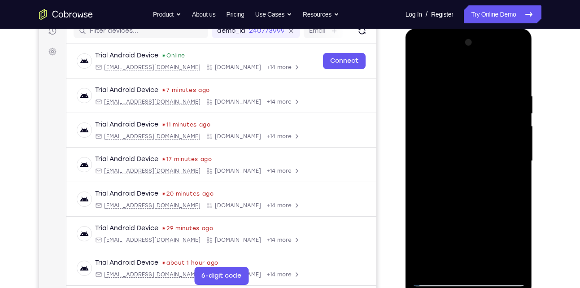
scroll to position [98, 0]
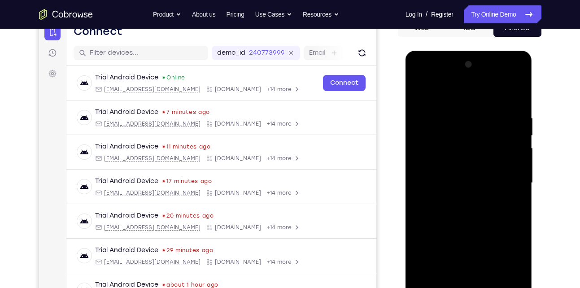
drag, startPoint x: 451, startPoint y: 107, endPoint x: 460, endPoint y: 235, distance: 128.1
click at [460, 235] on div at bounding box center [468, 182] width 113 height 251
click at [461, 117] on div at bounding box center [468, 182] width 113 height 251
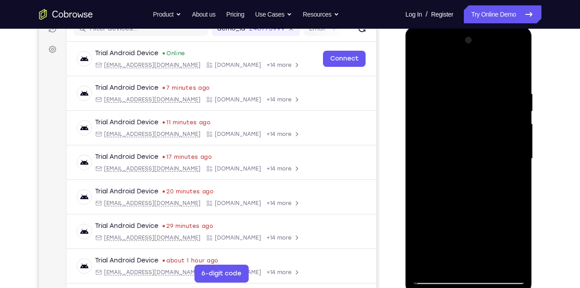
scroll to position [124, 0]
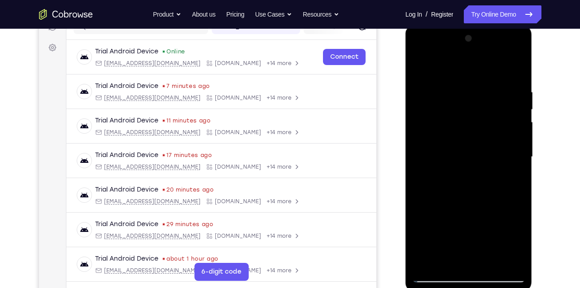
click at [519, 259] on div at bounding box center [468, 156] width 113 height 251
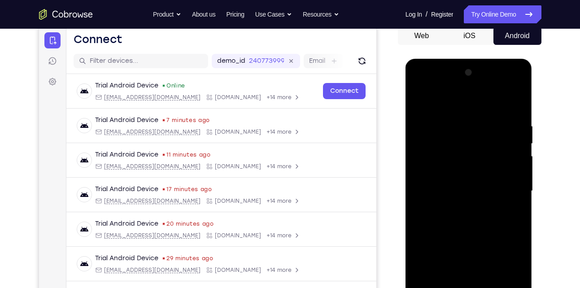
scroll to position [89, 0]
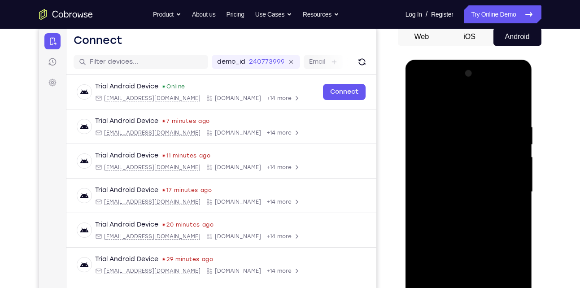
click at [519, 226] on div at bounding box center [468, 191] width 113 height 251
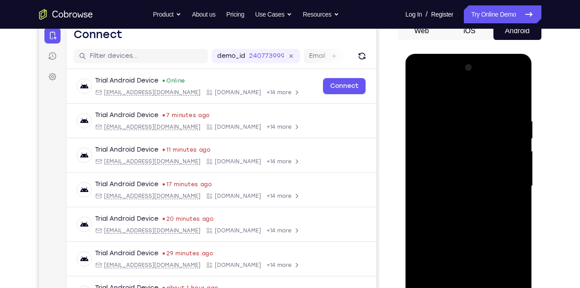
scroll to position [93, 0]
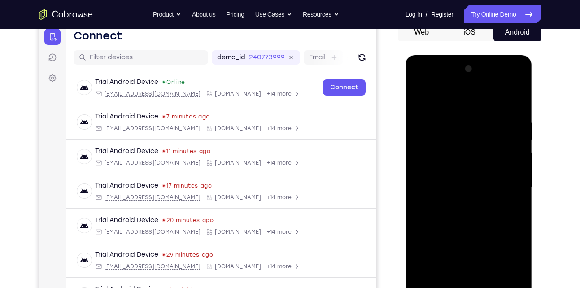
click at [510, 189] on div at bounding box center [468, 187] width 113 height 251
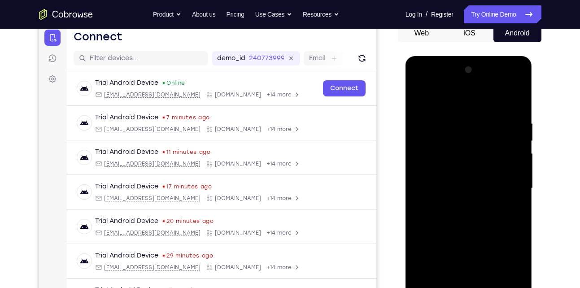
scroll to position [91, 0]
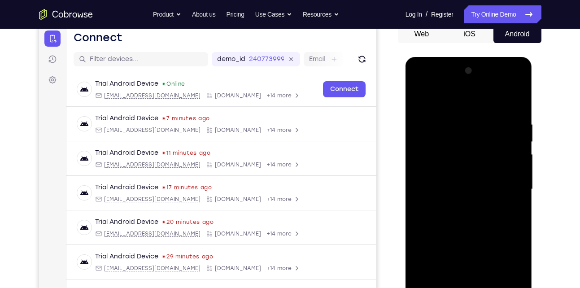
click at [510, 189] on div at bounding box center [468, 189] width 113 height 251
click at [422, 175] on div at bounding box center [468, 189] width 113 height 251
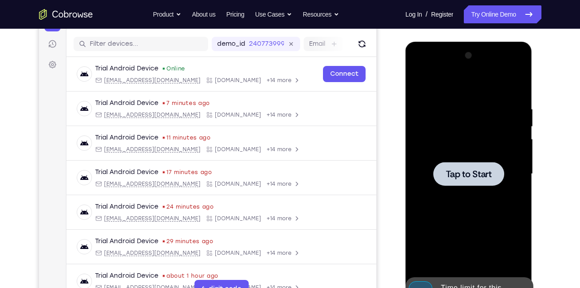
scroll to position [83, 0]
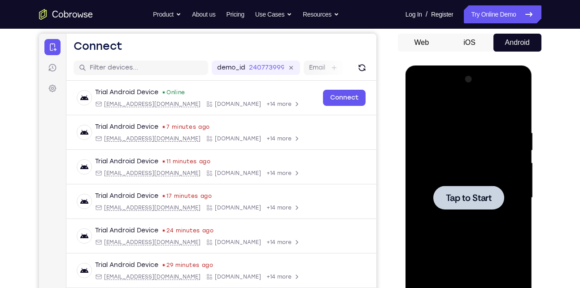
click at [454, 177] on div at bounding box center [468, 197] width 113 height 251
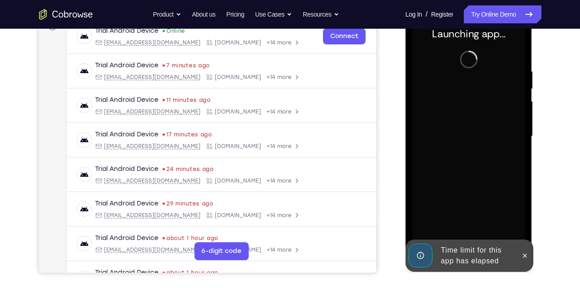
scroll to position [147, 0]
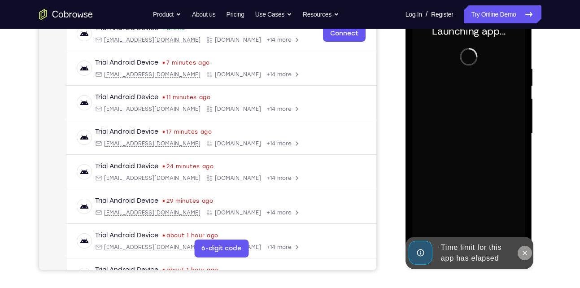
click at [521, 252] on icon at bounding box center [524, 252] width 7 height 7
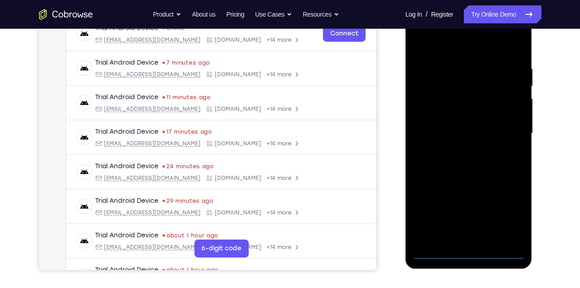
click at [464, 252] on div at bounding box center [468, 133] width 113 height 251
click at [507, 220] on div at bounding box center [468, 133] width 113 height 251
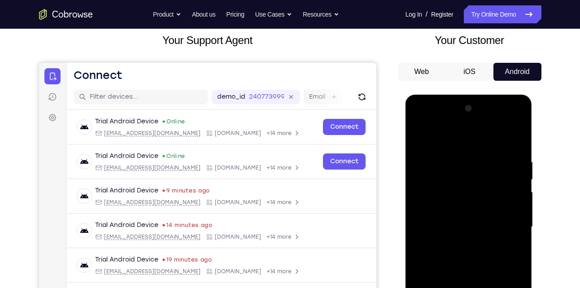
scroll to position [90, 0]
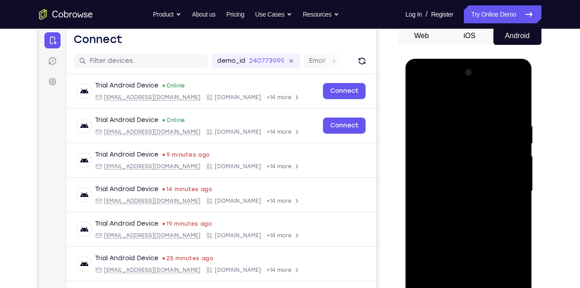
click at [464, 102] on div at bounding box center [468, 190] width 113 height 251
click at [510, 181] on div at bounding box center [468, 190] width 113 height 251
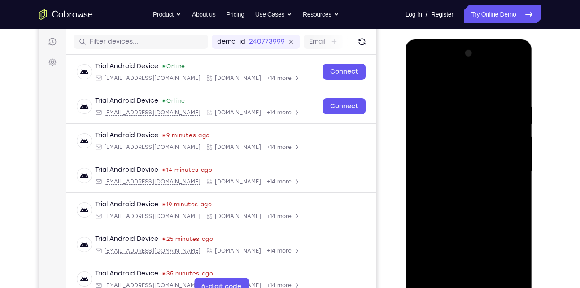
scroll to position [109, 0]
click at [456, 187] on div at bounding box center [468, 171] width 113 height 251
click at [463, 187] on div at bounding box center [468, 171] width 113 height 251
click at [488, 161] on div at bounding box center [468, 171] width 113 height 251
click at [486, 167] on div at bounding box center [468, 171] width 113 height 251
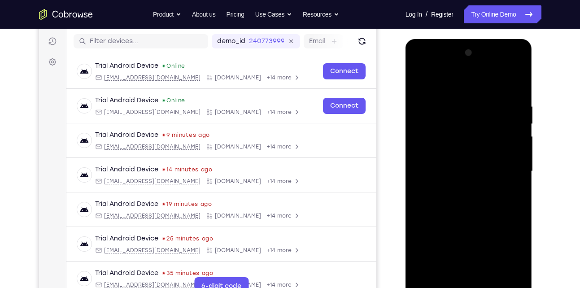
click at [469, 202] on div at bounding box center [468, 171] width 113 height 251
click at [472, 199] on div at bounding box center [468, 171] width 113 height 251
click at [456, 95] on div at bounding box center [468, 171] width 113 height 251
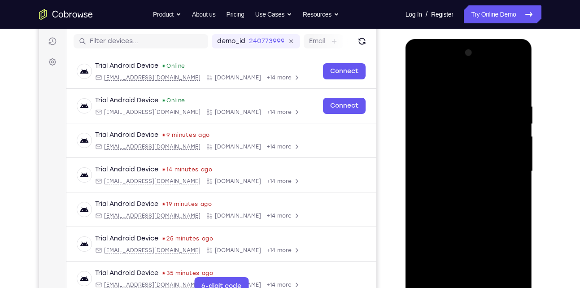
click at [516, 93] on div at bounding box center [468, 171] width 113 height 251
click at [450, 112] on div at bounding box center [468, 171] width 113 height 251
click at [514, 149] on div at bounding box center [468, 171] width 113 height 251
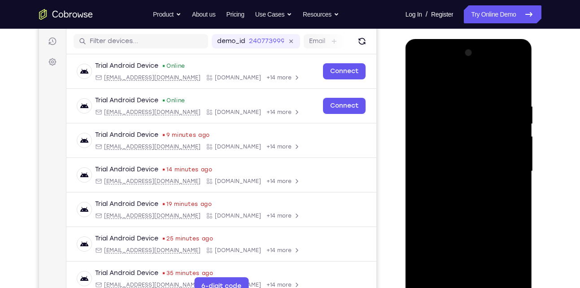
click at [514, 149] on div at bounding box center [468, 171] width 113 height 251
drag, startPoint x: 514, startPoint y: 149, endPoint x: 460, endPoint y: 152, distance: 54.8
click at [460, 152] on div at bounding box center [468, 171] width 113 height 251
click at [512, 123] on div at bounding box center [468, 171] width 113 height 251
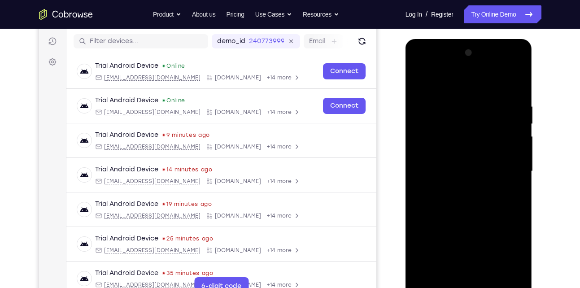
click at [516, 84] on div at bounding box center [468, 171] width 113 height 251
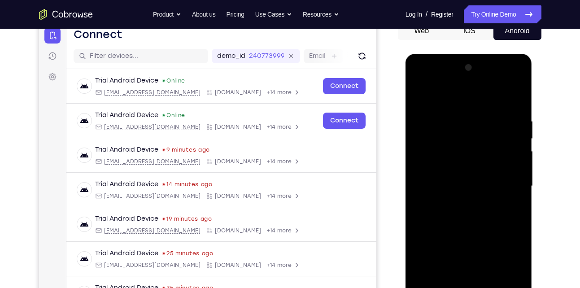
scroll to position [126, 0]
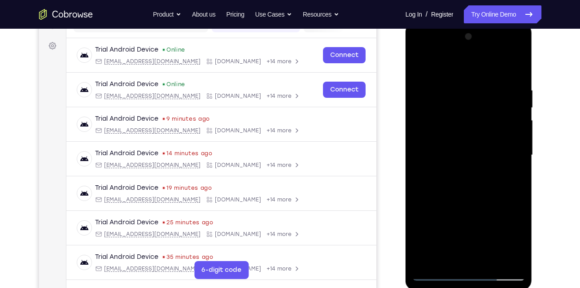
click at [492, 258] on div at bounding box center [468, 155] width 113 height 251
click at [479, 199] on div at bounding box center [468, 155] width 113 height 251
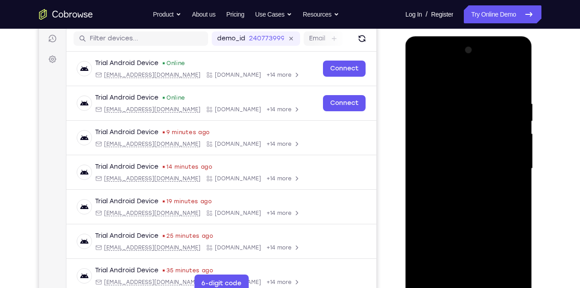
click at [425, 78] on div at bounding box center [468, 168] width 113 height 251
drag, startPoint x: 483, startPoint y: 100, endPoint x: 477, endPoint y: 229, distance: 129.3
click at [477, 229] on div at bounding box center [468, 168] width 113 height 251
click at [447, 99] on div at bounding box center [468, 168] width 113 height 251
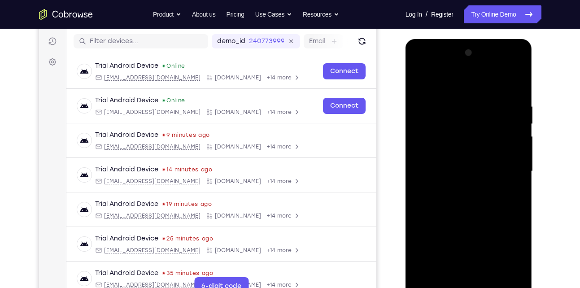
click at [514, 139] on div at bounding box center [468, 171] width 113 height 251
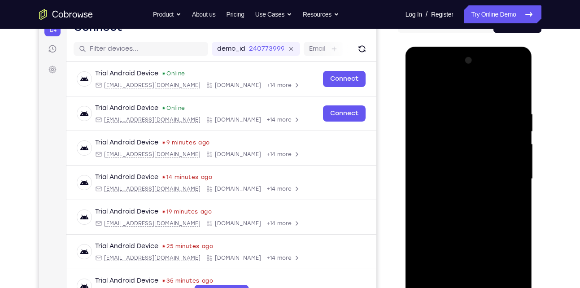
scroll to position [100, 0]
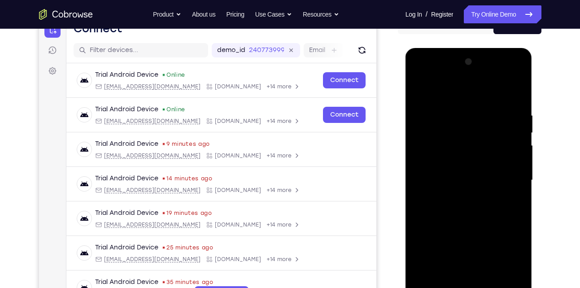
click at [513, 93] on div at bounding box center [468, 180] width 113 height 251
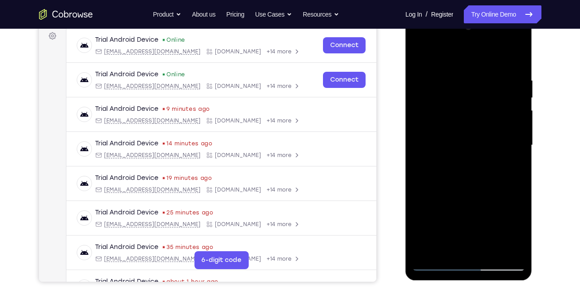
click at [508, 251] on div at bounding box center [468, 145] width 113 height 251
click at [492, 250] on div at bounding box center [468, 145] width 113 height 251
click at [437, 265] on div at bounding box center [468, 145] width 113 height 251
click at [451, 252] on div at bounding box center [468, 145] width 113 height 251
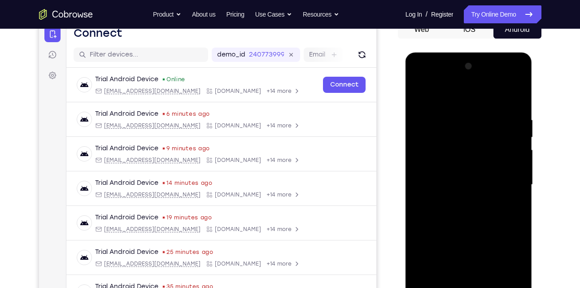
scroll to position [95, 0]
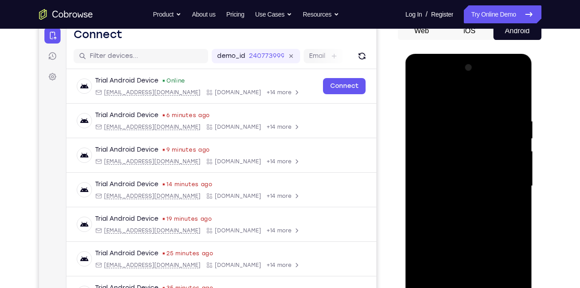
click at [441, 114] on div at bounding box center [468, 186] width 113 height 251
drag, startPoint x: 469, startPoint y: 187, endPoint x: 468, endPoint y: 162, distance: 24.7
click at [468, 162] on div at bounding box center [468, 186] width 113 height 251
click at [420, 94] on div at bounding box center [468, 186] width 113 height 251
drag, startPoint x: 461, startPoint y: 195, endPoint x: 461, endPoint y: 123, distance: 72.2
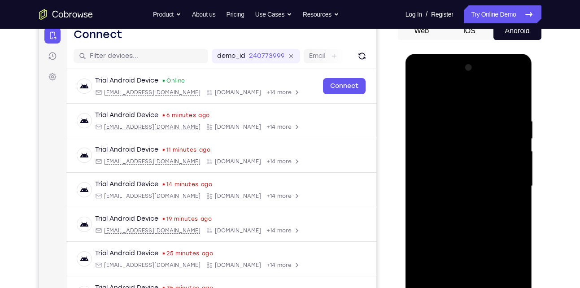
click at [461, 123] on div at bounding box center [468, 186] width 113 height 251
drag, startPoint x: 475, startPoint y: 202, endPoint x: 472, endPoint y: 132, distance: 70.5
click at [472, 132] on div at bounding box center [468, 186] width 113 height 251
drag, startPoint x: 481, startPoint y: 209, endPoint x: 475, endPoint y: 146, distance: 63.0
click at [475, 146] on div at bounding box center [468, 186] width 113 height 251
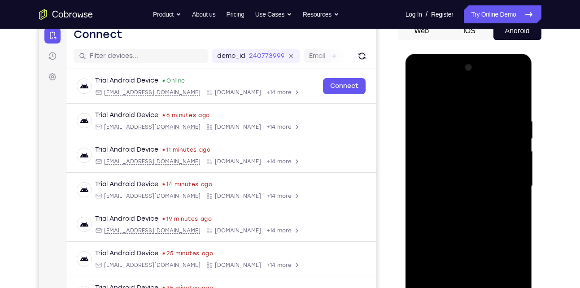
drag, startPoint x: 475, startPoint y: 223, endPoint x: 467, endPoint y: 121, distance: 102.5
click at [467, 121] on div at bounding box center [468, 186] width 113 height 251
drag, startPoint x: 473, startPoint y: 214, endPoint x: 478, endPoint y: 127, distance: 86.7
click at [478, 127] on div at bounding box center [468, 186] width 113 height 251
drag, startPoint x: 486, startPoint y: 235, endPoint x: 476, endPoint y: 161, distance: 75.1
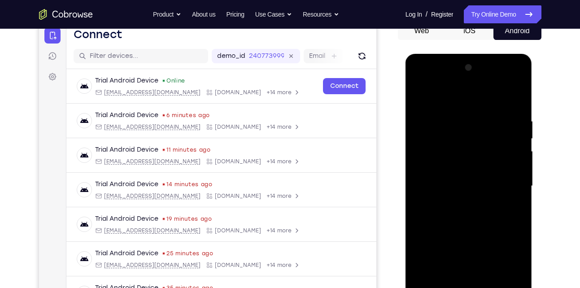
click at [476, 161] on div at bounding box center [468, 186] width 113 height 251
drag, startPoint x: 476, startPoint y: 222, endPoint x: 470, endPoint y: 156, distance: 66.6
click at [470, 156] on div at bounding box center [468, 186] width 113 height 251
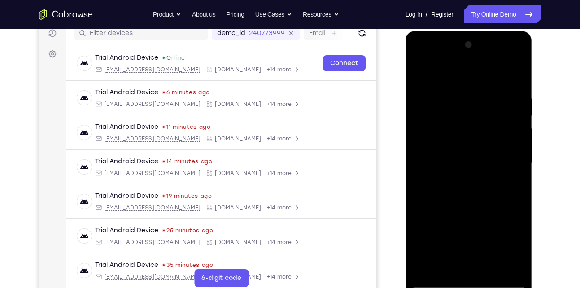
scroll to position [117, 0]
drag, startPoint x: 470, startPoint y: 212, endPoint x: 466, endPoint y: 136, distance: 76.3
click at [466, 136] on div at bounding box center [468, 163] width 113 height 251
drag, startPoint x: 473, startPoint y: 200, endPoint x: 461, endPoint y: 109, distance: 91.7
click at [461, 109] on div at bounding box center [468, 163] width 113 height 251
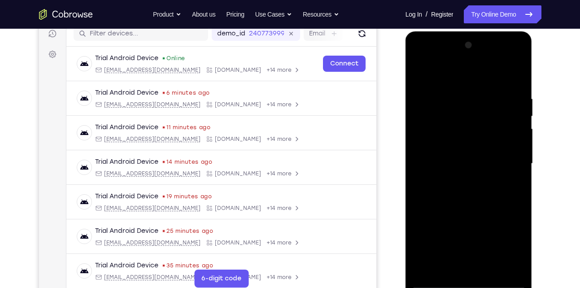
drag, startPoint x: 471, startPoint y: 214, endPoint x: 468, endPoint y: 134, distance: 80.3
click at [468, 134] on div at bounding box center [468, 163] width 113 height 251
drag, startPoint x: 479, startPoint y: 197, endPoint x: 475, endPoint y: 121, distance: 76.3
click at [475, 121] on div at bounding box center [468, 163] width 113 height 251
drag, startPoint x: 479, startPoint y: 193, endPoint x: 470, endPoint y: 122, distance: 72.2
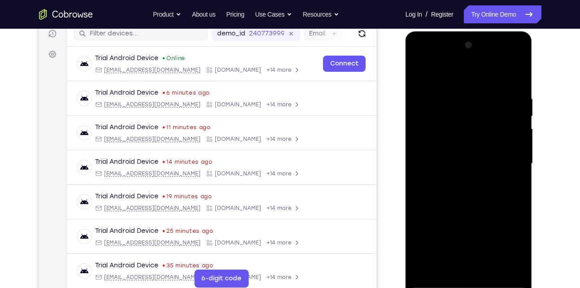
click at [470, 122] on div at bounding box center [468, 163] width 113 height 251
drag, startPoint x: 475, startPoint y: 201, endPoint x: 471, endPoint y: 116, distance: 85.3
click at [471, 116] on div at bounding box center [468, 163] width 113 height 251
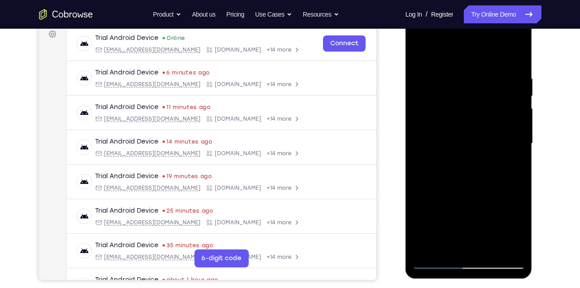
scroll to position [138, 0]
click at [426, 247] on div at bounding box center [468, 142] width 113 height 251
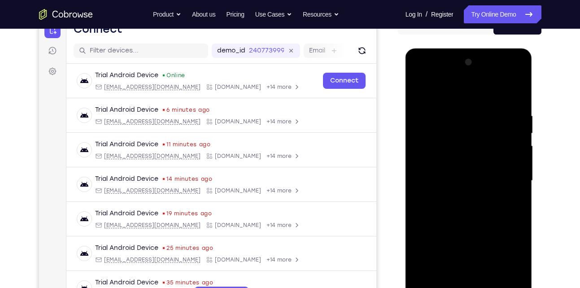
scroll to position [100, 0]
drag, startPoint x: 473, startPoint y: 108, endPoint x: 468, endPoint y: 212, distance: 103.7
click at [468, 212] on div at bounding box center [468, 181] width 113 height 251
drag, startPoint x: 505, startPoint y: 114, endPoint x: 458, endPoint y: 113, distance: 47.1
click at [458, 113] on div at bounding box center [468, 181] width 113 height 251
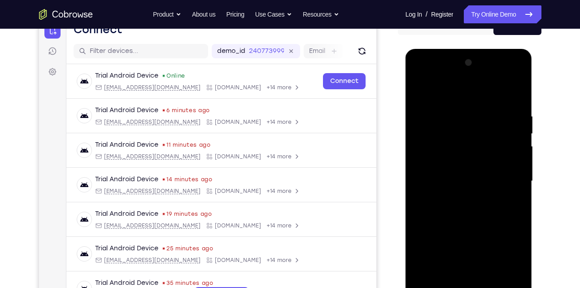
click at [460, 109] on div at bounding box center [468, 181] width 113 height 251
click at [516, 143] on div at bounding box center [468, 181] width 113 height 251
click at [416, 163] on div at bounding box center [468, 181] width 113 height 251
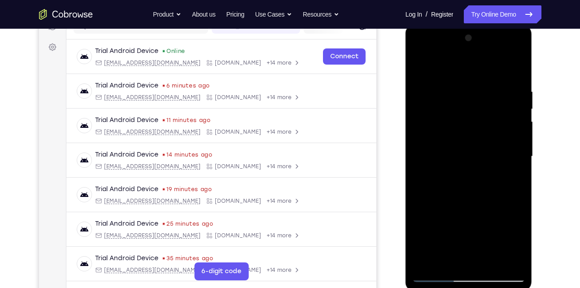
scroll to position [125, 0]
click at [490, 159] on div at bounding box center [468, 155] width 113 height 251
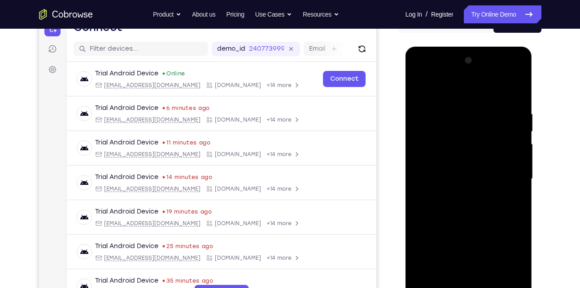
scroll to position [101, 0]
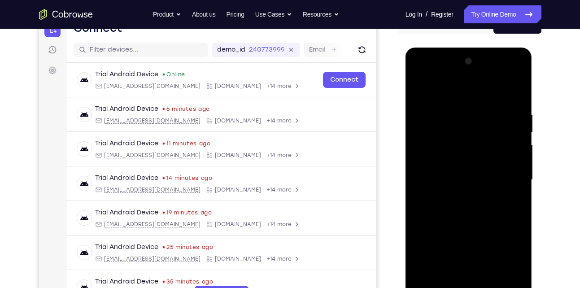
click at [512, 150] on div at bounding box center [468, 179] width 113 height 251
drag, startPoint x: 514, startPoint y: 126, endPoint x: 448, endPoint y: 126, distance: 65.9
click at [448, 126] on div at bounding box center [468, 179] width 113 height 251
click at [512, 130] on div at bounding box center [468, 179] width 113 height 251
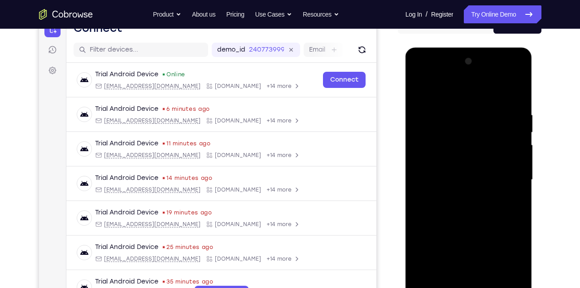
click at [515, 96] on div at bounding box center [468, 179] width 113 height 251
click at [516, 107] on div at bounding box center [468, 179] width 113 height 251
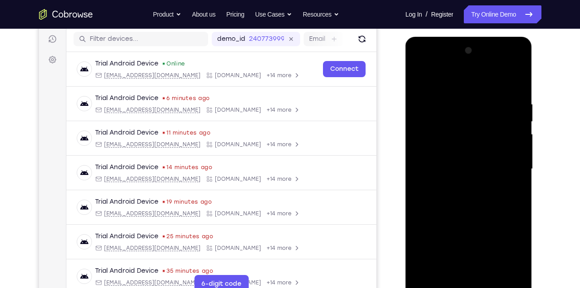
click at [508, 215] on div at bounding box center [468, 168] width 113 height 251
click at [470, 271] on div at bounding box center [468, 168] width 113 height 251
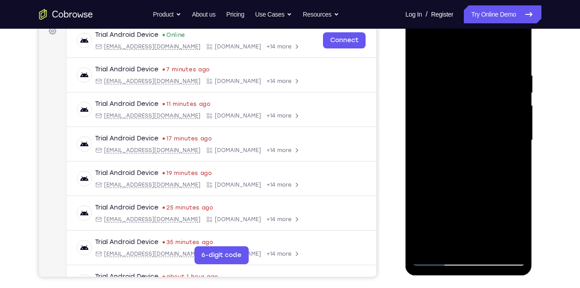
scroll to position [141, 0]
click at [434, 256] on div at bounding box center [468, 139] width 113 height 251
click at [514, 243] on div at bounding box center [468, 139] width 113 height 251
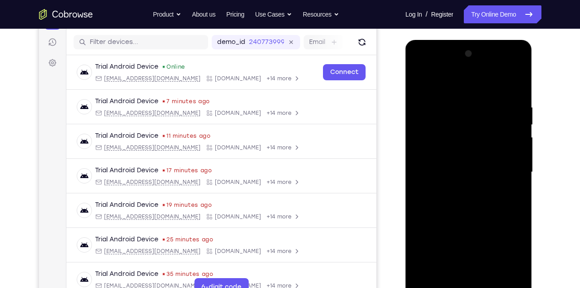
scroll to position [108, 0]
click at [513, 84] on div at bounding box center [468, 172] width 113 height 251
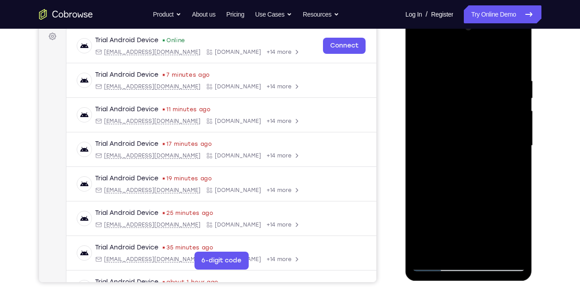
scroll to position [136, 0]
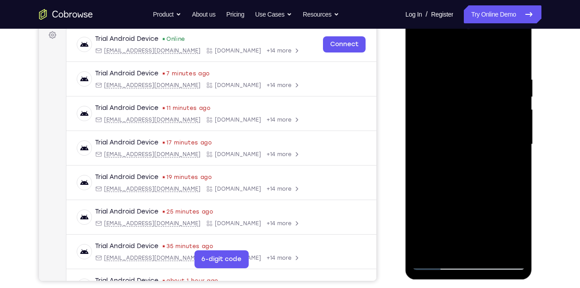
click at [487, 247] on div at bounding box center [468, 144] width 113 height 251
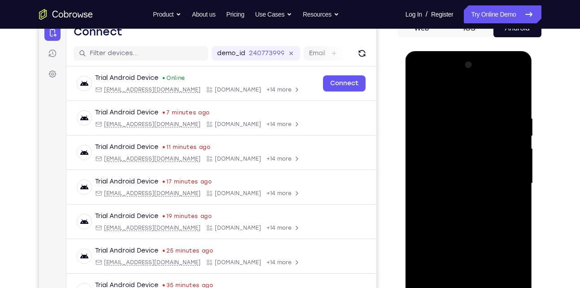
click at [420, 91] on div at bounding box center [468, 183] width 113 height 251
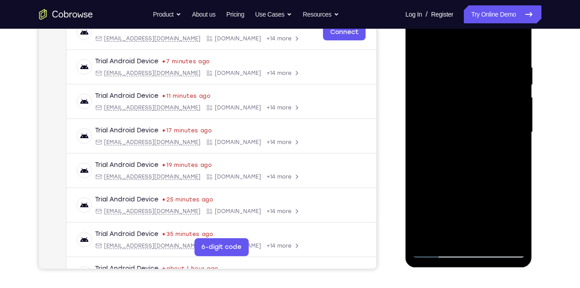
click at [446, 236] on div at bounding box center [468, 132] width 113 height 251
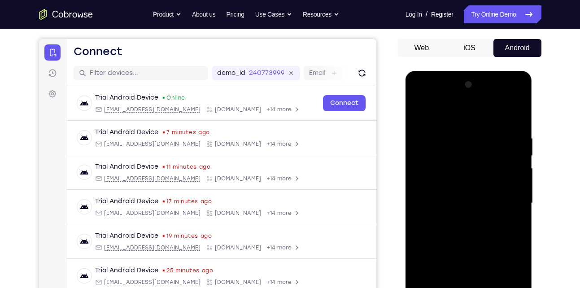
scroll to position [72, 0]
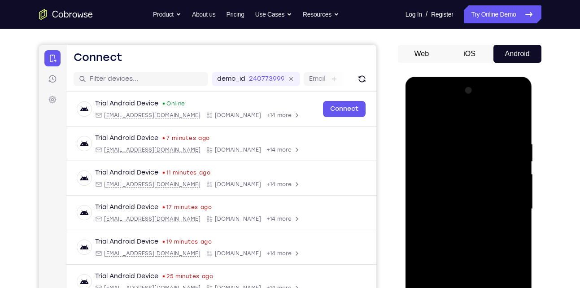
click at [459, 119] on div at bounding box center [468, 208] width 113 height 251
click at [426, 150] on div at bounding box center [468, 208] width 113 height 251
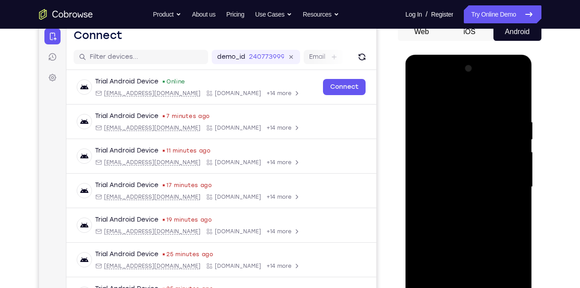
scroll to position [93, 0]
click at [512, 102] on div at bounding box center [468, 187] width 113 height 251
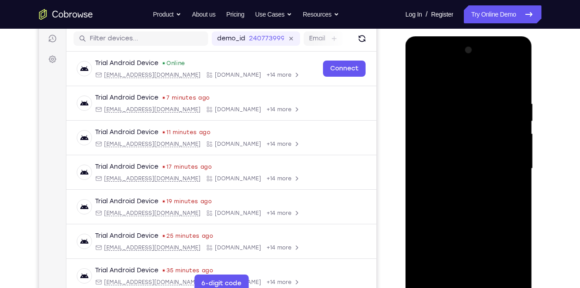
scroll to position [112, 0]
click at [488, 275] on div at bounding box center [468, 168] width 113 height 251
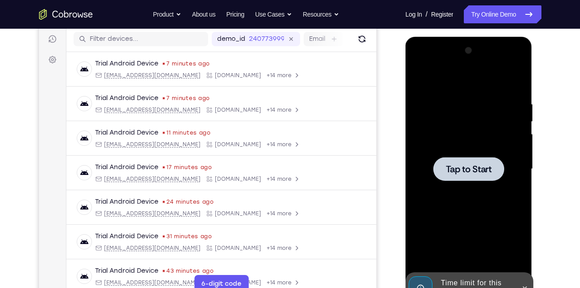
click at [430, 196] on div at bounding box center [468, 168] width 113 height 251
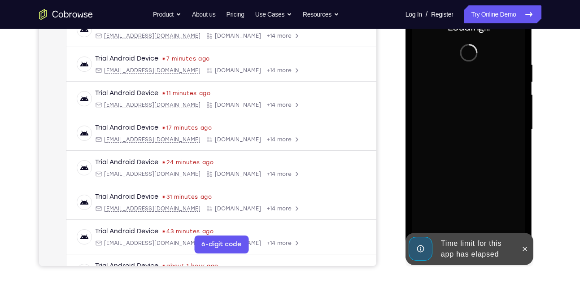
scroll to position [152, 0]
click at [526, 249] on icon at bounding box center [524, 248] width 7 height 7
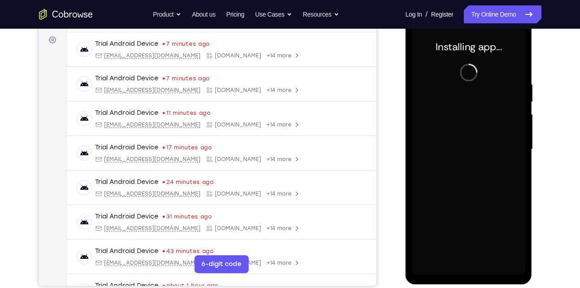
scroll to position [130, 0]
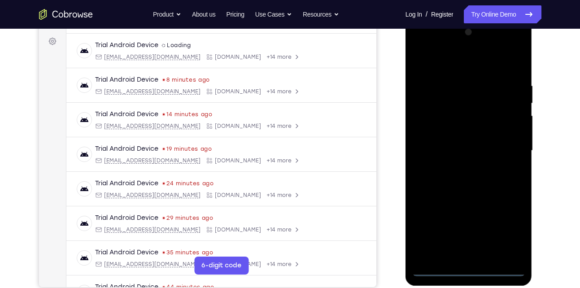
click at [471, 270] on div at bounding box center [468, 150] width 113 height 251
click at [508, 228] on div at bounding box center [468, 150] width 113 height 251
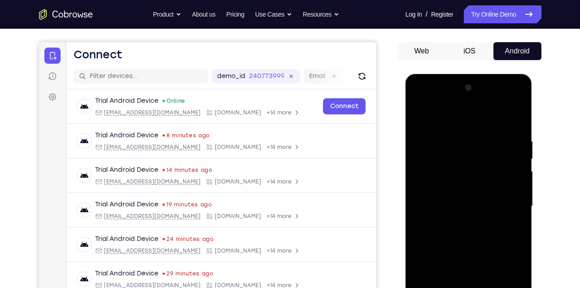
scroll to position [74, 0]
click at [488, 120] on div at bounding box center [468, 206] width 113 height 251
click at [510, 204] on div at bounding box center [468, 206] width 113 height 251
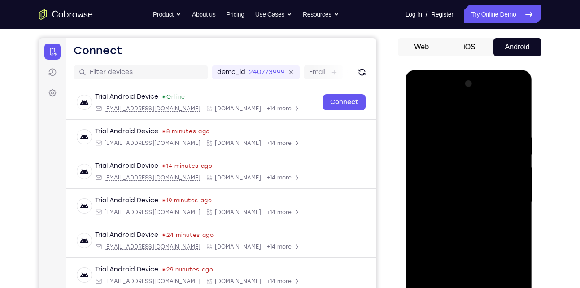
scroll to position [79, 0]
click at [460, 215] on div at bounding box center [468, 201] width 113 height 251
click at [473, 182] on div at bounding box center [468, 201] width 113 height 251
click at [469, 195] on div at bounding box center [468, 201] width 113 height 251
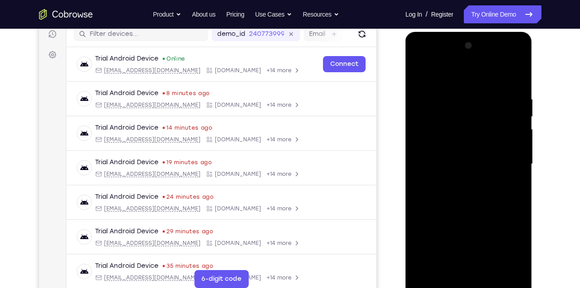
scroll to position [117, 0]
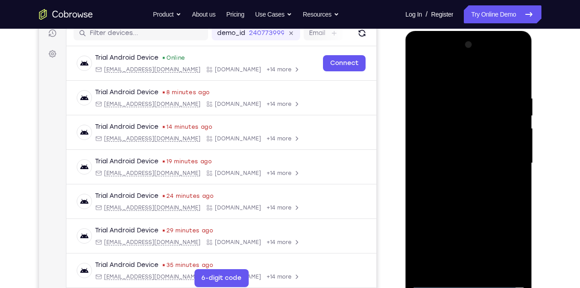
click at [437, 281] on div at bounding box center [468, 163] width 113 height 251
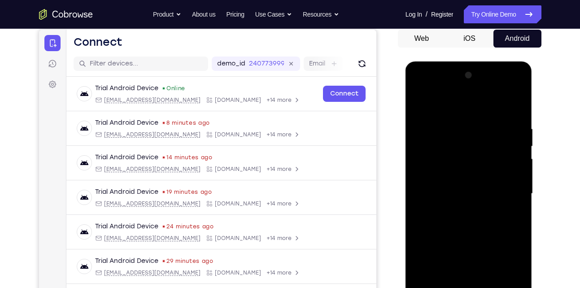
scroll to position [86, 0]
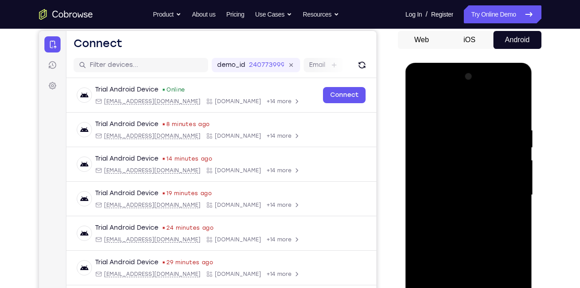
click at [473, 175] on div at bounding box center [468, 194] width 113 height 251
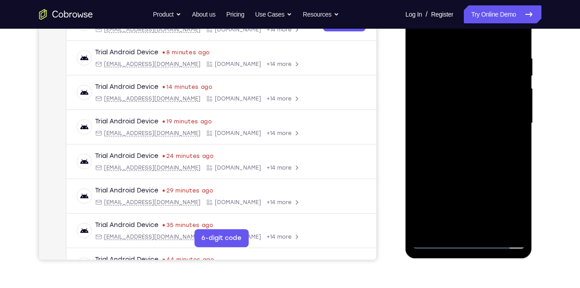
scroll to position [158, 0]
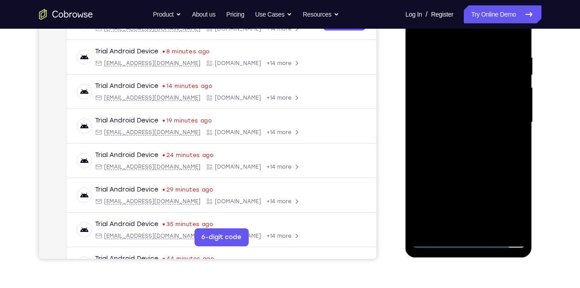
click at [489, 227] on div at bounding box center [468, 122] width 113 height 251
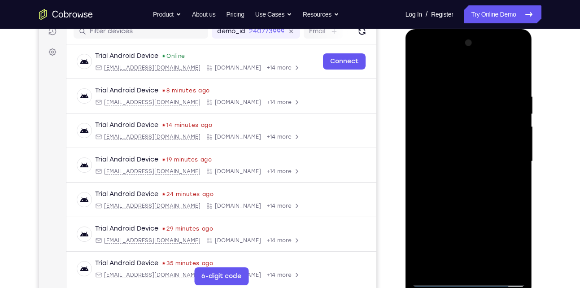
scroll to position [108, 0]
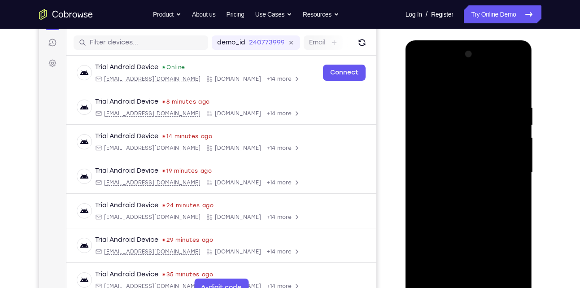
click at [486, 218] on div at bounding box center [468, 172] width 113 height 251
click at [422, 79] on div at bounding box center [468, 172] width 113 height 251
click at [450, 101] on div at bounding box center [468, 172] width 113 height 251
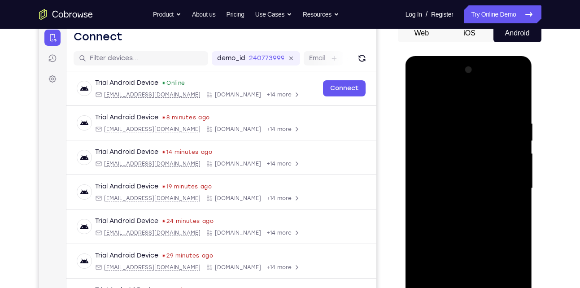
scroll to position [91, 0]
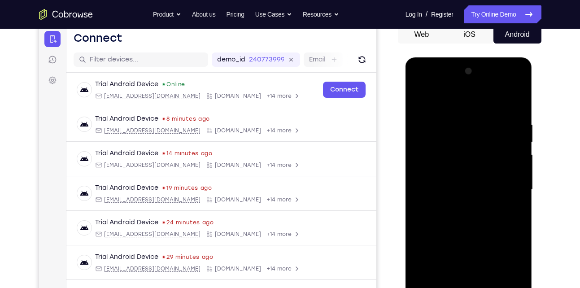
click at [515, 142] on div at bounding box center [468, 189] width 113 height 251
click at [423, 104] on div at bounding box center [468, 189] width 113 height 251
click at [505, 220] on div at bounding box center [468, 189] width 113 height 251
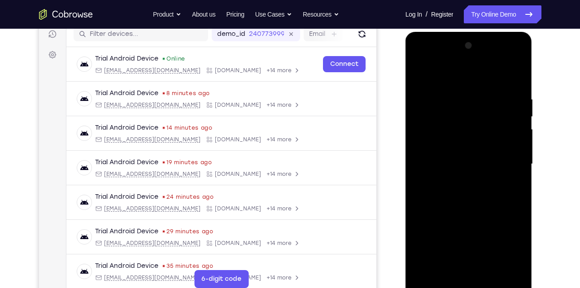
scroll to position [118, 0]
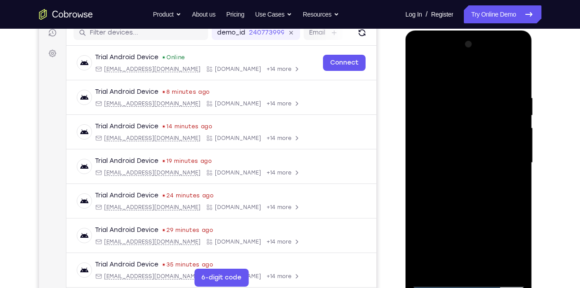
click at [424, 267] on div at bounding box center [468, 162] width 113 height 251
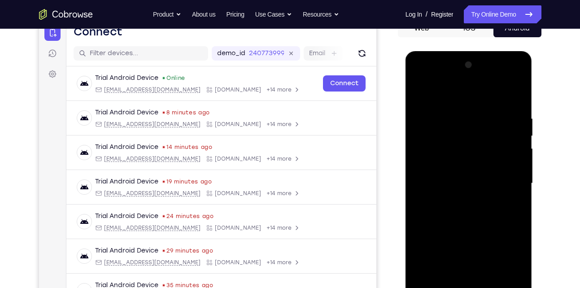
scroll to position [96, 0]
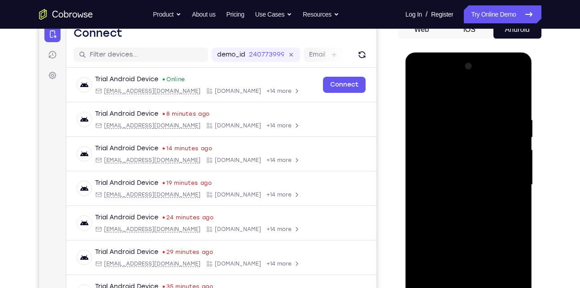
drag, startPoint x: 464, startPoint y: 135, endPoint x: 465, endPoint y: 237, distance: 102.7
click at [465, 237] on div at bounding box center [468, 184] width 113 height 251
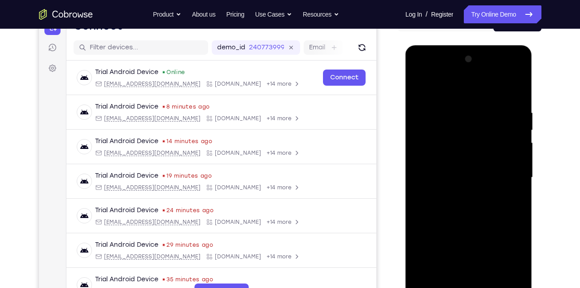
scroll to position [103, 0]
click at [458, 106] on div at bounding box center [468, 177] width 113 height 251
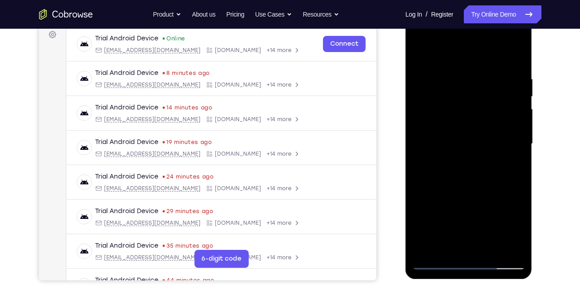
scroll to position [145, 0]
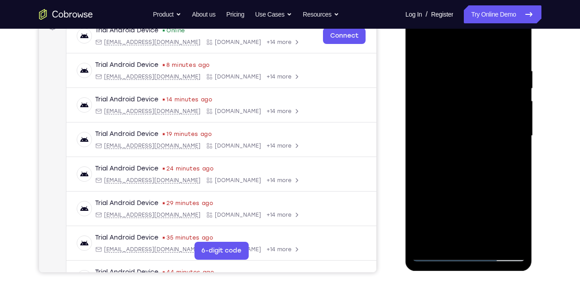
click at [505, 239] on div at bounding box center [468, 135] width 113 height 251
click at [471, 236] on div at bounding box center [468, 135] width 113 height 251
click at [434, 255] on div at bounding box center [468, 135] width 113 height 251
click at [508, 239] on div at bounding box center [468, 135] width 113 height 251
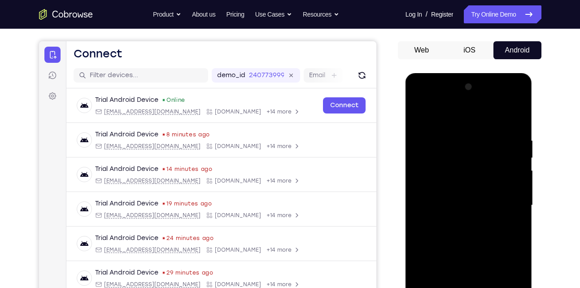
scroll to position [74, 0]
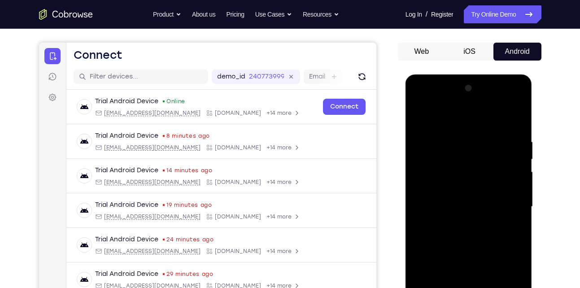
click at [506, 192] on div at bounding box center [468, 206] width 113 height 251
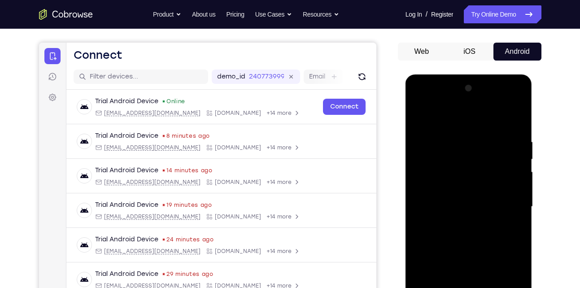
click at [506, 192] on div at bounding box center [468, 206] width 113 height 251
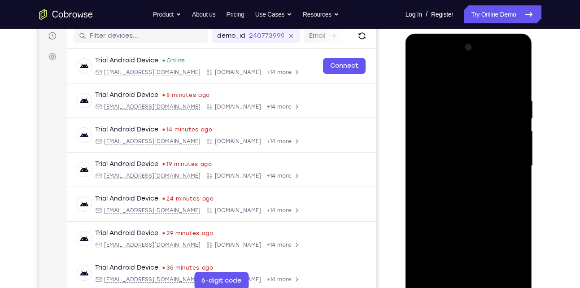
scroll to position [115, 0]
click at [451, 267] on div at bounding box center [468, 165] width 113 height 251
click at [445, 273] on div at bounding box center [468, 165] width 113 height 251
drag, startPoint x: 521, startPoint y: 195, endPoint x: 458, endPoint y: 194, distance: 62.8
click at [458, 194] on div at bounding box center [468, 165] width 113 height 251
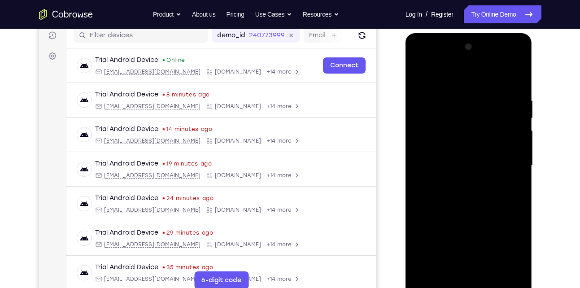
click at [504, 196] on div at bounding box center [468, 165] width 113 height 251
click at [508, 199] on div at bounding box center [468, 165] width 113 height 251
click at [416, 217] on div at bounding box center [468, 165] width 113 height 251
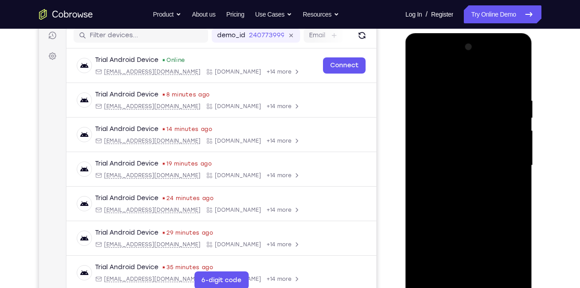
click at [416, 217] on div at bounding box center [468, 165] width 113 height 251
click at [438, 196] on div at bounding box center [468, 165] width 113 height 251
click at [518, 229] on div at bounding box center [468, 165] width 113 height 251
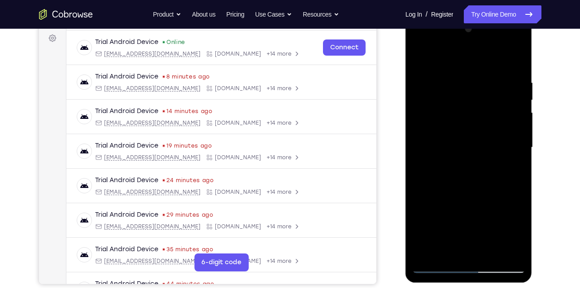
click at [518, 212] on div at bounding box center [468, 147] width 113 height 251
click at [436, 265] on div at bounding box center [468, 147] width 113 height 251
click at [512, 249] on div at bounding box center [468, 147] width 113 height 251
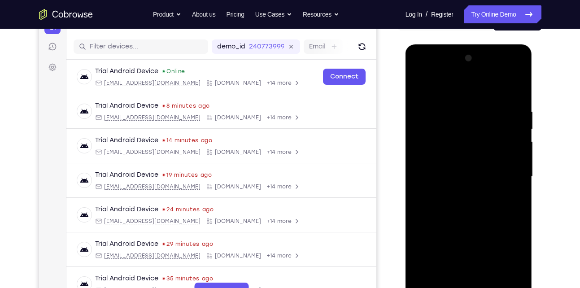
scroll to position [101, 0]
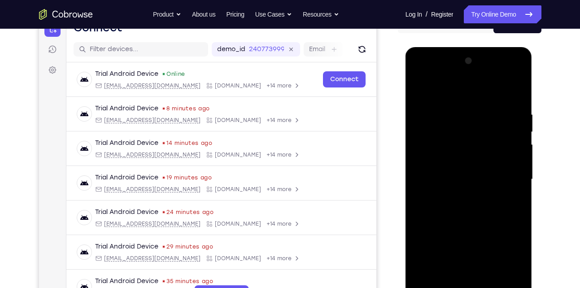
click at [514, 185] on div at bounding box center [468, 179] width 113 height 251
click at [508, 131] on div at bounding box center [468, 179] width 113 height 251
click at [430, 143] on div at bounding box center [468, 179] width 113 height 251
drag, startPoint x: 500, startPoint y: 152, endPoint x: 433, endPoint y: 156, distance: 67.4
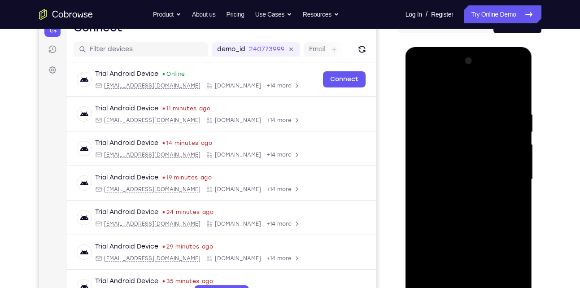
click at [433, 156] on div at bounding box center [468, 179] width 113 height 251
drag, startPoint x: 516, startPoint y: 139, endPoint x: 429, endPoint y: 155, distance: 88.1
click at [429, 155] on div at bounding box center [468, 179] width 113 height 251
click at [502, 133] on div at bounding box center [468, 179] width 113 height 251
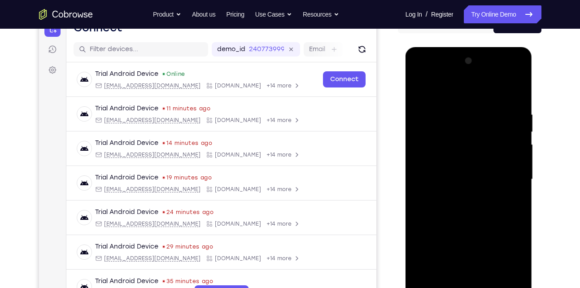
click at [502, 133] on div at bounding box center [468, 179] width 113 height 251
drag, startPoint x: 502, startPoint y: 133, endPoint x: 412, endPoint y: 163, distance: 94.6
click at [412, 163] on div at bounding box center [468, 179] width 113 height 251
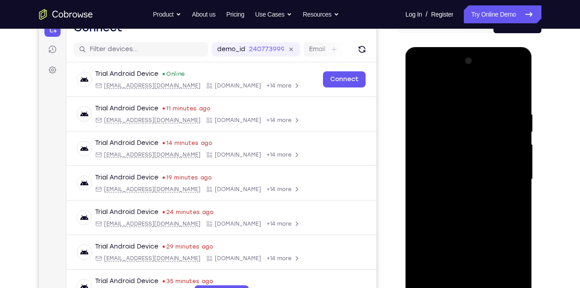
click at [498, 138] on div at bounding box center [468, 179] width 113 height 251
click at [512, 89] on div at bounding box center [468, 179] width 113 height 251
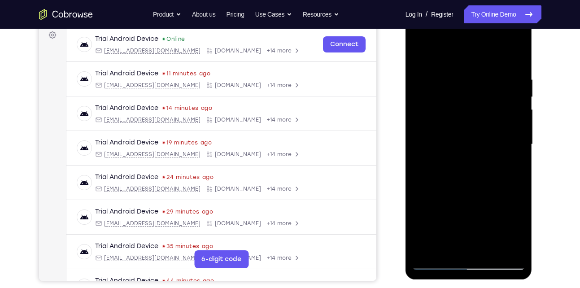
scroll to position [152, 0]
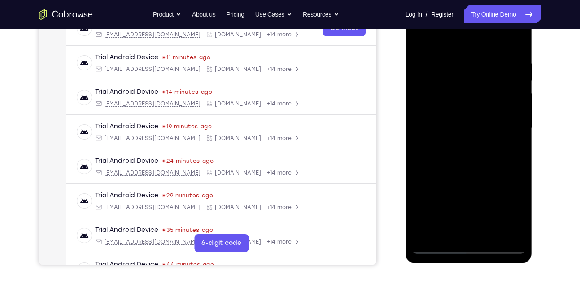
click at [491, 231] on div at bounding box center [468, 128] width 113 height 251
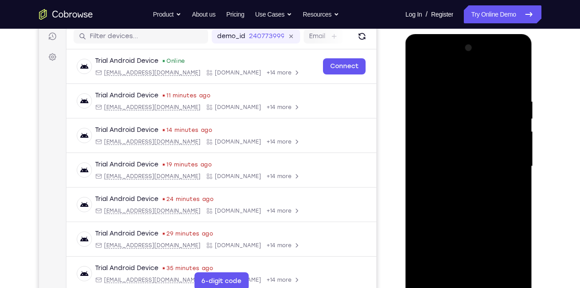
scroll to position [100, 0]
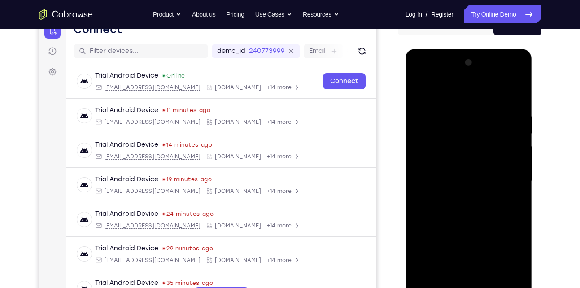
click at [422, 89] on div at bounding box center [468, 181] width 113 height 251
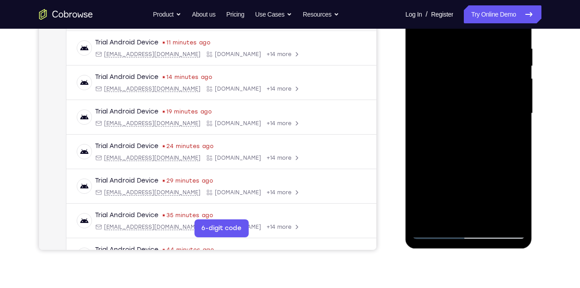
scroll to position [168, 0]
click at [450, 215] on div at bounding box center [468, 112] width 113 height 251
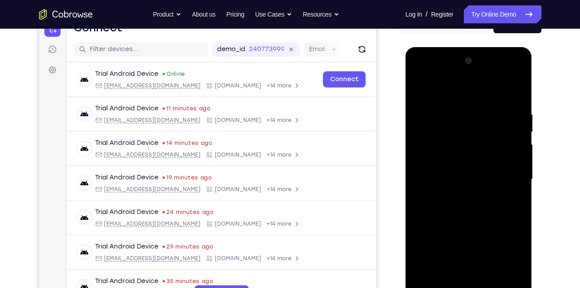
scroll to position [100, 0]
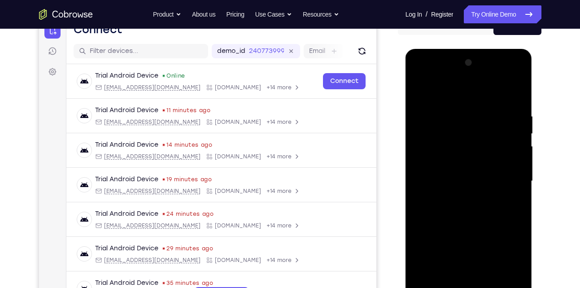
drag, startPoint x: 479, startPoint y: 221, endPoint x: 473, endPoint y: 129, distance: 92.6
click at [473, 129] on div at bounding box center [468, 181] width 113 height 251
click at [473, 171] on div at bounding box center [468, 181] width 113 height 251
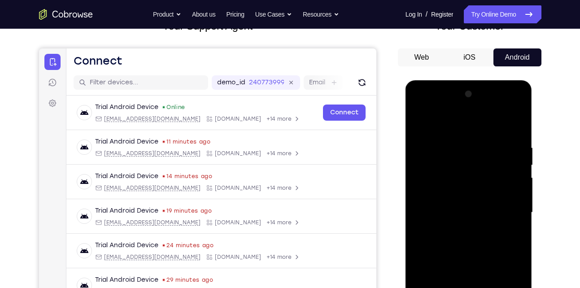
drag, startPoint x: 473, startPoint y: 202, endPoint x: 475, endPoint y: 243, distance: 40.4
click at [475, 243] on div at bounding box center [468, 212] width 113 height 251
drag, startPoint x: 480, startPoint y: 169, endPoint x: 481, endPoint y: 250, distance: 80.7
click at [481, 250] on div at bounding box center [468, 212] width 113 height 251
drag, startPoint x: 479, startPoint y: 202, endPoint x: 485, endPoint y: 140, distance: 62.1
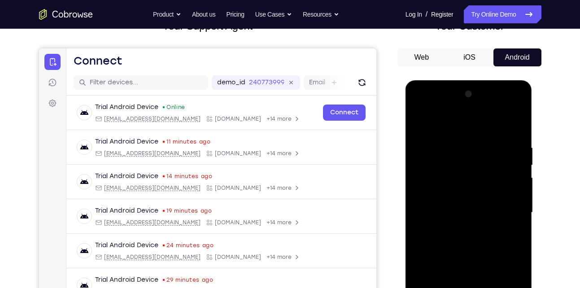
click at [485, 140] on div at bounding box center [468, 212] width 113 height 251
click at [516, 231] on div at bounding box center [468, 212] width 113 height 251
click at [422, 121] on div at bounding box center [468, 212] width 113 height 251
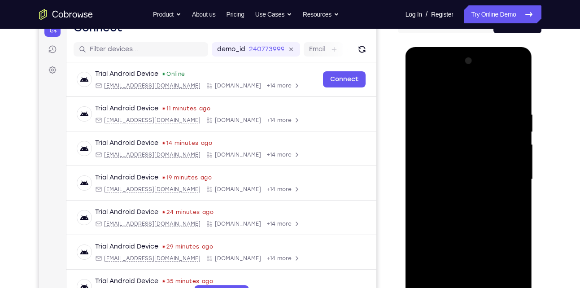
scroll to position [102, 0]
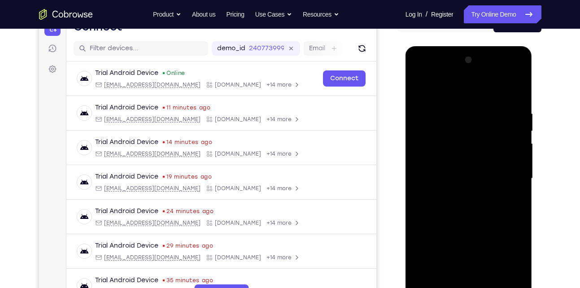
drag, startPoint x: 476, startPoint y: 211, endPoint x: 465, endPoint y: 149, distance: 62.8
click at [465, 149] on div at bounding box center [468, 178] width 113 height 251
click at [465, 168] on div at bounding box center [468, 178] width 113 height 251
drag, startPoint x: 465, startPoint y: 168, endPoint x: 471, endPoint y: 245, distance: 77.4
click at [471, 245] on div at bounding box center [468, 178] width 113 height 251
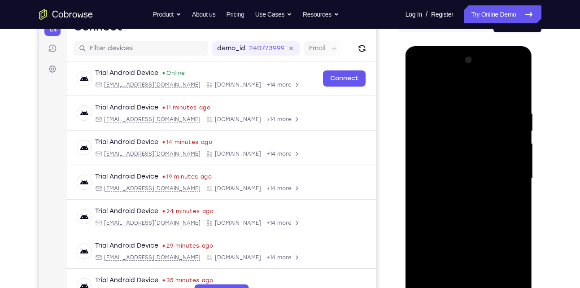
drag, startPoint x: 458, startPoint y: 133, endPoint x: 461, endPoint y: 231, distance: 98.2
click at [461, 231] on div at bounding box center [468, 178] width 113 height 251
drag, startPoint x: 478, startPoint y: 212, endPoint x: 478, endPoint y: 194, distance: 17.9
click at [478, 194] on div at bounding box center [468, 178] width 113 height 251
click at [516, 240] on div at bounding box center [468, 178] width 113 height 251
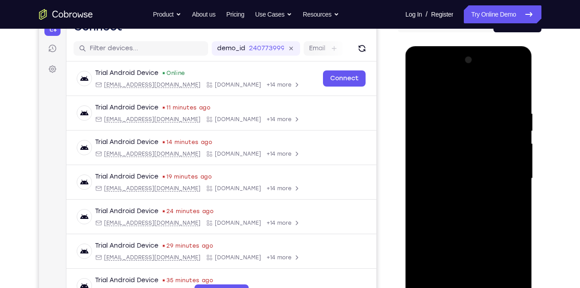
drag, startPoint x: 475, startPoint y: 179, endPoint x: 476, endPoint y: 214, distance: 35.0
click at [476, 214] on div at bounding box center [468, 178] width 113 height 251
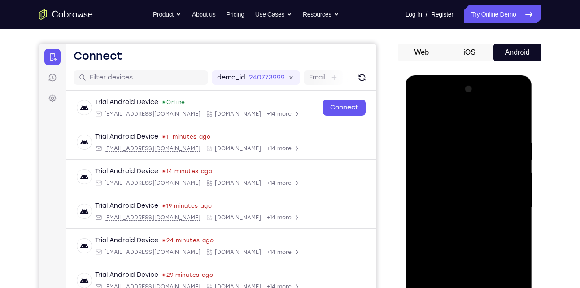
scroll to position [72, 0]
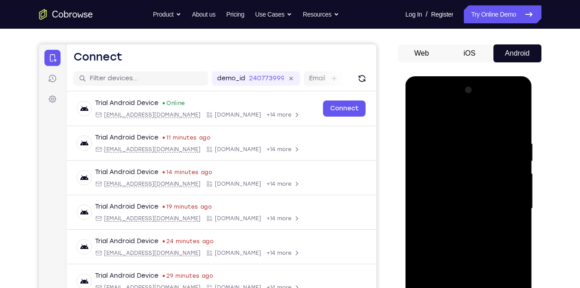
click at [419, 118] on div at bounding box center [468, 208] width 113 height 251
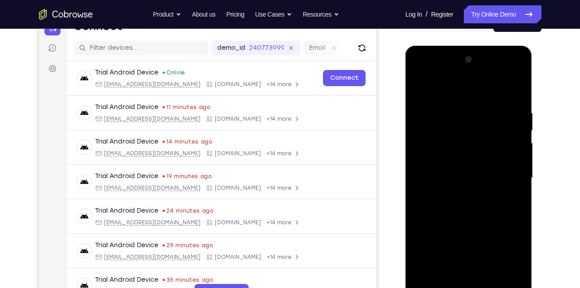
scroll to position [103, 0]
drag, startPoint x: 468, startPoint y: 163, endPoint x: 462, endPoint y: 107, distance: 56.8
click at [462, 107] on div at bounding box center [468, 177] width 113 height 251
drag, startPoint x: 472, startPoint y: 190, endPoint x: 458, endPoint y: 115, distance: 75.8
click at [458, 115] on div at bounding box center [468, 177] width 113 height 251
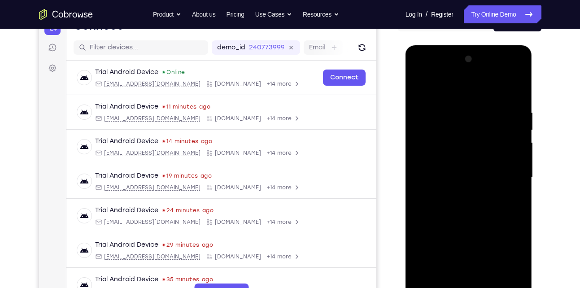
drag, startPoint x: 481, startPoint y: 205, endPoint x: 468, endPoint y: 122, distance: 84.0
click at [468, 122] on div at bounding box center [468, 177] width 113 height 251
drag, startPoint x: 483, startPoint y: 204, endPoint x: 471, endPoint y: 136, distance: 69.2
click at [471, 136] on div at bounding box center [468, 177] width 113 height 251
drag, startPoint x: 473, startPoint y: 184, endPoint x: 465, endPoint y: 110, distance: 74.4
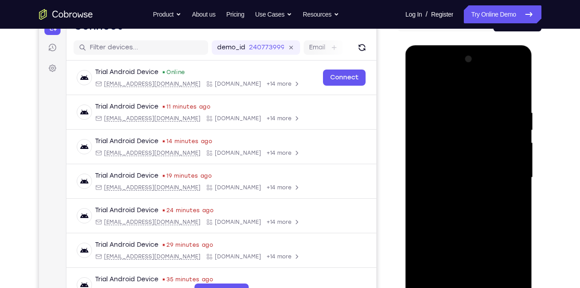
click at [465, 110] on div at bounding box center [468, 177] width 113 height 251
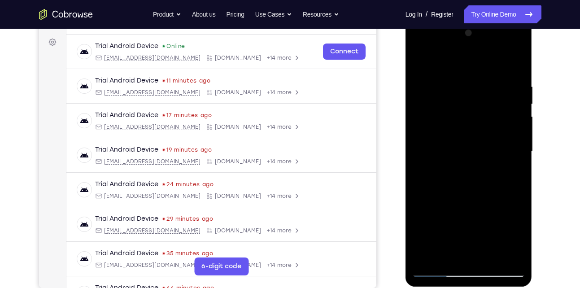
scroll to position [130, 0]
drag, startPoint x: 471, startPoint y: 161, endPoint x: 464, endPoint y: 141, distance: 21.4
click at [464, 141] on div at bounding box center [468, 151] width 113 height 251
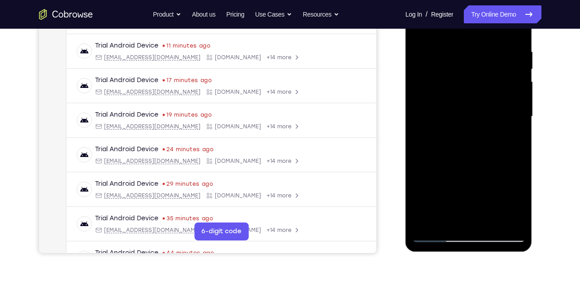
scroll to position [165, 0]
drag, startPoint x: 465, startPoint y: 163, endPoint x: 453, endPoint y: 111, distance: 52.9
click at [453, 111] on div at bounding box center [468, 116] width 113 height 251
drag, startPoint x: 468, startPoint y: 173, endPoint x: 455, endPoint y: 116, distance: 58.3
click at [455, 116] on div at bounding box center [468, 116] width 113 height 251
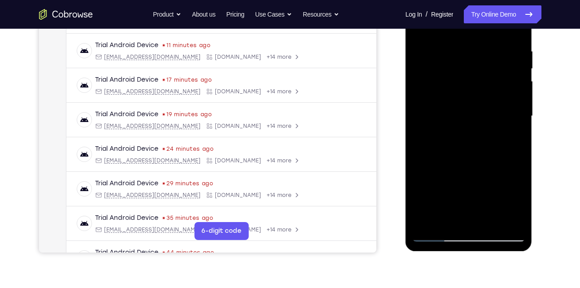
drag, startPoint x: 466, startPoint y: 165, endPoint x: 453, endPoint y: 117, distance: 49.7
click at [453, 117] on div at bounding box center [468, 116] width 113 height 251
drag, startPoint x: 465, startPoint y: 169, endPoint x: 451, endPoint y: 108, distance: 62.4
click at [451, 108] on div at bounding box center [468, 116] width 113 height 251
drag, startPoint x: 464, startPoint y: 166, endPoint x: 448, endPoint y: 109, distance: 59.1
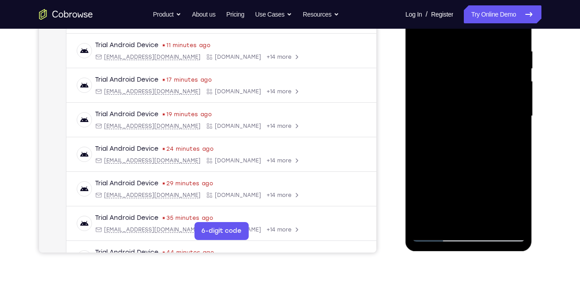
click at [448, 109] on div at bounding box center [468, 116] width 113 height 251
drag, startPoint x: 460, startPoint y: 122, endPoint x: 460, endPoint y: 169, distance: 47.1
click at [460, 169] on div at bounding box center [468, 116] width 113 height 251
click at [474, 147] on div at bounding box center [468, 116] width 113 height 251
drag, startPoint x: 474, startPoint y: 147, endPoint x: 474, endPoint y: 215, distance: 68.6
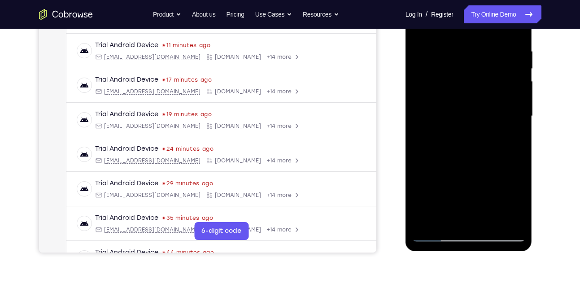
click at [474, 215] on div at bounding box center [468, 116] width 113 height 251
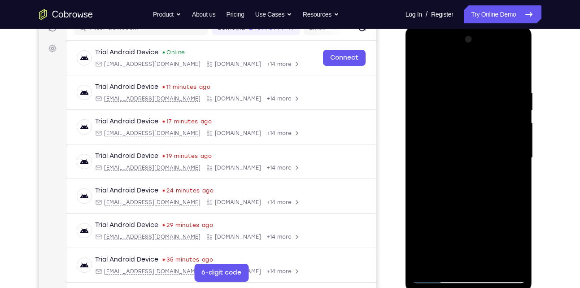
scroll to position [122, 0]
drag, startPoint x: 472, startPoint y: 151, endPoint x: 478, endPoint y: 243, distance: 92.5
click at [478, 243] on div at bounding box center [468, 158] width 113 height 251
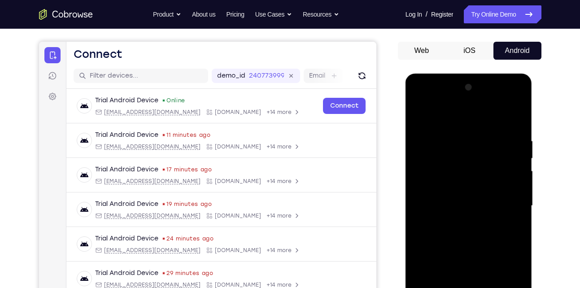
scroll to position [74, 0]
drag, startPoint x: 464, startPoint y: 182, endPoint x: 471, endPoint y: 252, distance: 70.2
click at [471, 252] on div at bounding box center [468, 206] width 113 height 251
drag, startPoint x: 464, startPoint y: 185, endPoint x: 470, endPoint y: 265, distance: 80.0
click at [470, 265] on div at bounding box center [468, 206] width 113 height 251
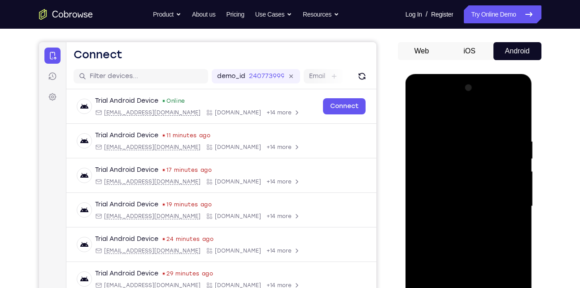
drag, startPoint x: 456, startPoint y: 153, endPoint x: 459, endPoint y: 239, distance: 86.1
click at [459, 239] on div at bounding box center [468, 206] width 113 height 251
drag, startPoint x: 456, startPoint y: 155, endPoint x: 464, endPoint y: 236, distance: 81.5
click at [464, 236] on div at bounding box center [468, 206] width 113 height 251
drag, startPoint x: 457, startPoint y: 172, endPoint x: 464, endPoint y: 261, distance: 89.9
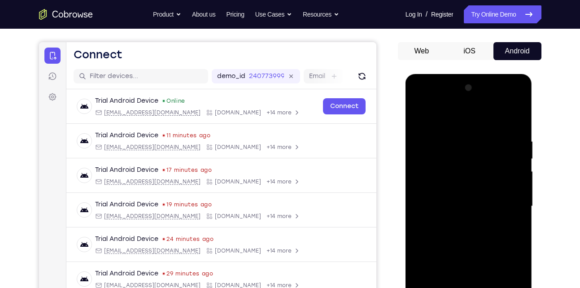
click at [464, 261] on div at bounding box center [468, 206] width 113 height 251
drag, startPoint x: 452, startPoint y: 160, endPoint x: 448, endPoint y: 167, distance: 8.2
click at [448, 167] on div at bounding box center [468, 206] width 113 height 251
click at [516, 248] on div at bounding box center [468, 206] width 113 height 251
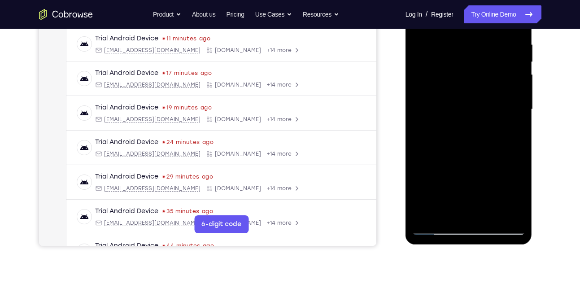
scroll to position [172, 0]
click at [490, 213] on div at bounding box center [468, 108] width 113 height 251
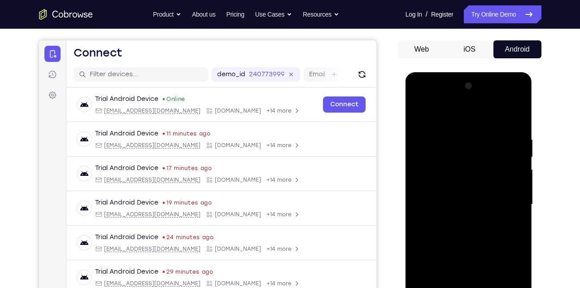
scroll to position [76, 0]
click at [421, 113] on div at bounding box center [468, 204] width 113 height 251
drag, startPoint x: 473, startPoint y: 131, endPoint x: 474, endPoint y: 228, distance: 96.9
click at [474, 228] on div at bounding box center [468, 204] width 113 height 251
drag, startPoint x: 468, startPoint y: 139, endPoint x: 469, endPoint y: 229, distance: 89.7
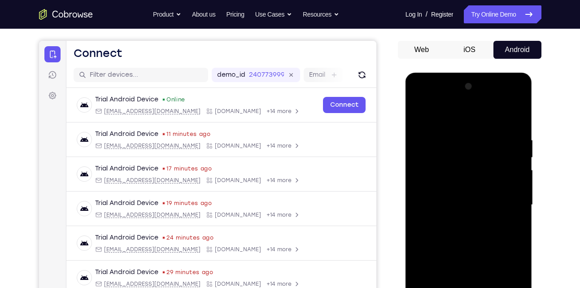
click at [469, 229] on div at bounding box center [468, 204] width 113 height 251
click at [454, 134] on div at bounding box center [468, 204] width 113 height 251
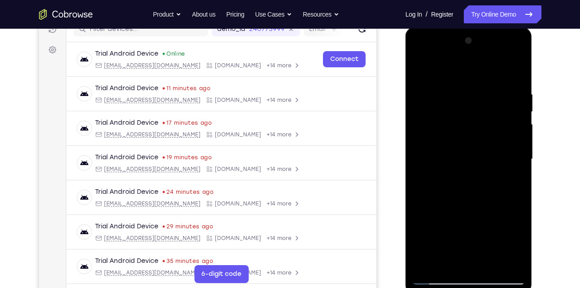
scroll to position [179, 0]
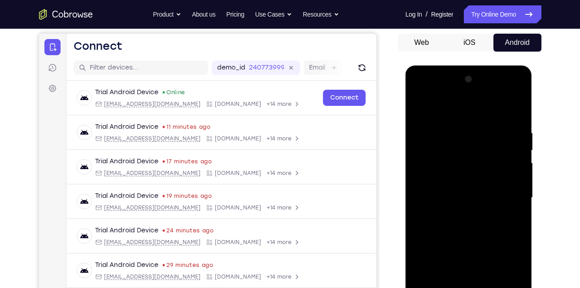
click at [427, 112] on div at bounding box center [468, 197] width 113 height 251
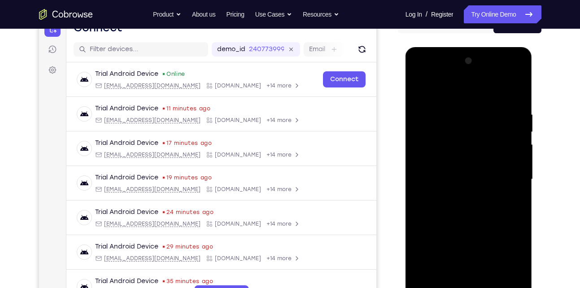
scroll to position [113, 0]
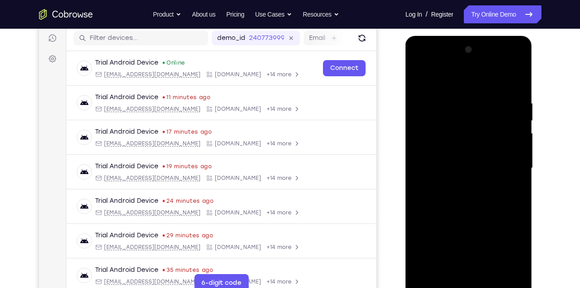
click at [429, 94] on div at bounding box center [468, 168] width 113 height 251
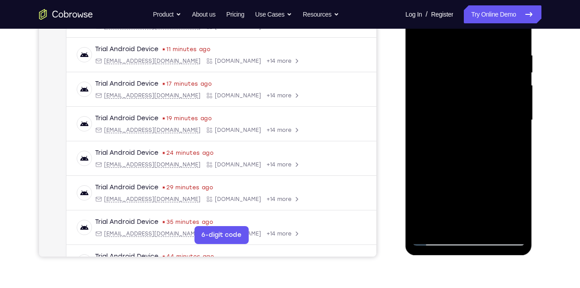
scroll to position [161, 0]
click at [510, 222] on div at bounding box center [468, 119] width 113 height 251
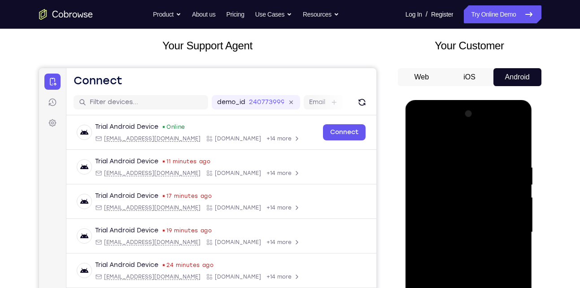
scroll to position [48, 0]
click at [513, 148] on div at bounding box center [468, 232] width 113 height 251
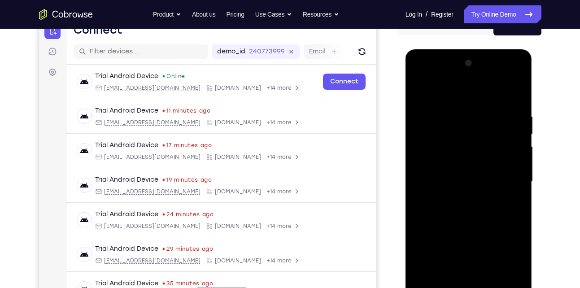
scroll to position [101, 0]
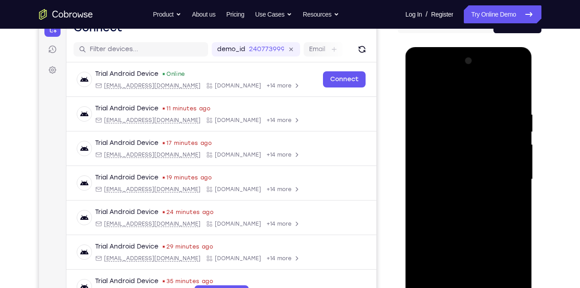
click at [505, 186] on div at bounding box center [468, 179] width 113 height 251
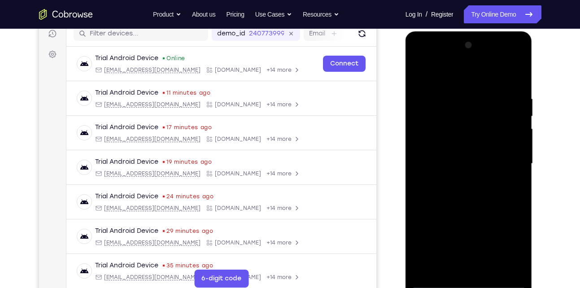
scroll to position [117, 0]
click at [451, 131] on div at bounding box center [468, 163] width 113 height 251
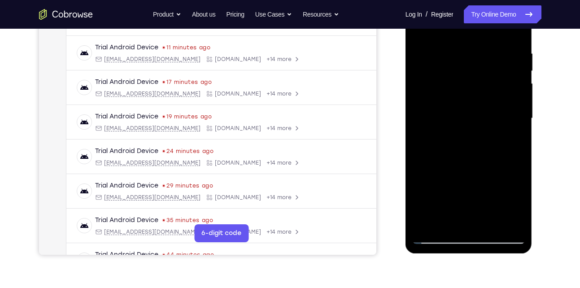
scroll to position [167, 0]
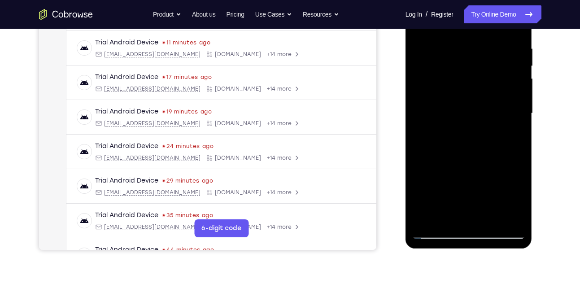
click at [509, 219] on div at bounding box center [468, 113] width 113 height 251
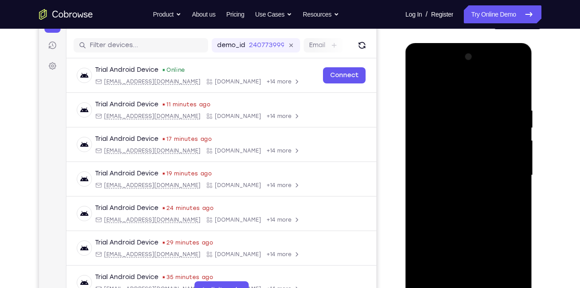
scroll to position [189, 0]
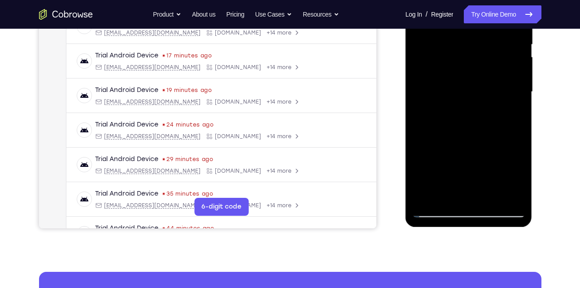
click at [492, 202] on div at bounding box center [468, 91] width 113 height 251
drag, startPoint x: 491, startPoint y: 197, endPoint x: 434, endPoint y: 209, distance: 57.8
click at [434, 209] on div at bounding box center [468, 91] width 113 height 251
click at [429, 195] on div at bounding box center [468, 91] width 113 height 251
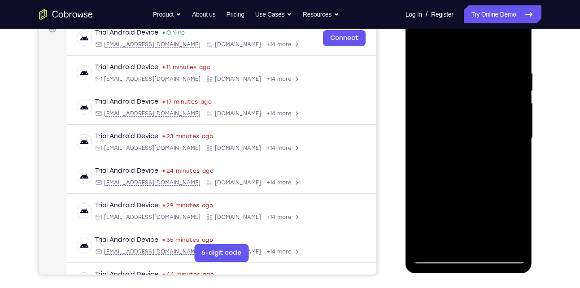
scroll to position [129, 0]
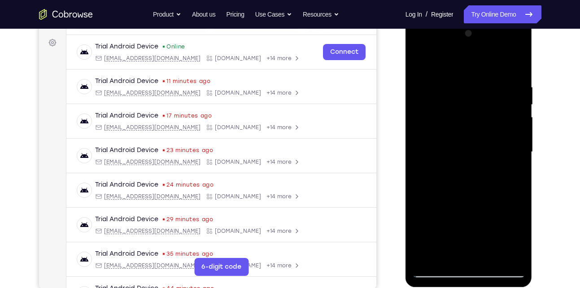
drag, startPoint x: 464, startPoint y: 116, endPoint x: 462, endPoint y: 219, distance: 103.6
click at [462, 219] on div at bounding box center [468, 151] width 113 height 251
drag, startPoint x: 470, startPoint y: 116, endPoint x: 470, endPoint y: 220, distance: 104.5
click at [470, 220] on div at bounding box center [468, 151] width 113 height 251
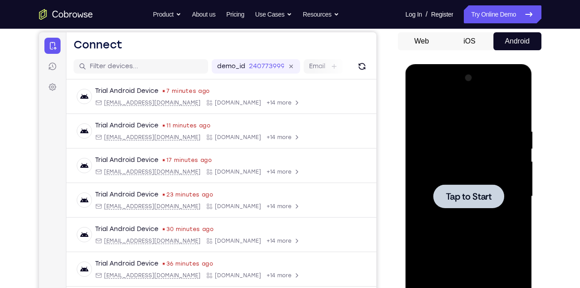
click at [479, 171] on div at bounding box center [468, 196] width 113 height 251
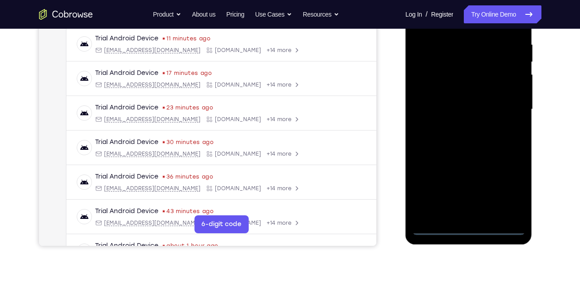
scroll to position [173, 0]
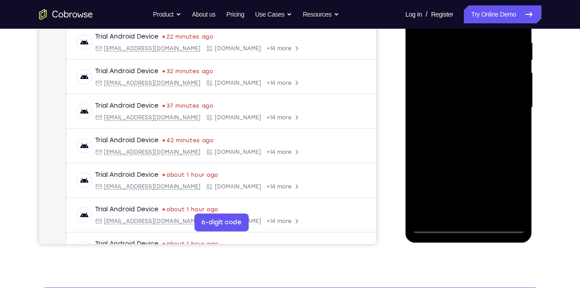
click at [465, 222] on div at bounding box center [468, 107] width 113 height 251
click at [465, 225] on div at bounding box center [468, 107] width 113 height 251
click at [499, 182] on div at bounding box center [468, 107] width 113 height 251
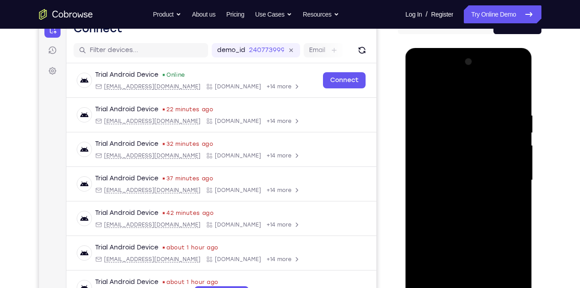
scroll to position [100, 0]
click at [449, 98] on div at bounding box center [468, 180] width 113 height 251
click at [506, 174] on div at bounding box center [468, 180] width 113 height 251
click at [458, 196] on div at bounding box center [468, 180] width 113 height 251
click at [464, 172] on div at bounding box center [468, 180] width 113 height 251
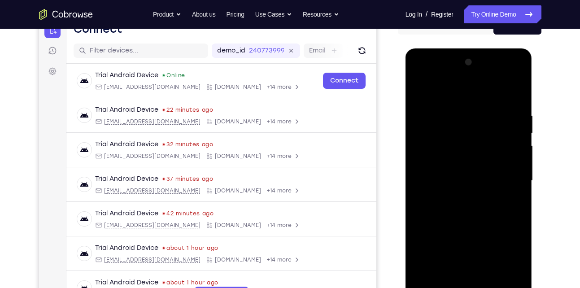
click at [464, 180] on div at bounding box center [468, 180] width 113 height 251
click at [461, 204] on div at bounding box center [468, 180] width 113 height 251
click at [518, 100] on div at bounding box center [468, 180] width 113 height 251
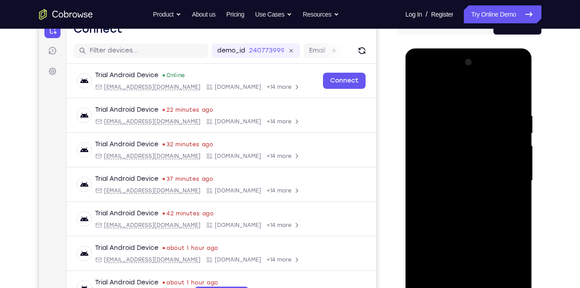
drag, startPoint x: 465, startPoint y: 93, endPoint x: 463, endPoint y: 80, distance: 13.3
click at [463, 80] on div at bounding box center [468, 180] width 113 height 251
click at [516, 93] on div at bounding box center [468, 180] width 113 height 251
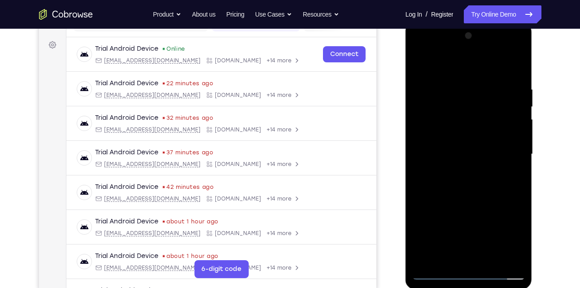
click at [518, 258] on div at bounding box center [468, 154] width 113 height 251
click at [447, 259] on div at bounding box center [468, 154] width 113 height 251
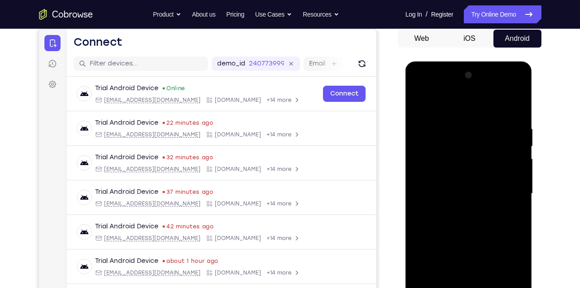
click at [470, 105] on div at bounding box center [468, 193] width 113 height 251
click at [424, 128] on div at bounding box center [468, 193] width 113 height 251
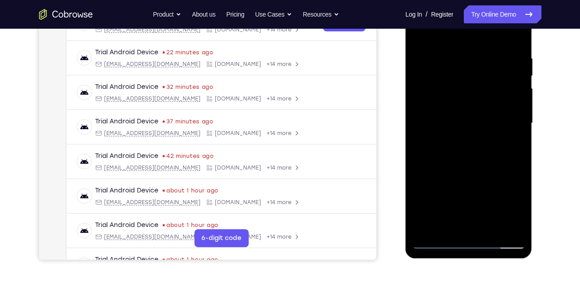
scroll to position [158, 0]
click at [500, 179] on div at bounding box center [468, 122] width 113 height 251
click at [449, 220] on div at bounding box center [468, 122] width 113 height 251
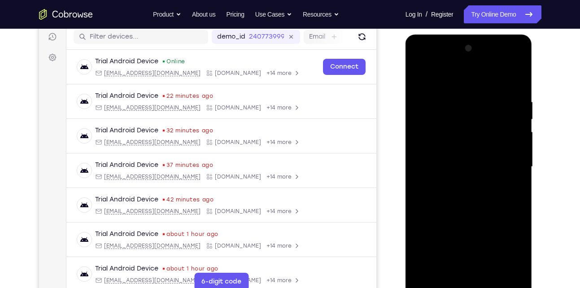
scroll to position [156, 0]
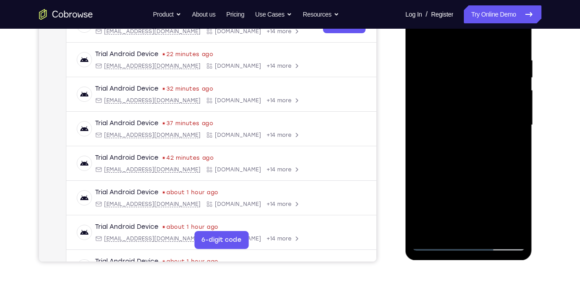
click at [438, 239] on div at bounding box center [468, 125] width 113 height 251
click at [435, 240] on div at bounding box center [468, 125] width 113 height 251
click at [515, 209] on div at bounding box center [468, 125] width 113 height 251
click at [436, 243] on div at bounding box center [468, 125] width 113 height 251
click at [511, 218] on div at bounding box center [468, 125] width 113 height 251
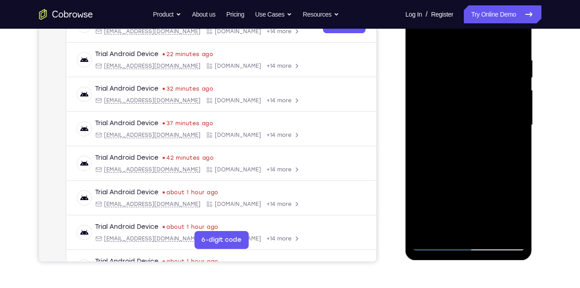
click at [435, 242] on div at bounding box center [468, 125] width 113 height 251
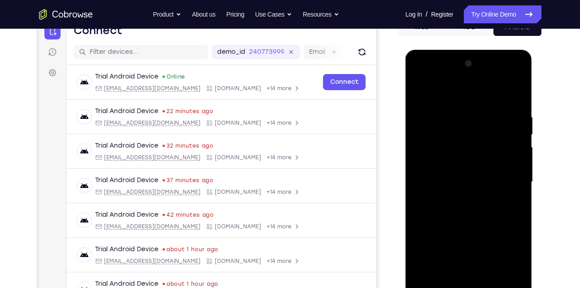
scroll to position [95, 0]
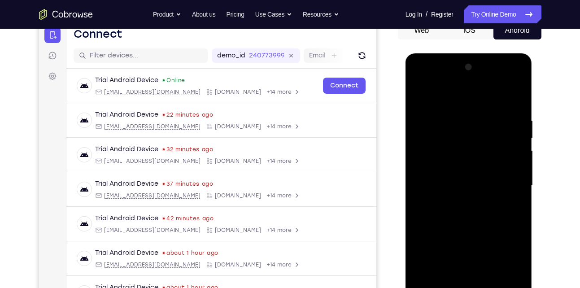
click at [500, 95] on div at bounding box center [468, 185] width 113 height 251
click at [444, 110] on div at bounding box center [468, 185] width 113 height 251
click at [487, 129] on div at bounding box center [468, 185] width 113 height 251
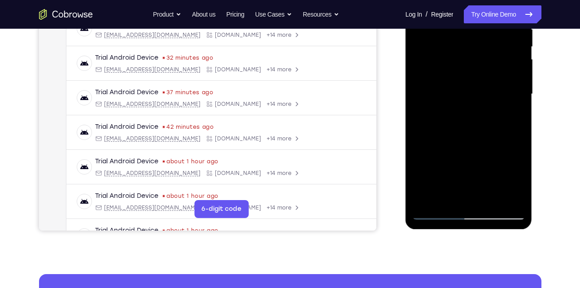
scroll to position [187, 0]
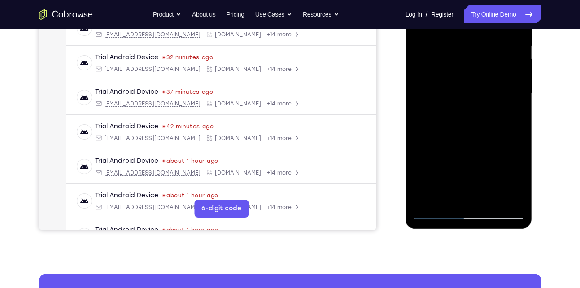
click at [493, 202] on div at bounding box center [468, 93] width 113 height 251
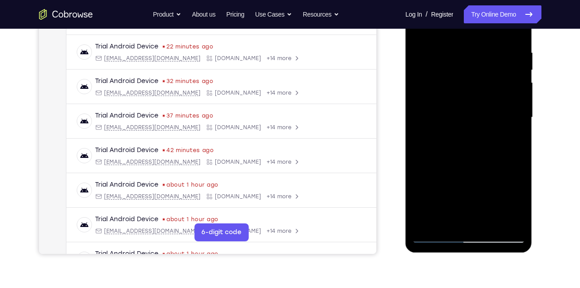
scroll to position [162, 0]
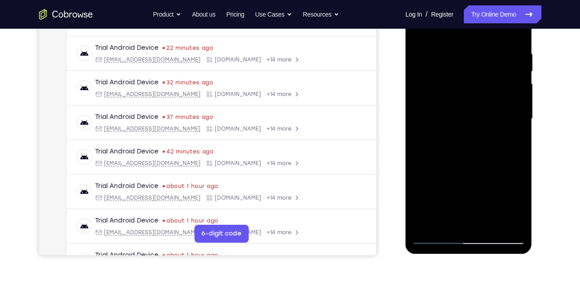
click at [486, 162] on div at bounding box center [468, 118] width 113 height 251
click at [461, 112] on div at bounding box center [468, 118] width 113 height 251
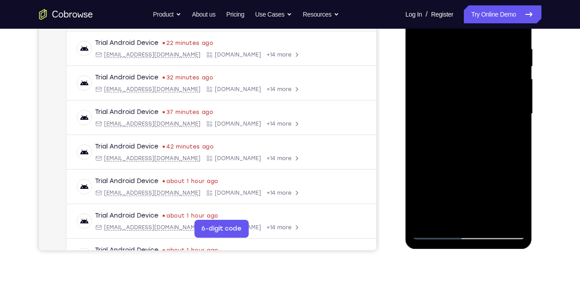
click at [486, 185] on div at bounding box center [468, 113] width 113 height 251
click at [423, 163] on div at bounding box center [468, 113] width 113 height 251
click at [468, 198] on div at bounding box center [468, 113] width 113 height 251
drag, startPoint x: 512, startPoint y: 199, endPoint x: 444, endPoint y: 176, distance: 71.9
click at [444, 176] on div at bounding box center [468, 113] width 113 height 251
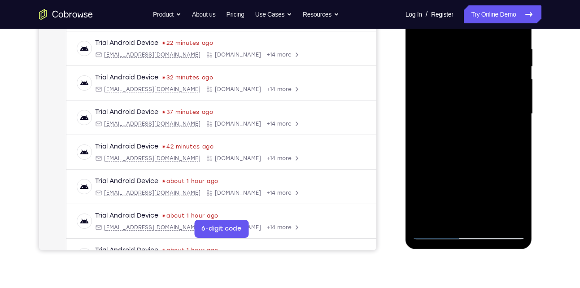
click at [444, 176] on div at bounding box center [468, 113] width 113 height 251
click at [476, 182] on div at bounding box center [468, 113] width 113 height 251
click at [513, 196] on div at bounding box center [468, 113] width 113 height 251
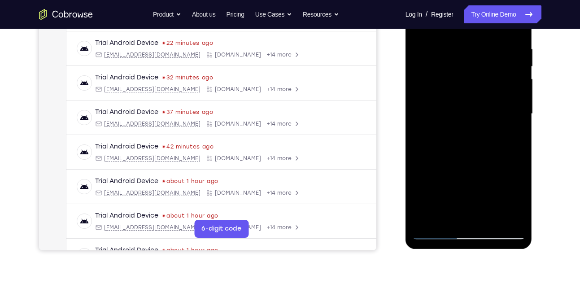
click at [479, 92] on div at bounding box center [468, 113] width 113 height 251
click at [446, 218] on div at bounding box center [468, 113] width 113 height 251
click at [443, 219] on div at bounding box center [468, 113] width 113 height 251
click at [495, 164] on div at bounding box center [468, 113] width 113 height 251
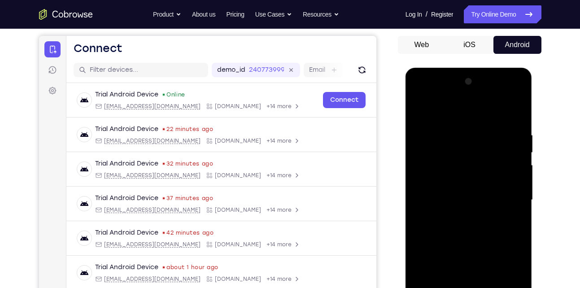
scroll to position [80, 0]
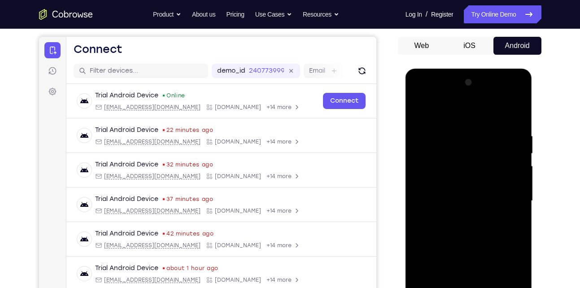
click at [420, 113] on div at bounding box center [468, 200] width 113 height 251
click at [486, 200] on div at bounding box center [468, 200] width 113 height 251
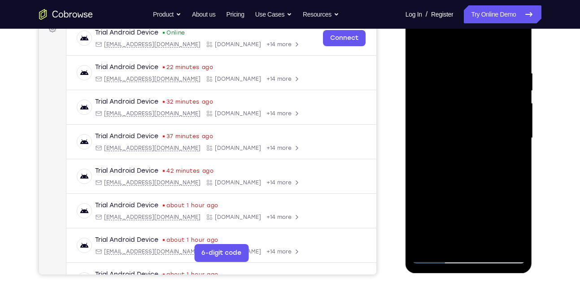
scroll to position [96, 0]
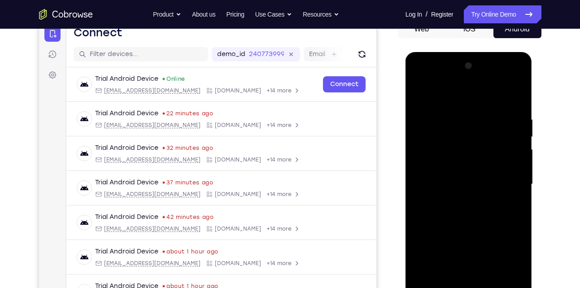
click at [420, 93] on div at bounding box center [468, 184] width 113 height 251
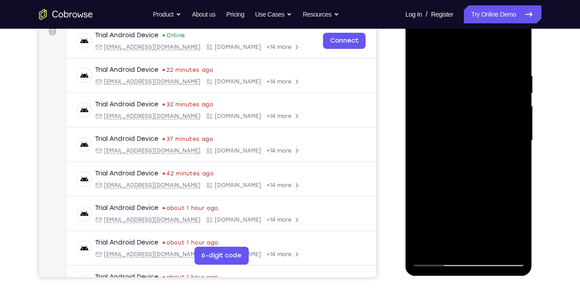
click at [476, 158] on div at bounding box center [468, 140] width 113 height 251
click at [446, 244] on div at bounding box center [468, 140] width 113 height 251
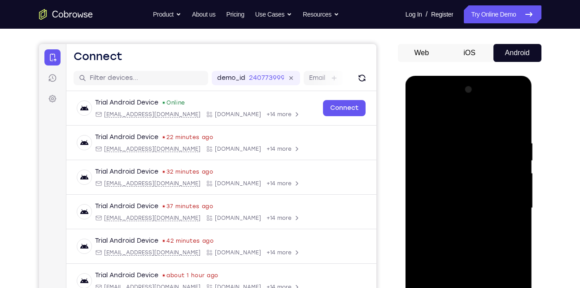
scroll to position [71, 0]
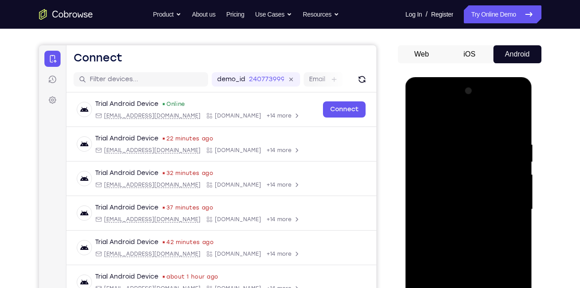
drag, startPoint x: 456, startPoint y: 164, endPoint x: 461, endPoint y: 238, distance: 74.6
click at [461, 238] on div at bounding box center [468, 209] width 113 height 251
drag, startPoint x: 468, startPoint y: 167, endPoint x: 468, endPoint y: 203, distance: 36.3
click at [468, 203] on div at bounding box center [468, 209] width 113 height 251
click at [418, 121] on div at bounding box center [468, 209] width 113 height 251
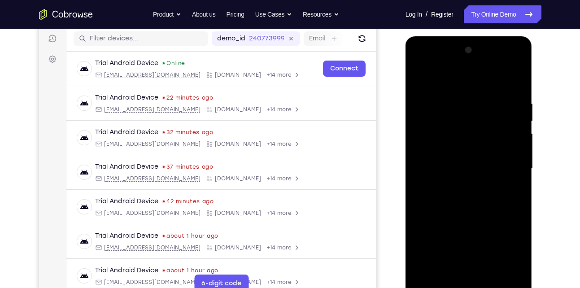
scroll to position [113, 0]
click at [463, 220] on div at bounding box center [468, 168] width 113 height 251
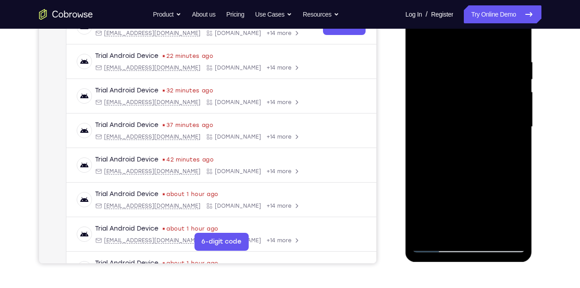
scroll to position [153, 0]
click at [451, 226] on div at bounding box center [468, 127] width 113 height 251
click at [512, 217] on div at bounding box center [468, 127] width 113 height 251
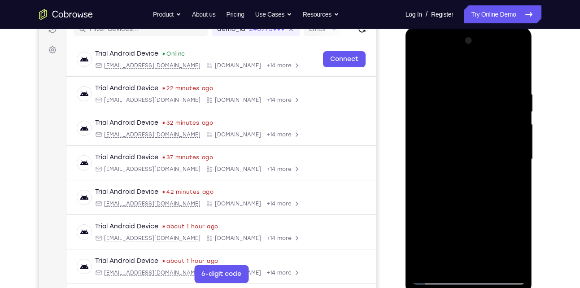
scroll to position [121, 0]
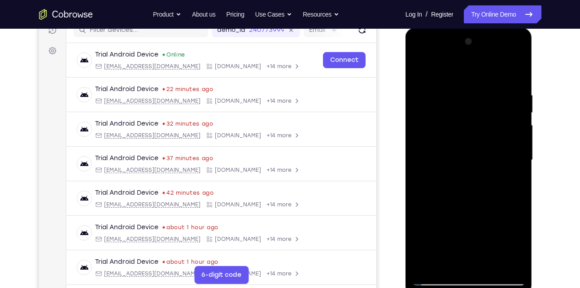
click at [456, 109] on div at bounding box center [468, 160] width 113 height 251
click at [477, 189] on div at bounding box center [468, 160] width 113 height 251
click at [479, 198] on div at bounding box center [468, 160] width 113 height 251
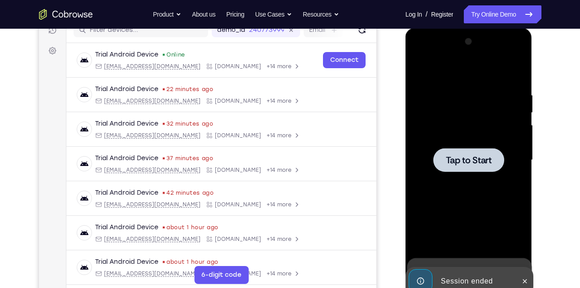
click at [479, 198] on div at bounding box center [468, 160] width 113 height 251
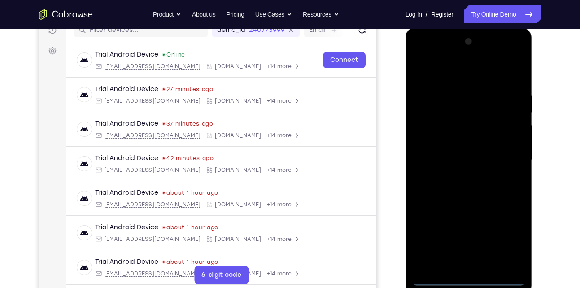
click at [470, 279] on div at bounding box center [468, 160] width 113 height 251
click at [504, 238] on div at bounding box center [468, 160] width 113 height 251
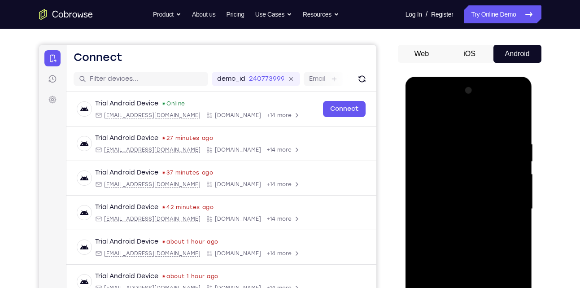
scroll to position [71, 0]
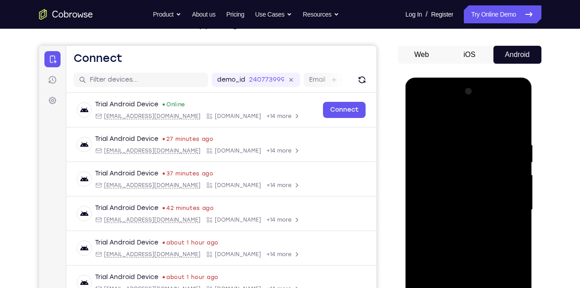
click at [469, 125] on div at bounding box center [468, 209] width 113 height 251
click at [508, 204] on div at bounding box center [468, 209] width 113 height 251
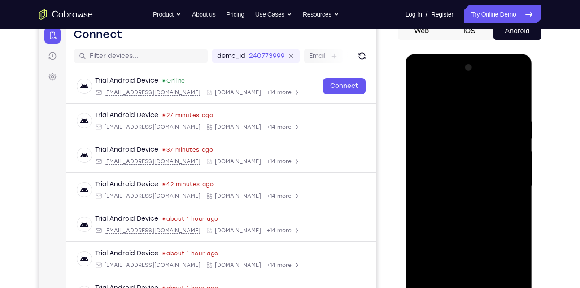
scroll to position [97, 0]
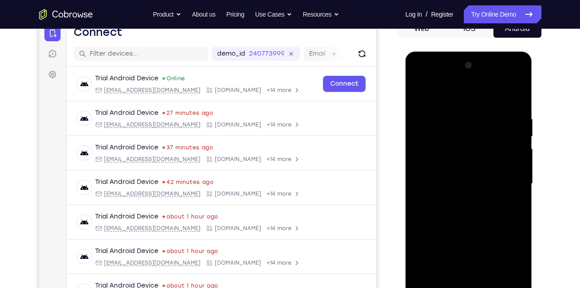
drag, startPoint x: 457, startPoint y: 199, endPoint x: 675, endPoint y: 107, distance: 236.5
click at [457, 199] on div at bounding box center [468, 183] width 113 height 251
click at [443, 177] on div at bounding box center [468, 183] width 113 height 251
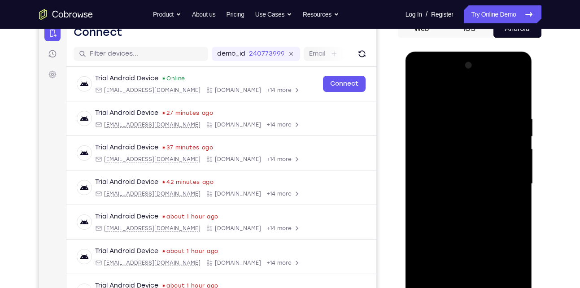
click at [474, 182] on div at bounding box center [468, 183] width 113 height 251
click at [475, 214] on div at bounding box center [468, 183] width 113 height 251
drag, startPoint x: 466, startPoint y: 102, endPoint x: 456, endPoint y: 24, distance: 79.2
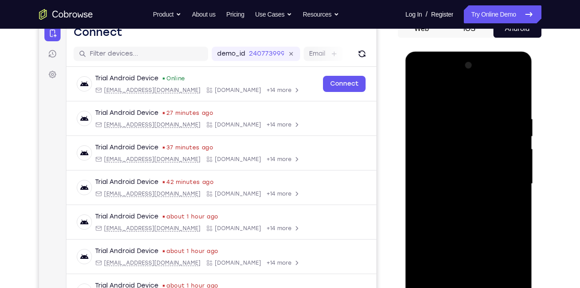
click at [456, 52] on html "Online web based iOS Simulators and Android Emulators. Run iPhone, iPad, Mobile…" at bounding box center [469, 186] width 128 height 269
click at [492, 209] on div at bounding box center [468, 183] width 113 height 251
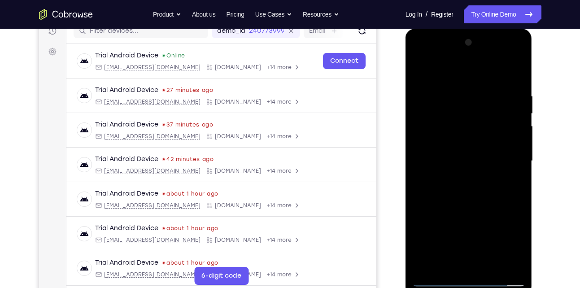
scroll to position [120, 0]
click at [517, 265] on div at bounding box center [468, 160] width 113 height 251
click at [489, 201] on div at bounding box center [468, 160] width 113 height 251
click at [489, 265] on div at bounding box center [468, 160] width 113 height 251
click at [474, 209] on div at bounding box center [468, 160] width 113 height 251
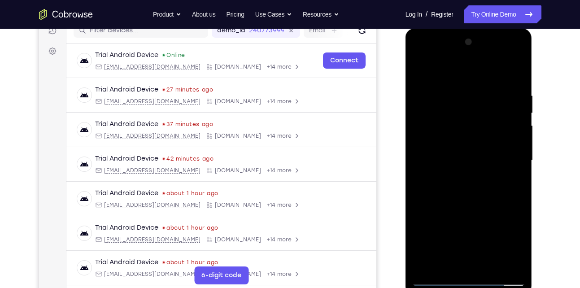
click at [481, 178] on div at bounding box center [468, 160] width 113 height 251
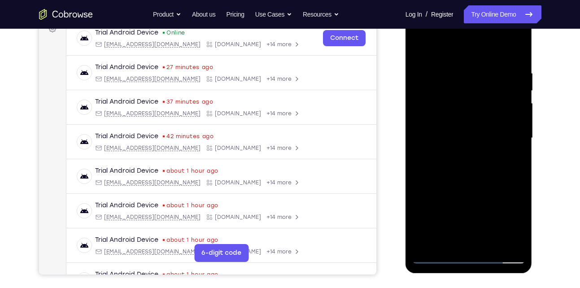
click at [456, 240] on div at bounding box center [468, 138] width 113 height 251
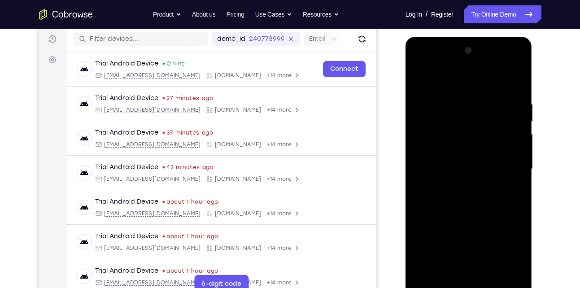
scroll to position [111, 0]
click at [419, 79] on div at bounding box center [468, 169] width 113 height 251
click at [445, 92] on div at bounding box center [468, 169] width 113 height 251
click at [512, 250] on div at bounding box center [468, 169] width 113 height 251
click at [464, 117] on div at bounding box center [468, 169] width 113 height 251
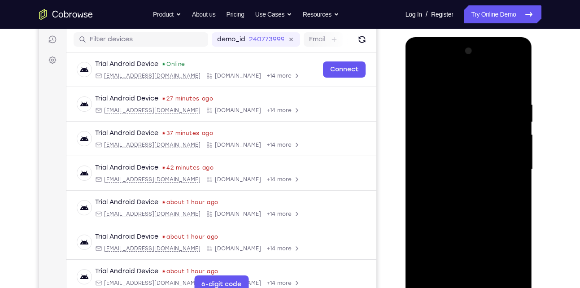
scroll to position [157, 0]
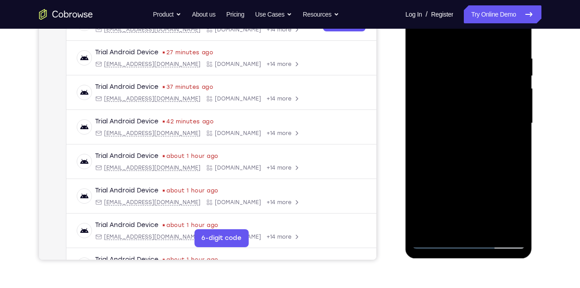
click at [456, 223] on div at bounding box center [468, 123] width 113 height 251
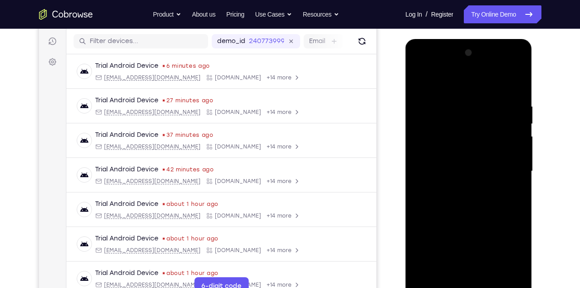
scroll to position [107, 0]
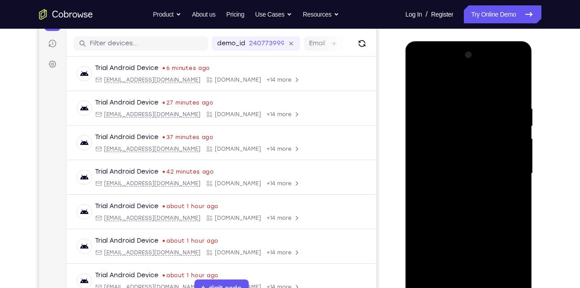
click at [421, 86] on div at bounding box center [468, 173] width 113 height 251
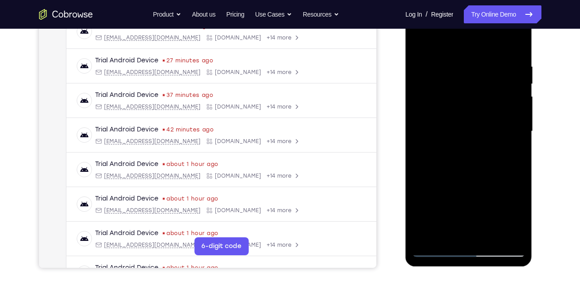
scroll to position [150, 0]
click at [468, 204] on div at bounding box center [468, 130] width 113 height 251
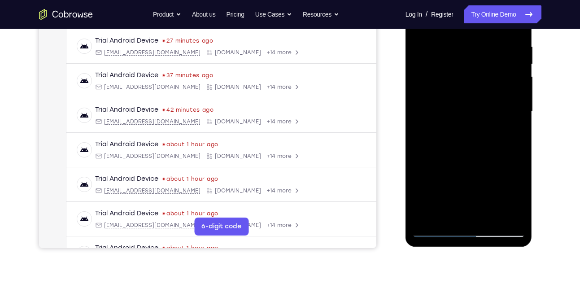
scroll to position [169, 0]
click at [452, 212] on div at bounding box center [468, 111] width 113 height 251
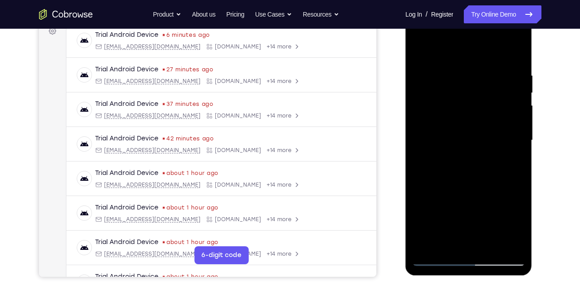
scroll to position [139, 0]
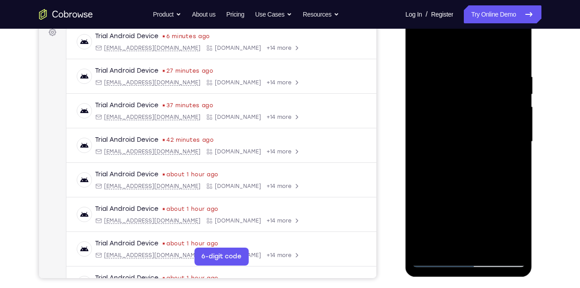
click at [444, 127] on div at bounding box center [468, 141] width 113 height 251
click at [461, 206] on div at bounding box center [468, 141] width 113 height 251
click at [443, 246] on div at bounding box center [468, 141] width 113 height 251
click at [494, 193] on div at bounding box center [468, 141] width 113 height 251
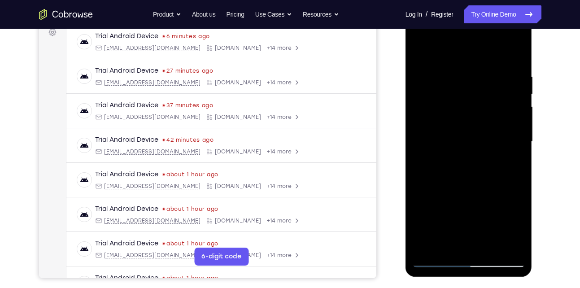
click at [494, 193] on div at bounding box center [468, 141] width 113 height 251
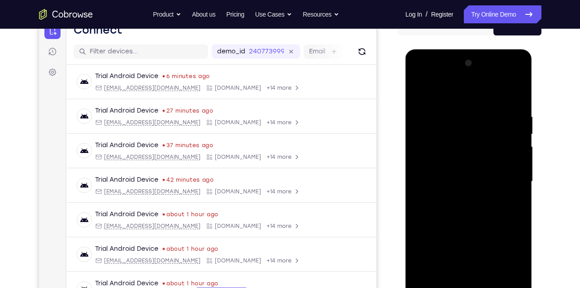
scroll to position [98, 0]
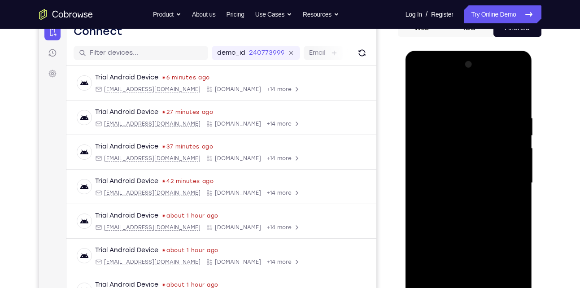
click at [470, 132] on div at bounding box center [468, 182] width 113 height 251
click at [507, 218] on div at bounding box center [468, 182] width 113 height 251
click at [417, 92] on div at bounding box center [468, 182] width 113 height 251
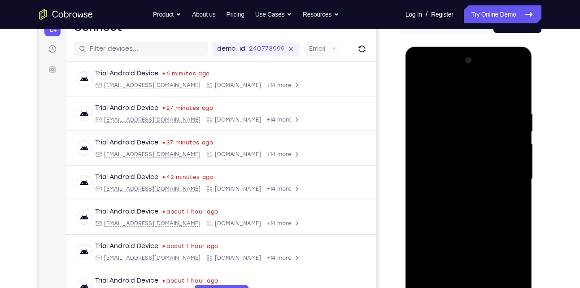
scroll to position [100, 0]
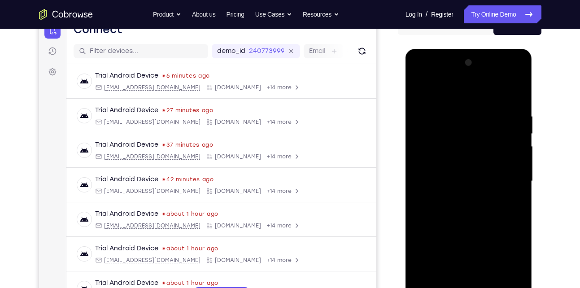
click at [451, 104] on div at bounding box center [468, 181] width 113 height 251
click at [474, 184] on div at bounding box center [468, 181] width 113 height 251
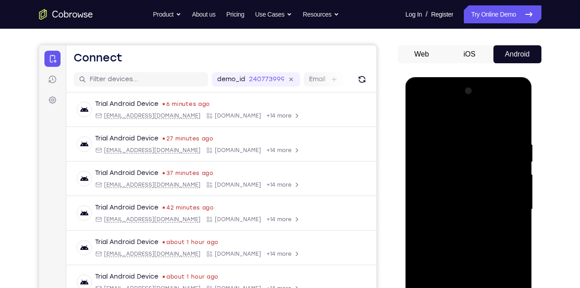
scroll to position [71, 0]
click at [415, 117] on div at bounding box center [468, 209] width 113 height 251
click at [424, 122] on div at bounding box center [468, 209] width 113 height 251
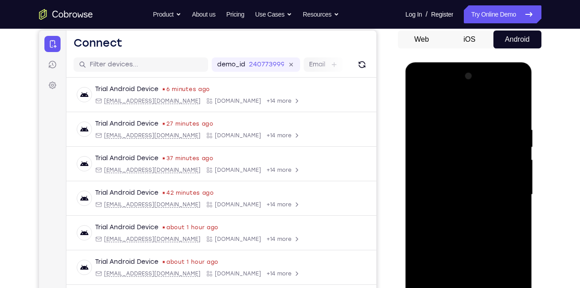
drag, startPoint x: 458, startPoint y: 121, endPoint x: 464, endPoint y: 267, distance: 146.3
click at [464, 267] on div at bounding box center [468, 194] width 113 height 251
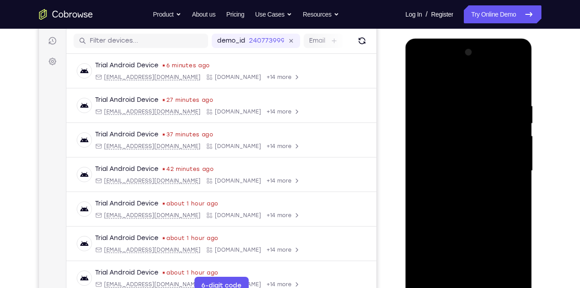
scroll to position [110, 0]
click at [458, 103] on div at bounding box center [468, 170] width 113 height 251
click at [517, 272] on div at bounding box center [468, 170] width 113 height 251
click at [464, 271] on div at bounding box center [468, 170] width 113 height 251
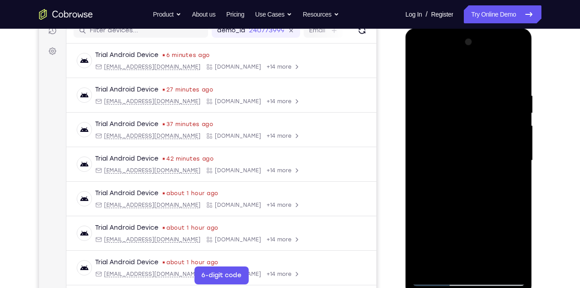
scroll to position [126, 0]
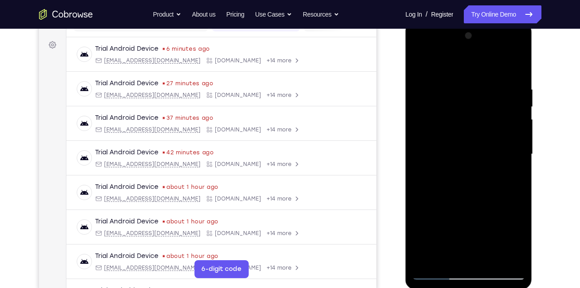
click at [436, 270] on div at bounding box center [468, 154] width 113 height 251
click at [509, 255] on div at bounding box center [468, 154] width 113 height 251
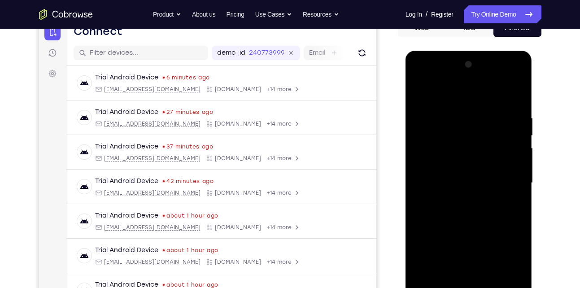
click at [505, 126] on div at bounding box center [468, 182] width 113 height 251
click at [505, 125] on div at bounding box center [468, 182] width 113 height 251
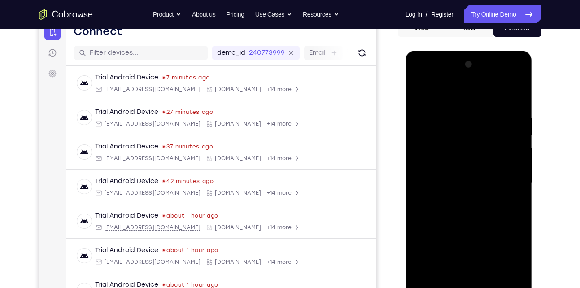
click at [505, 125] on div at bounding box center [468, 182] width 113 height 251
click at [419, 162] on div at bounding box center [468, 182] width 113 height 251
click at [514, 98] on div at bounding box center [468, 182] width 113 height 251
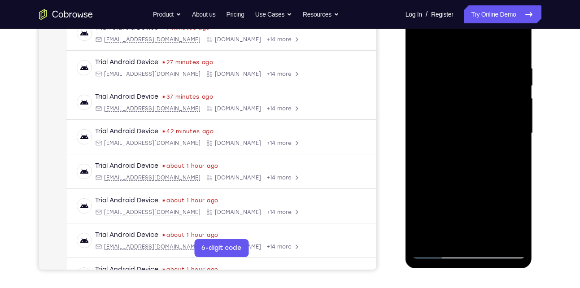
scroll to position [148, 0]
click at [514, 42] on div at bounding box center [468, 132] width 113 height 251
click at [514, 46] on div at bounding box center [468, 132] width 113 height 251
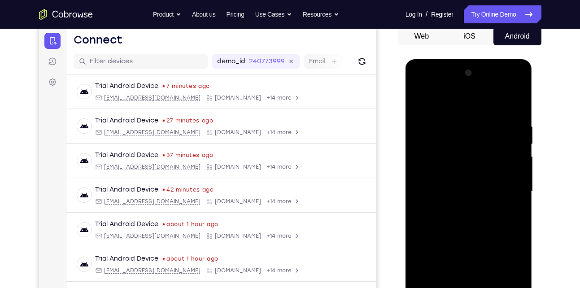
click at [454, 119] on div at bounding box center [468, 191] width 113 height 251
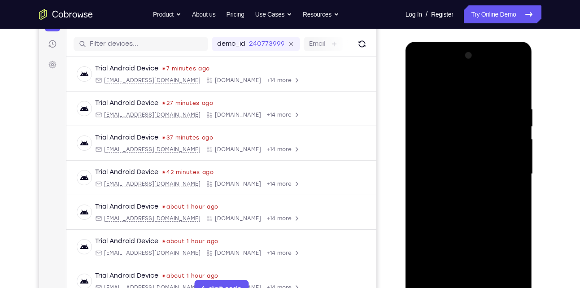
scroll to position [107, 0]
drag, startPoint x: 470, startPoint y: 177, endPoint x: 451, endPoint y: 122, distance: 58.3
click at [451, 122] on div at bounding box center [468, 173] width 113 height 251
drag, startPoint x: 465, startPoint y: 224, endPoint x: 462, endPoint y: 194, distance: 29.8
click at [462, 194] on div at bounding box center [468, 173] width 113 height 251
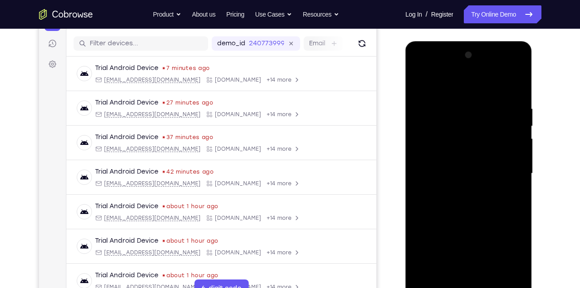
click at [442, 195] on div at bounding box center [468, 173] width 113 height 251
drag, startPoint x: 442, startPoint y: 195, endPoint x: 448, endPoint y: 264, distance: 69.4
click at [448, 264] on div at bounding box center [468, 173] width 113 height 251
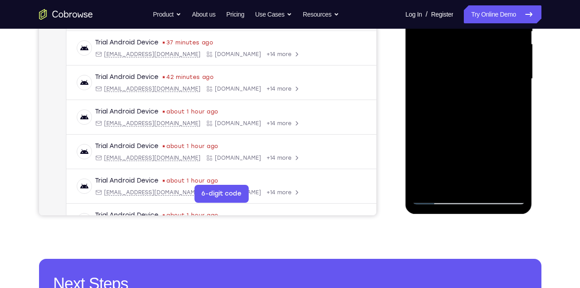
scroll to position [202, 0]
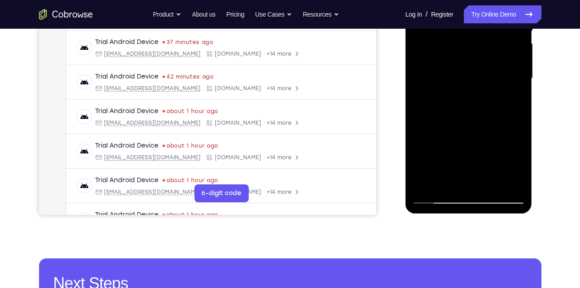
click at [496, 183] on div at bounding box center [468, 78] width 113 height 251
click at [438, 197] on div at bounding box center [468, 78] width 113 height 251
click at [508, 185] on div at bounding box center [468, 78] width 113 height 251
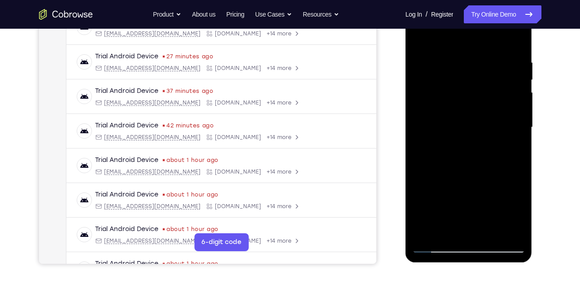
scroll to position [154, 0]
click at [483, 228] on div at bounding box center [468, 126] width 113 height 251
click at [486, 233] on div at bounding box center [468, 126] width 113 height 251
click at [468, 197] on div at bounding box center [468, 126] width 113 height 251
click at [436, 247] on div at bounding box center [468, 126] width 113 height 251
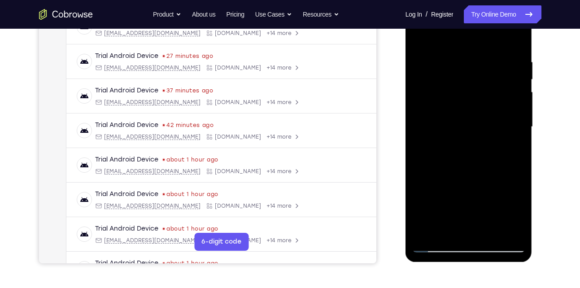
click at [436, 247] on div at bounding box center [468, 126] width 113 height 251
click at [427, 233] on div at bounding box center [468, 126] width 113 height 251
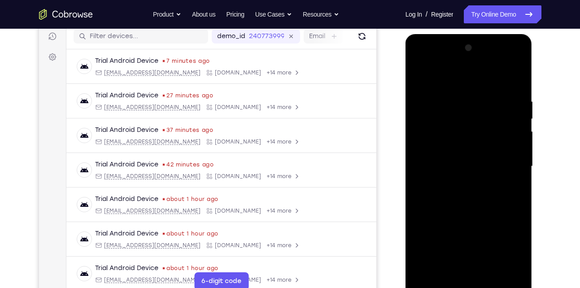
scroll to position [109, 0]
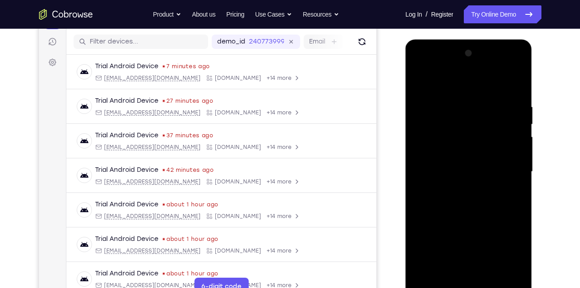
drag, startPoint x: 473, startPoint y: 93, endPoint x: 479, endPoint y: 229, distance: 136.0
click at [479, 229] on div at bounding box center [468, 171] width 113 height 251
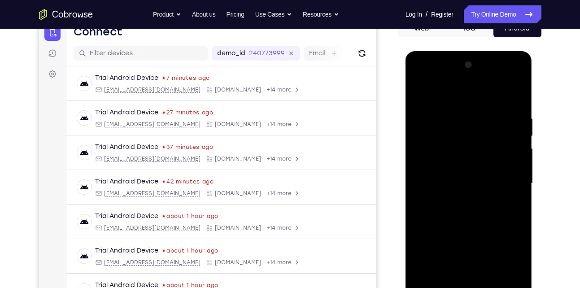
scroll to position [96, 0]
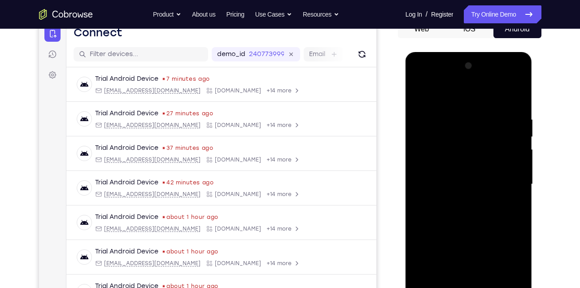
click at [456, 108] on div at bounding box center [468, 184] width 113 height 251
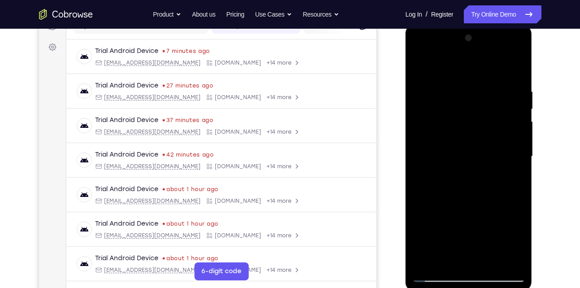
scroll to position [125, 0]
click at [518, 262] on div at bounding box center [468, 155] width 113 height 251
click at [507, 165] on div at bounding box center [468, 155] width 113 height 251
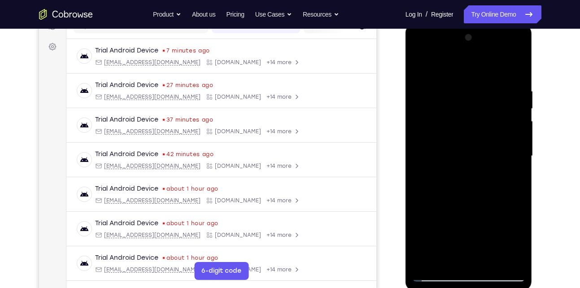
click at [425, 174] on div at bounding box center [468, 155] width 113 height 251
click at [507, 116] on div at bounding box center [468, 155] width 113 height 251
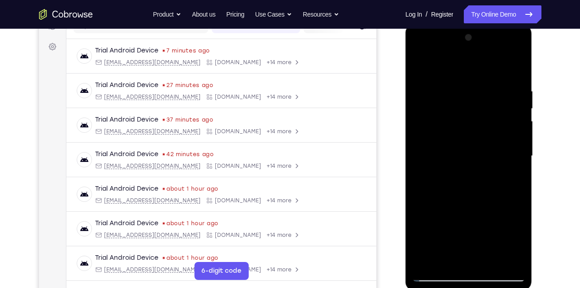
click at [511, 98] on div at bounding box center [468, 155] width 113 height 251
click at [511, 69] on div at bounding box center [468, 155] width 113 height 251
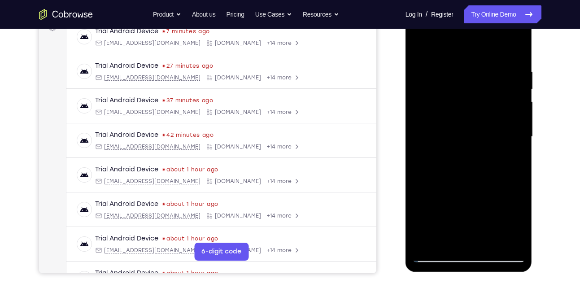
scroll to position [144, 0]
click at [492, 239] on div at bounding box center [468, 136] width 113 height 251
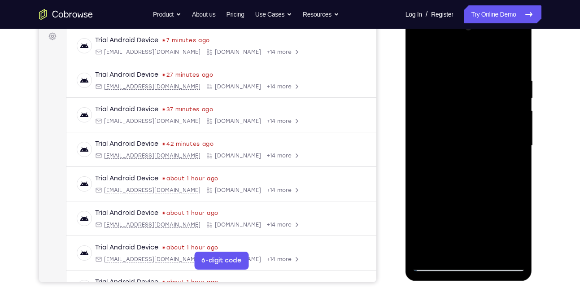
scroll to position [135, 0]
click at [424, 56] on div at bounding box center [468, 146] width 113 height 251
drag, startPoint x: 472, startPoint y: 91, endPoint x: 472, endPoint y: 216, distance: 124.2
click at [472, 216] on div at bounding box center [468, 146] width 113 height 251
click at [487, 252] on div at bounding box center [468, 146] width 113 height 251
